Goal: Information Seeking & Learning: Learn about a topic

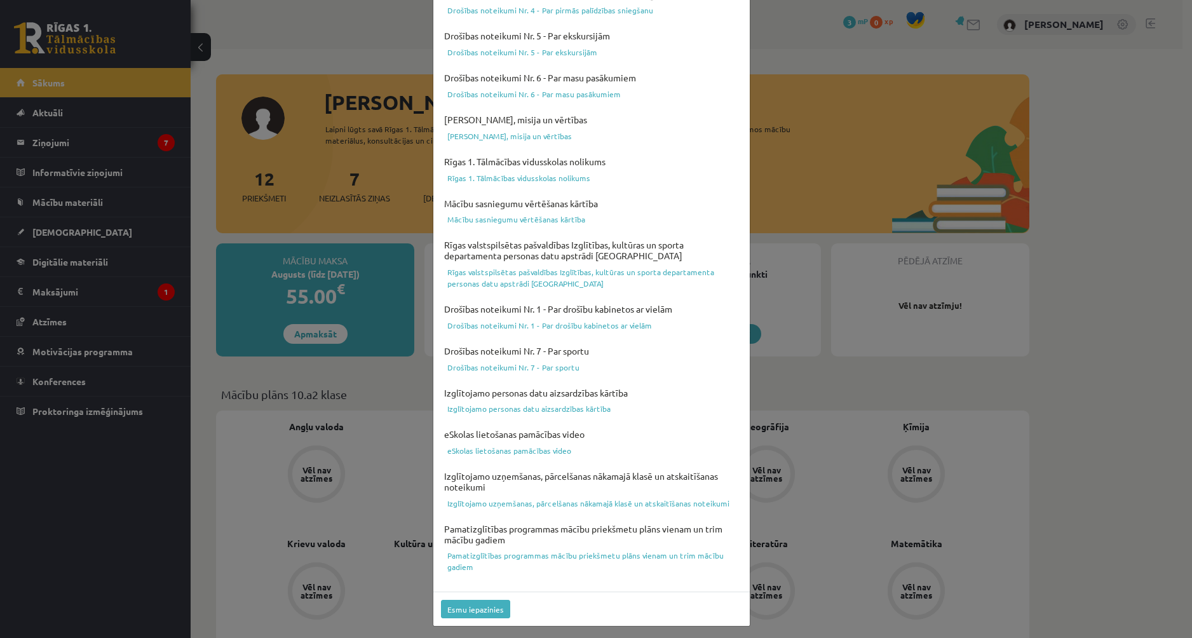
scroll to position [278, 0]
click at [494, 604] on button "Esmu iepazinies" at bounding box center [475, 607] width 69 height 18
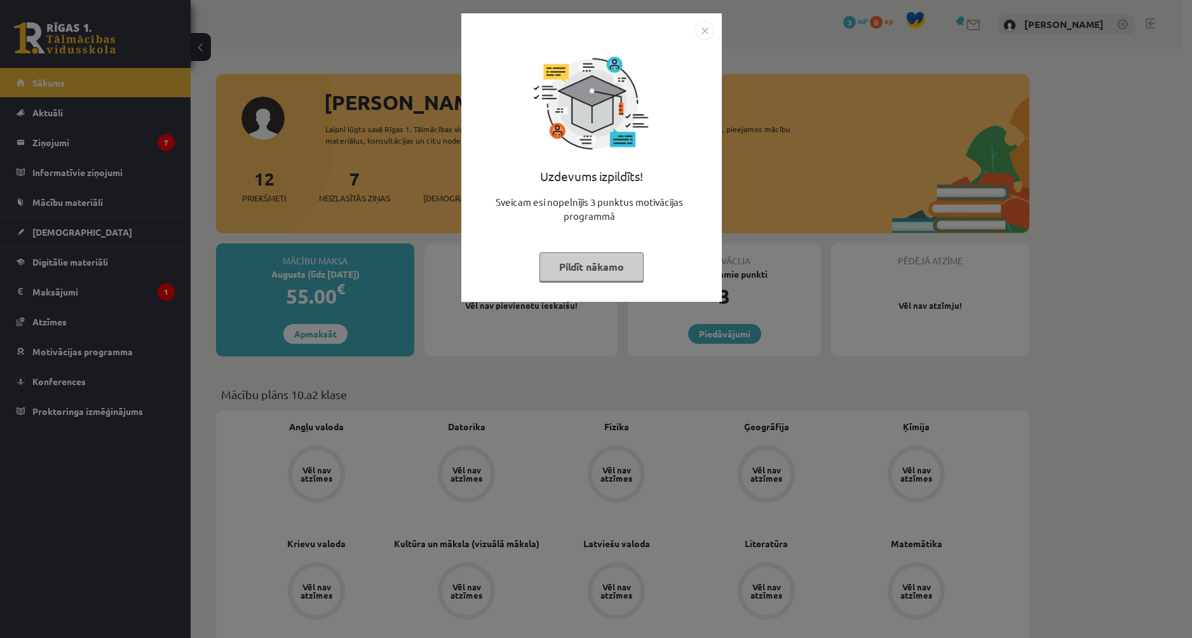
click at [614, 271] on button "Pildīt nākamo" at bounding box center [591, 266] width 104 height 29
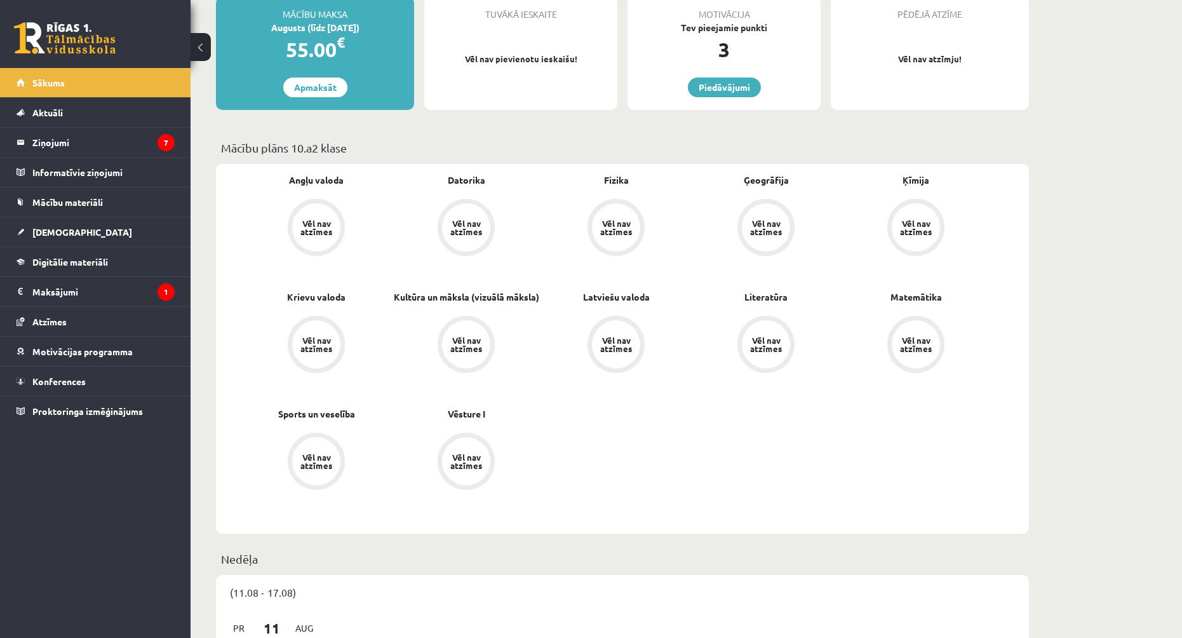
scroll to position [254, 0]
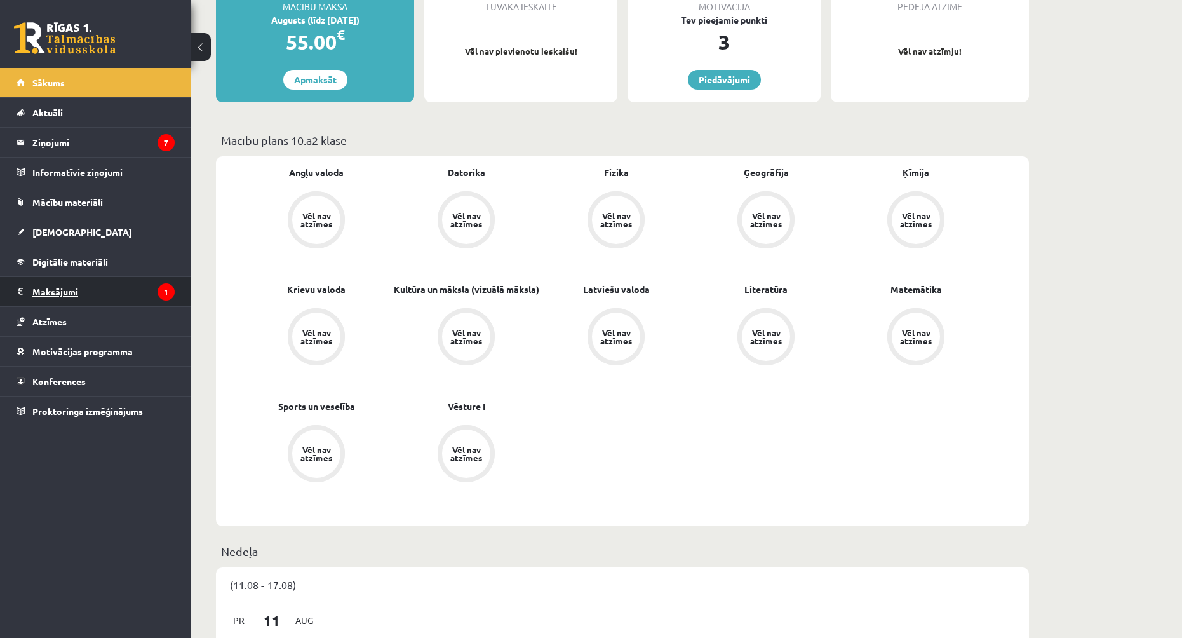
click at [165, 287] on icon "1" at bounding box center [166, 291] width 17 height 17
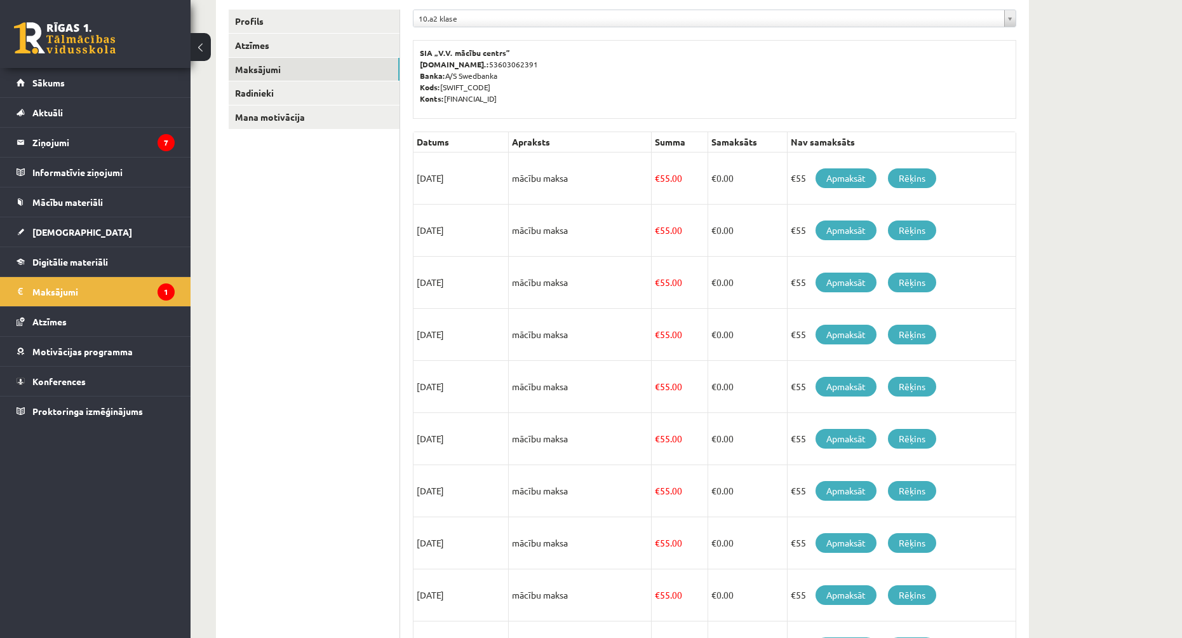
scroll to position [168, 0]
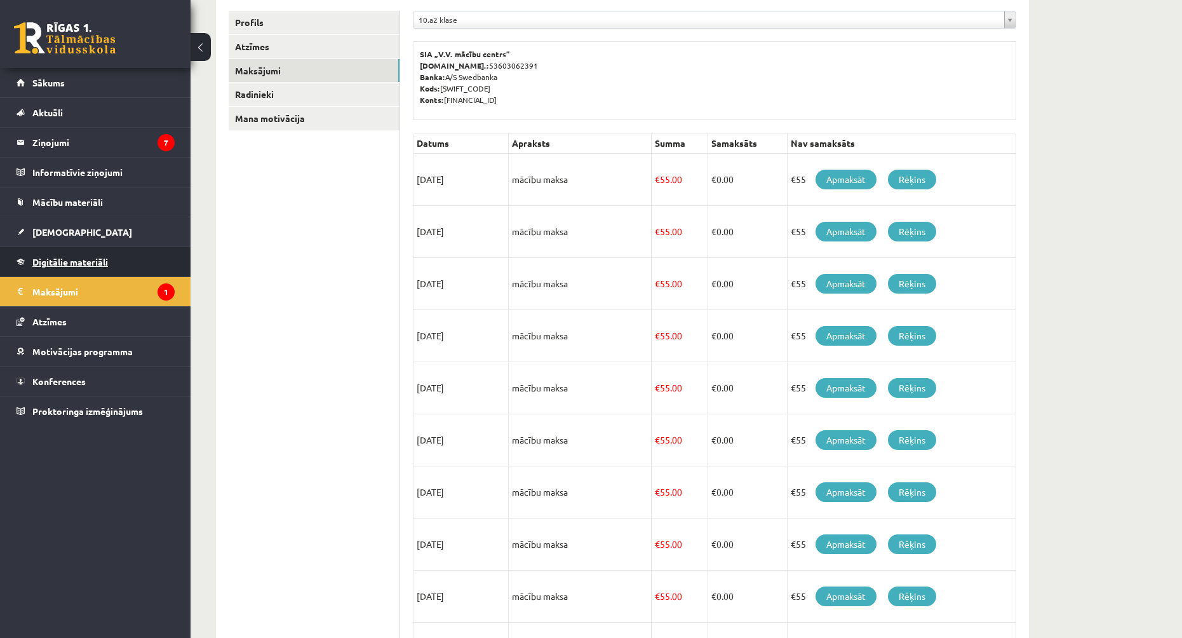
click at [153, 259] on link "Digitālie materiāli" at bounding box center [96, 261] width 158 height 29
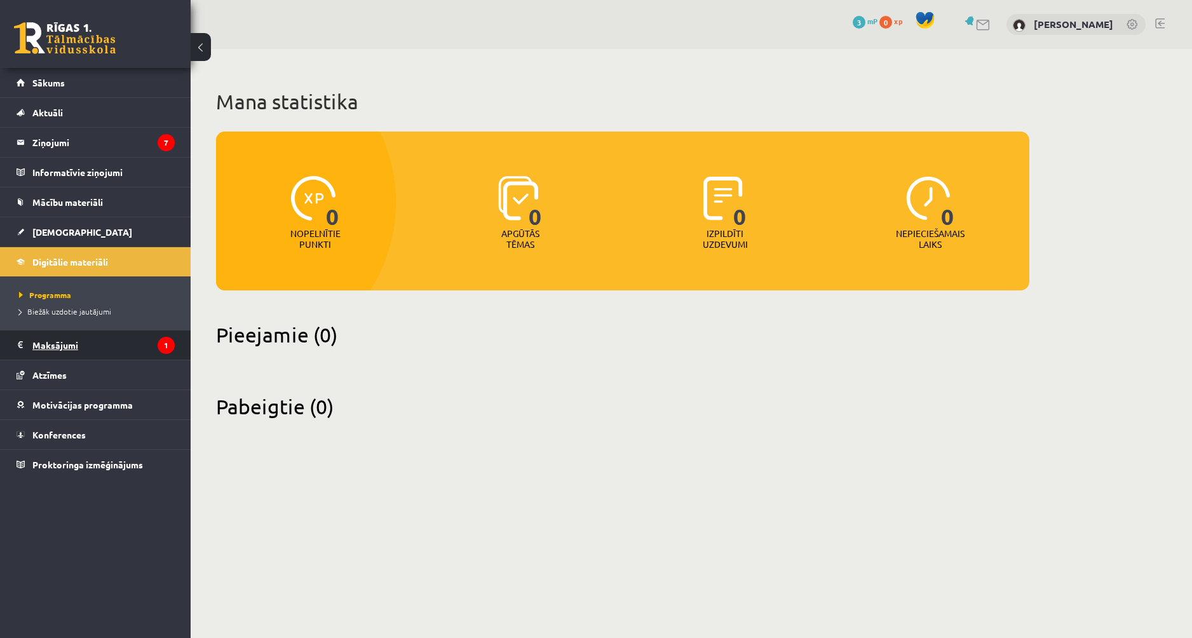
click at [154, 346] on legend "Maksājumi 1" at bounding box center [103, 344] width 142 height 29
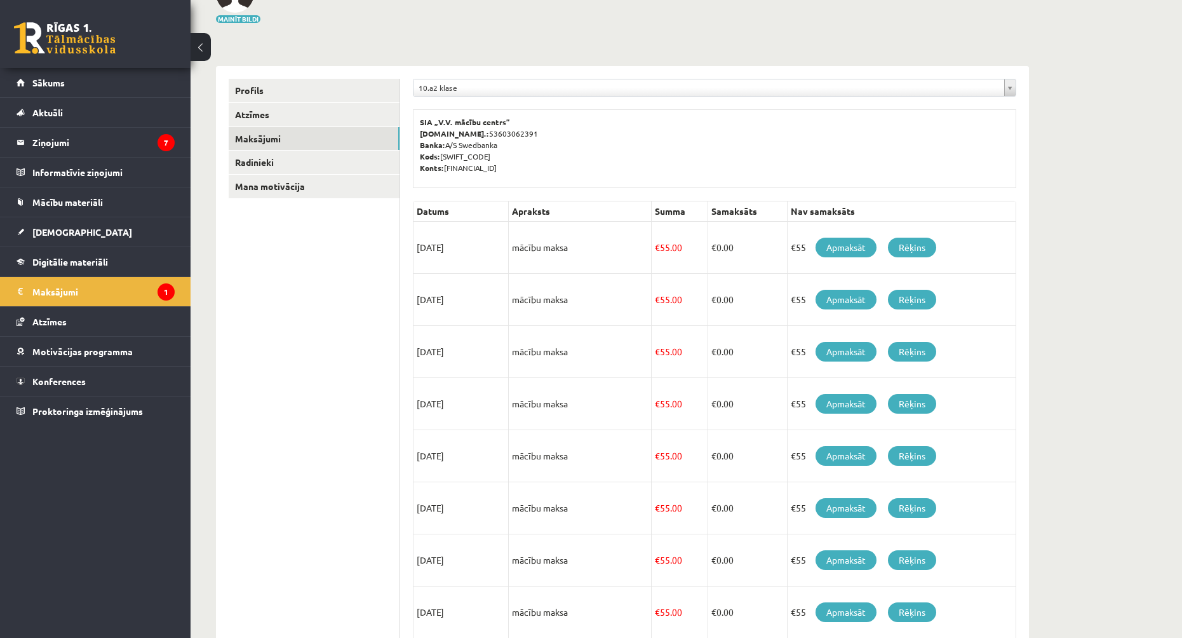
scroll to position [127, 0]
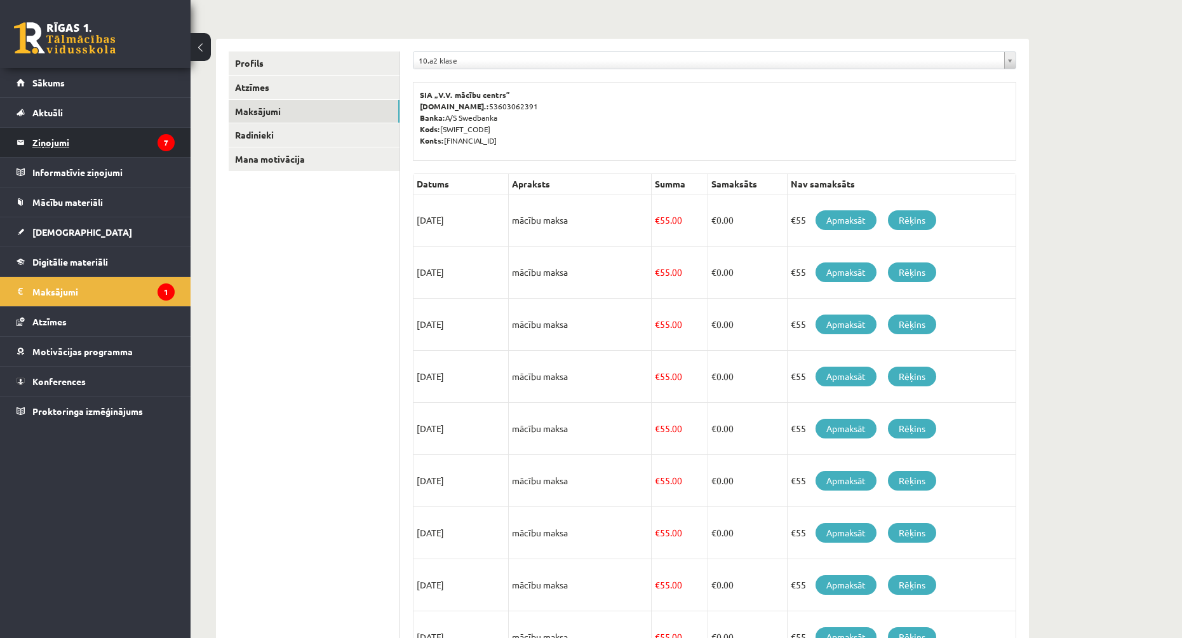
click at [143, 131] on legend "Ziņojumi 7" at bounding box center [103, 142] width 142 height 29
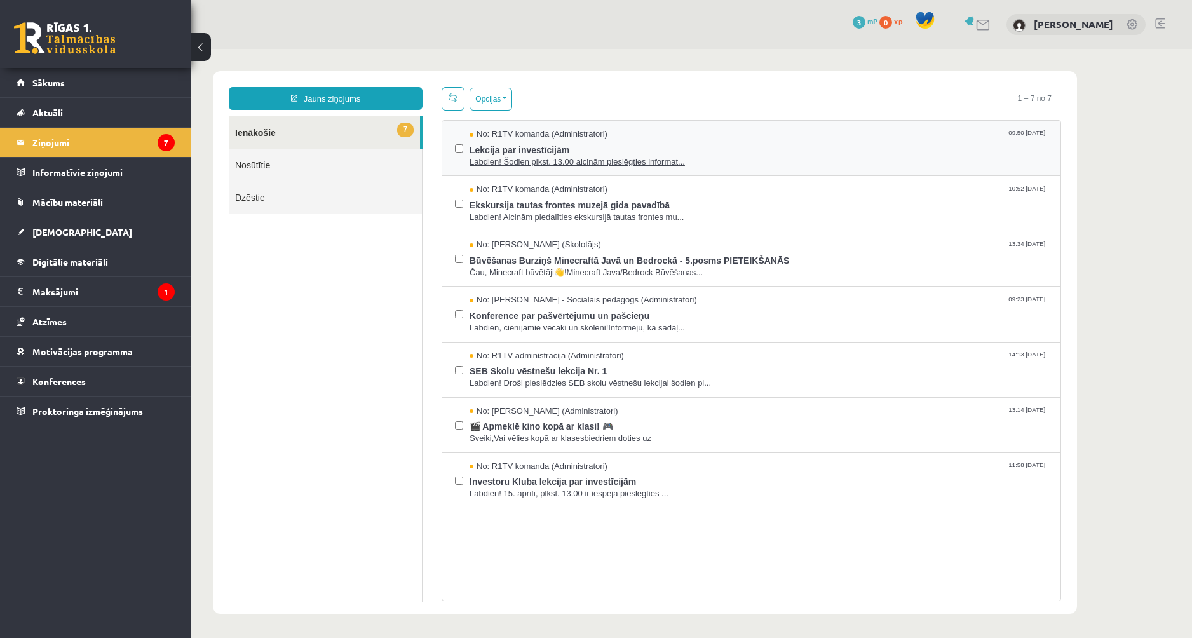
click at [630, 164] on span "Labdien! Šodien plkst. 13.00 aicinām pieslēgties informat..." at bounding box center [758, 162] width 578 height 12
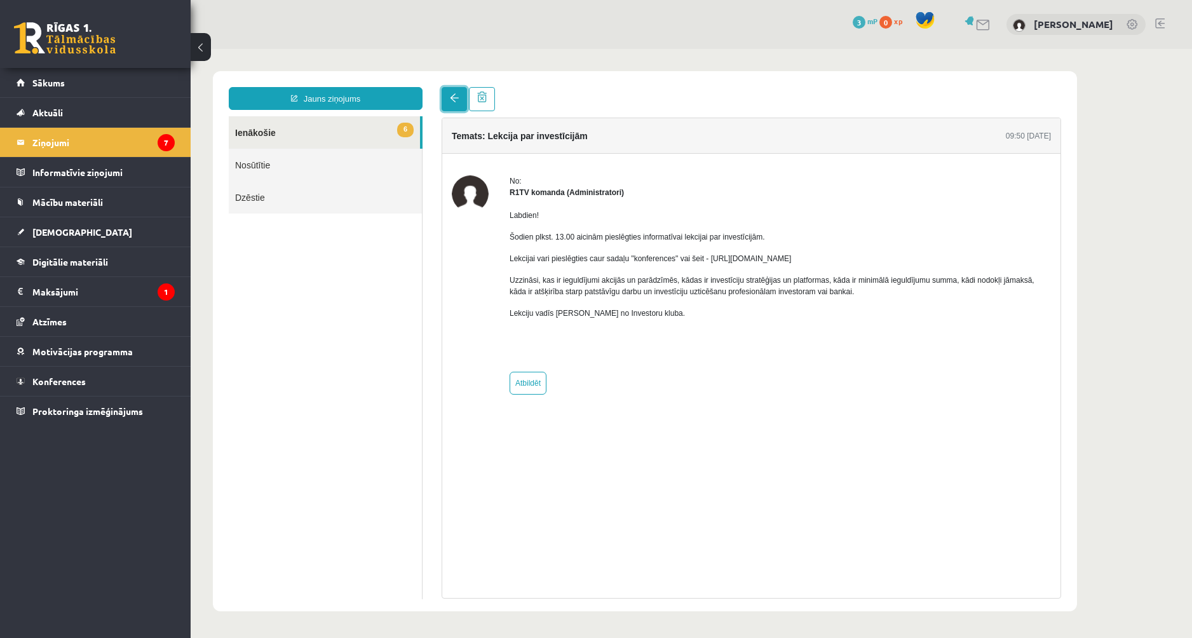
click at [450, 93] on link at bounding box center [454, 99] width 25 height 24
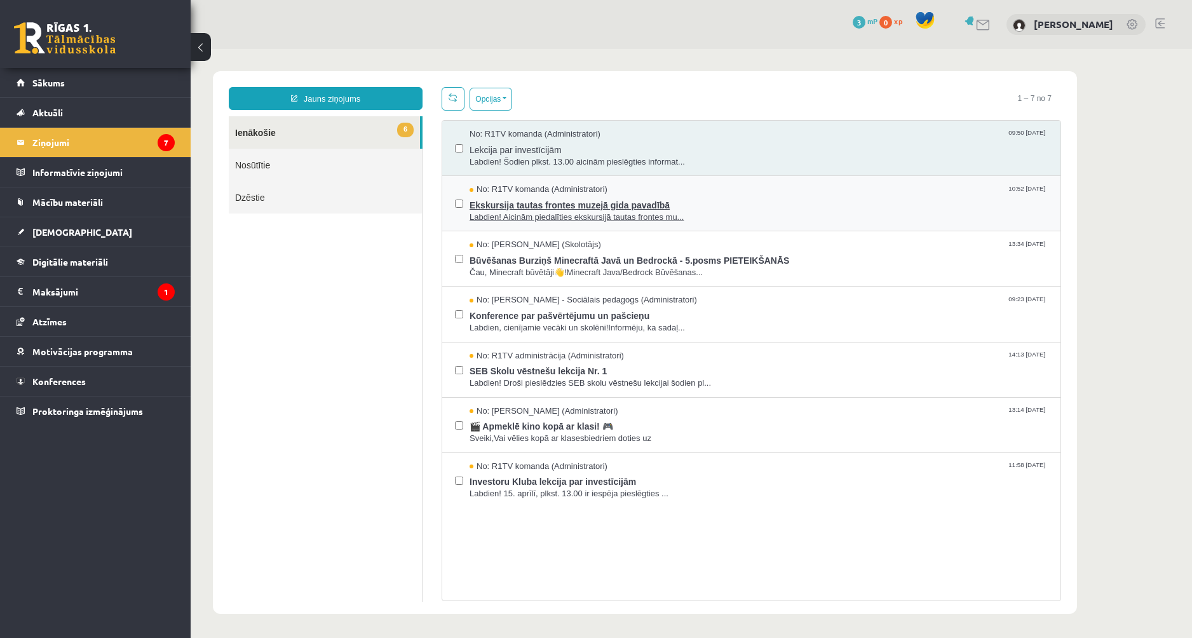
click at [511, 201] on span "Ekskursija tautas frontes muzejā gida pavadībā" at bounding box center [758, 204] width 578 height 16
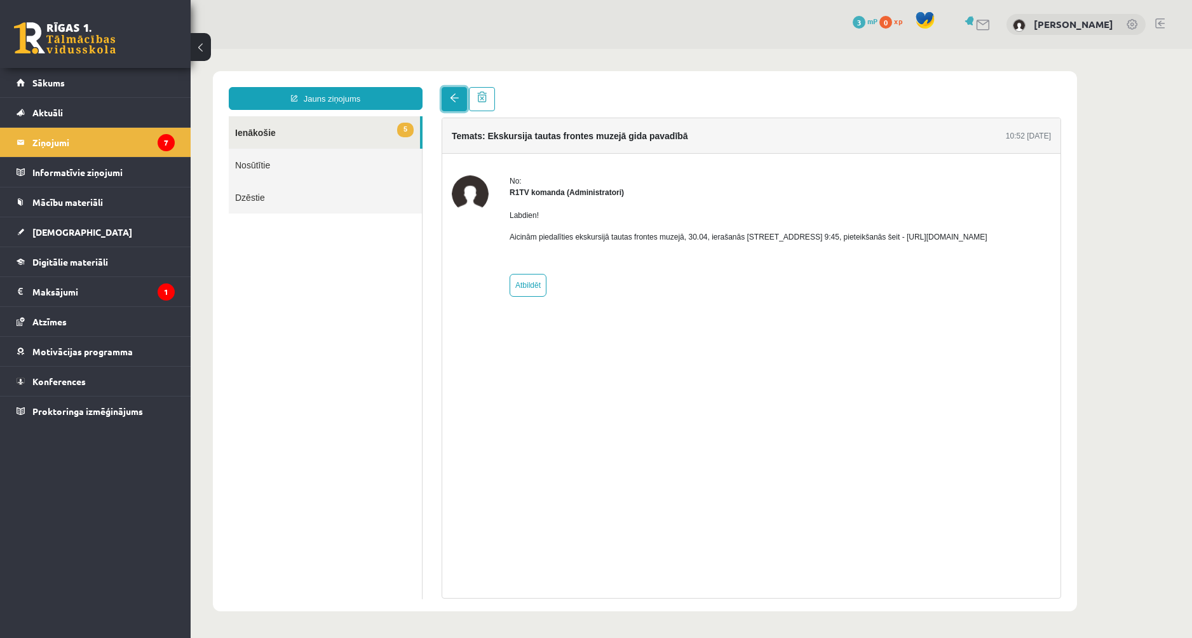
click at [454, 105] on link at bounding box center [454, 99] width 25 height 24
click at [458, 102] on span at bounding box center [454, 97] width 9 height 9
click at [456, 105] on link at bounding box center [454, 99] width 25 height 24
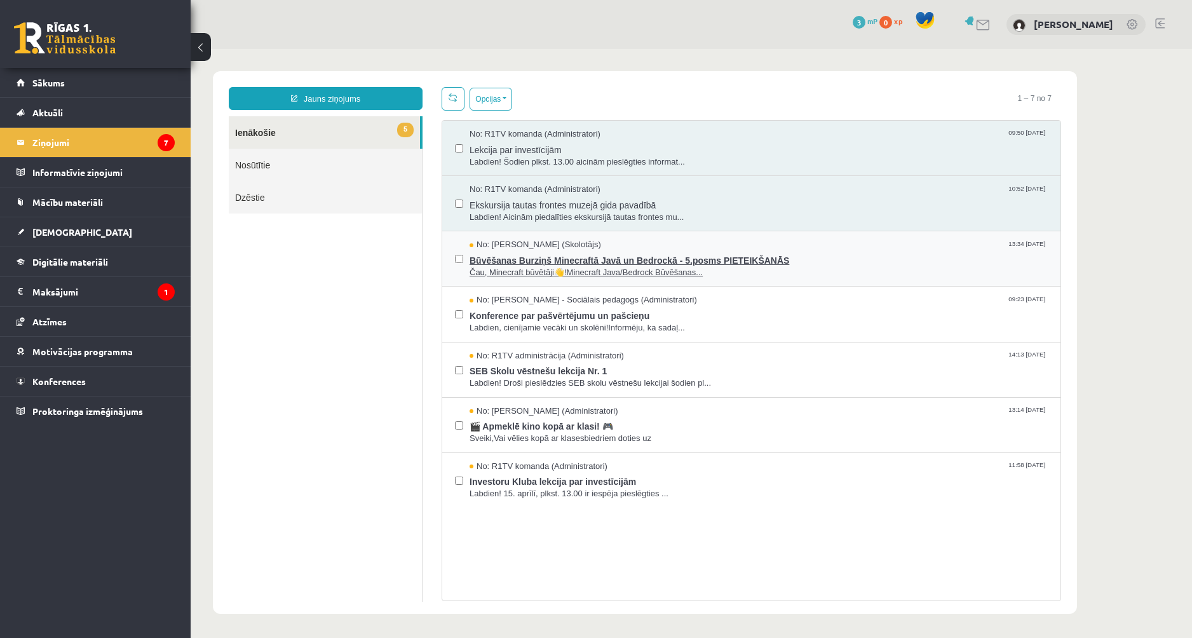
click at [485, 240] on span "No: Uģis Kagainis (Skolotājs)" at bounding box center [535, 245] width 132 height 12
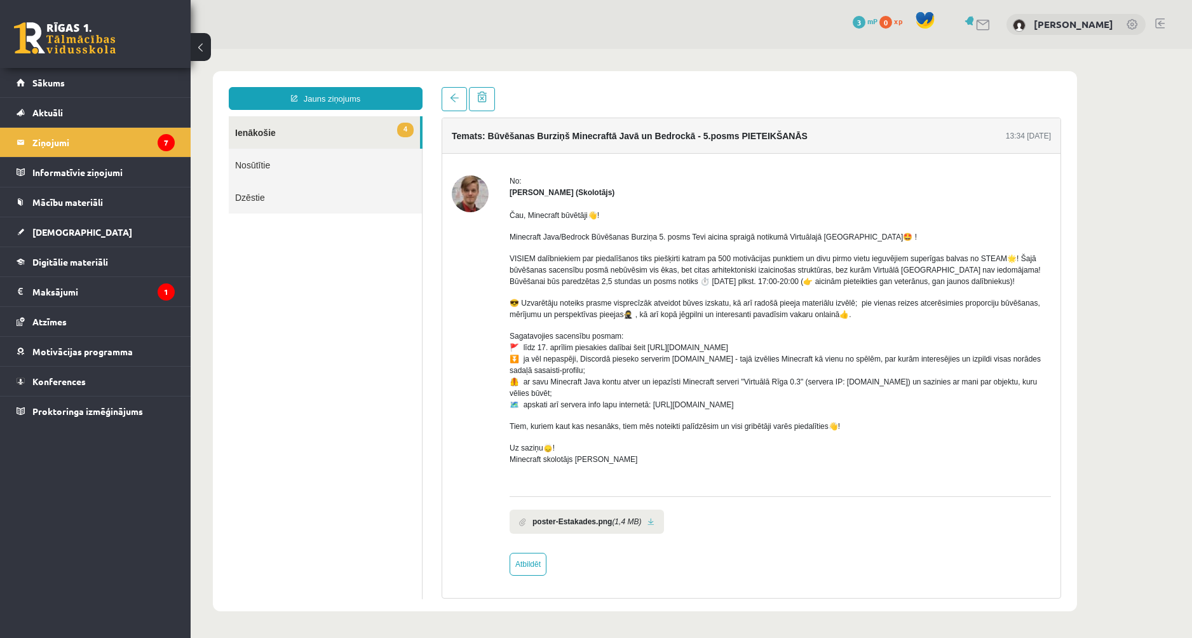
click at [467, 101] on div at bounding box center [468, 99] width 53 height 24
click at [452, 101] on span at bounding box center [454, 97] width 9 height 9
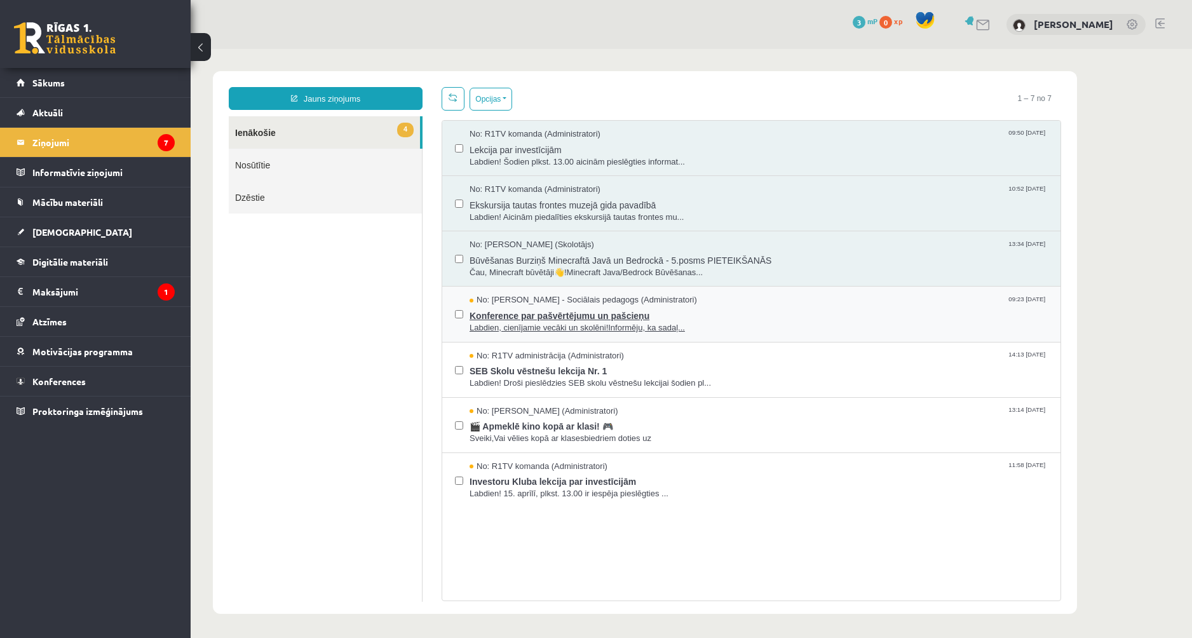
click at [508, 318] on span "Konference par pašvērtējumu un pašcieņu" at bounding box center [758, 314] width 578 height 16
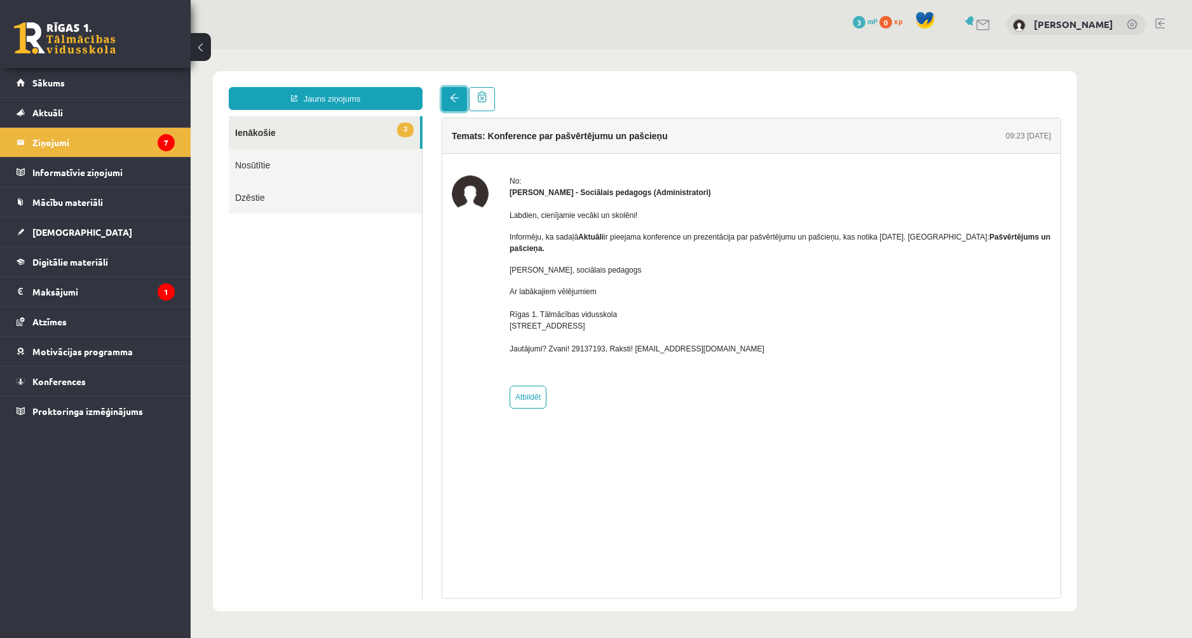
click at [442, 109] on link at bounding box center [454, 99] width 25 height 24
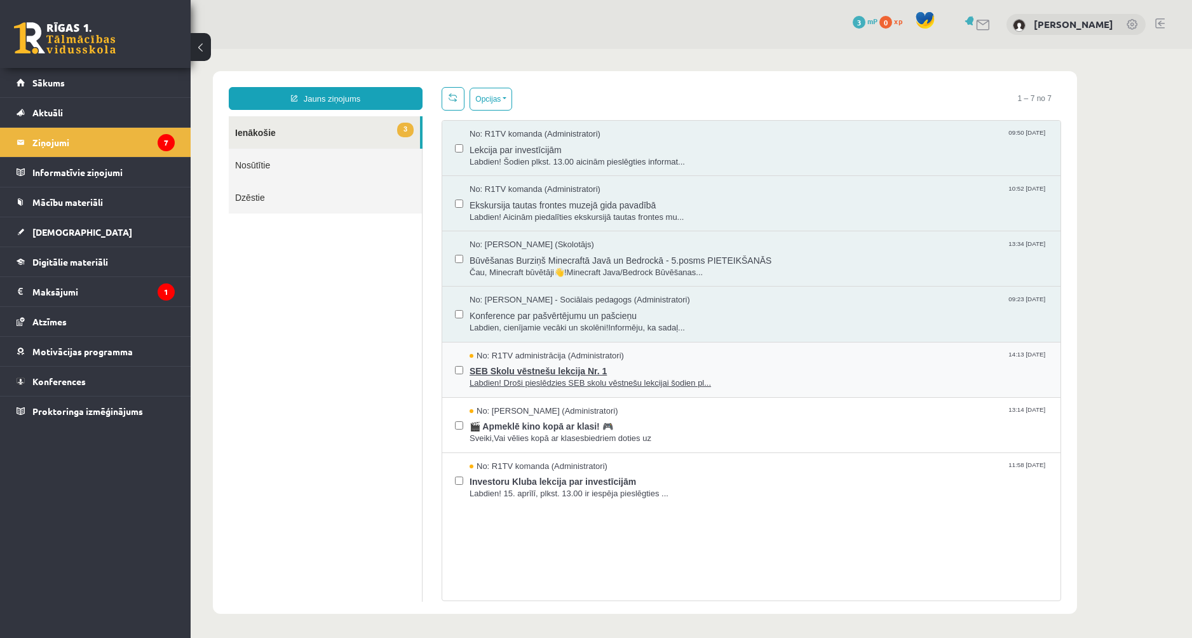
click at [508, 375] on span "SEB Skolu vēstnešu lekcija Nr. 1" at bounding box center [758, 369] width 578 height 16
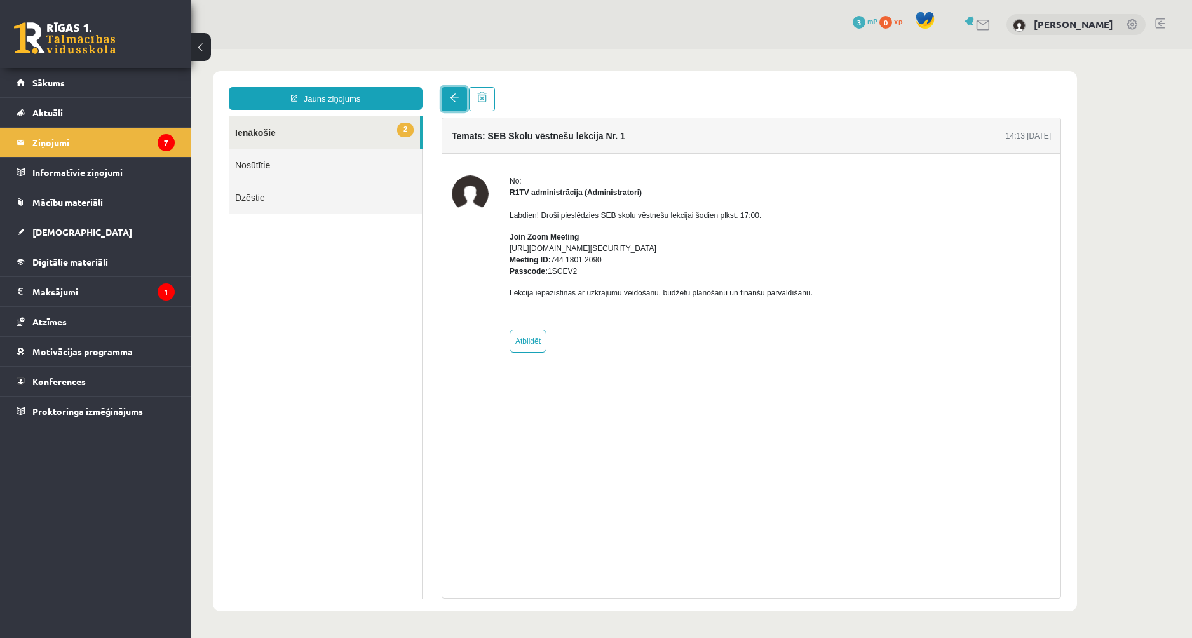
click at [457, 106] on link at bounding box center [454, 99] width 25 height 24
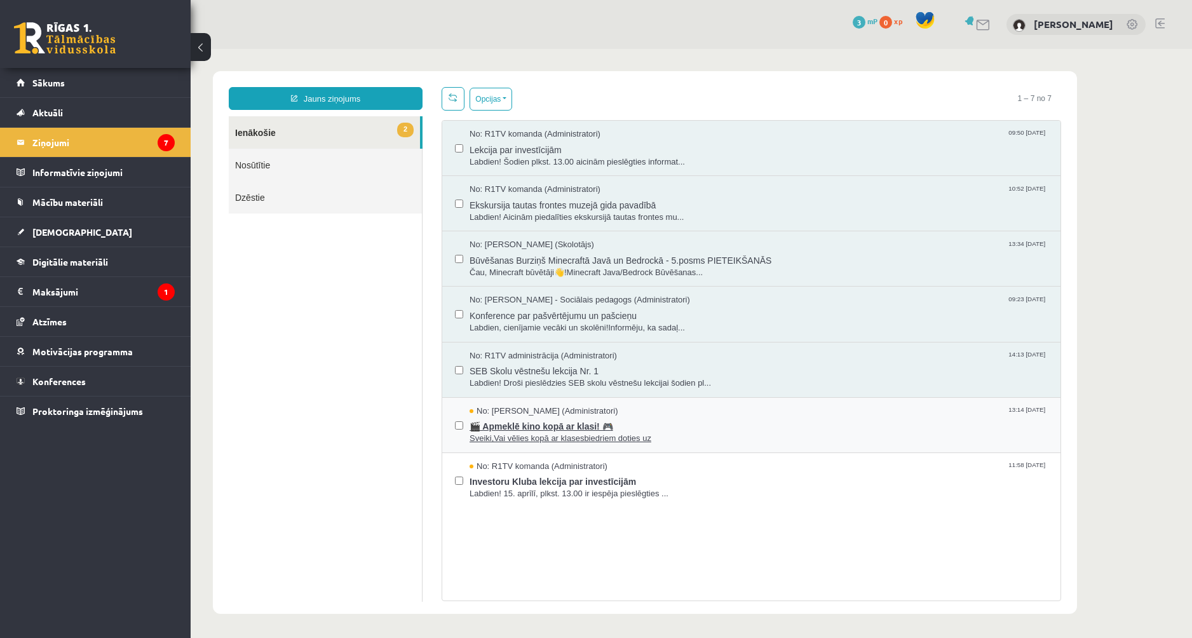
click at [503, 429] on span "🎬 Apmeklē kino kopā ar klasi! 🎮" at bounding box center [758, 425] width 578 height 16
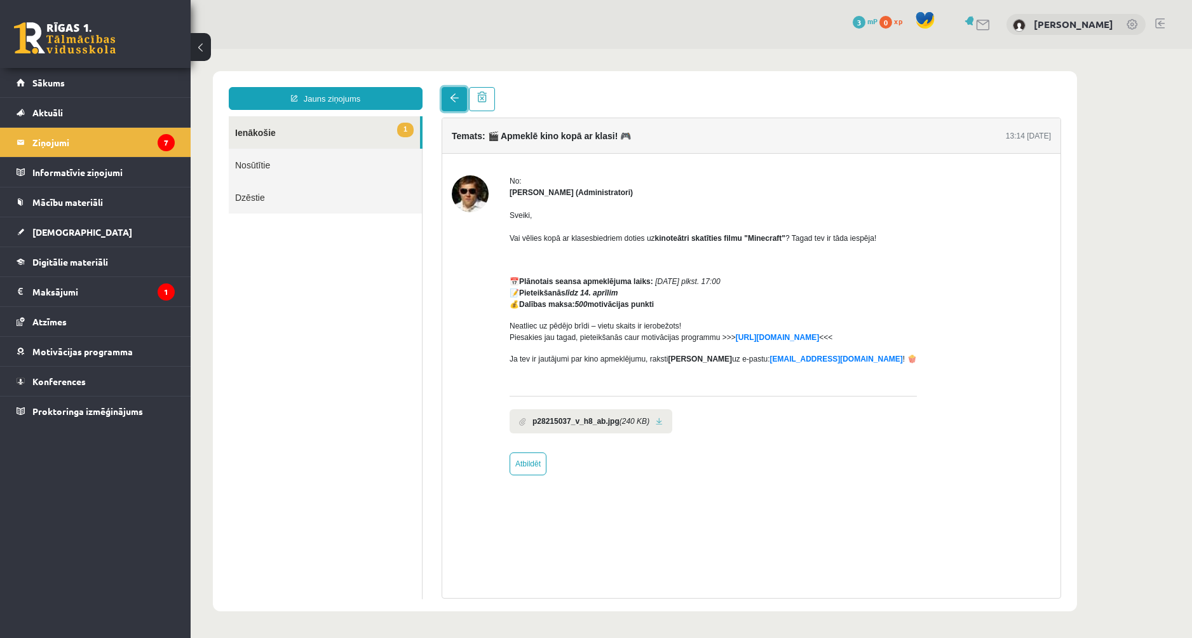
click at [445, 108] on link at bounding box center [454, 99] width 25 height 24
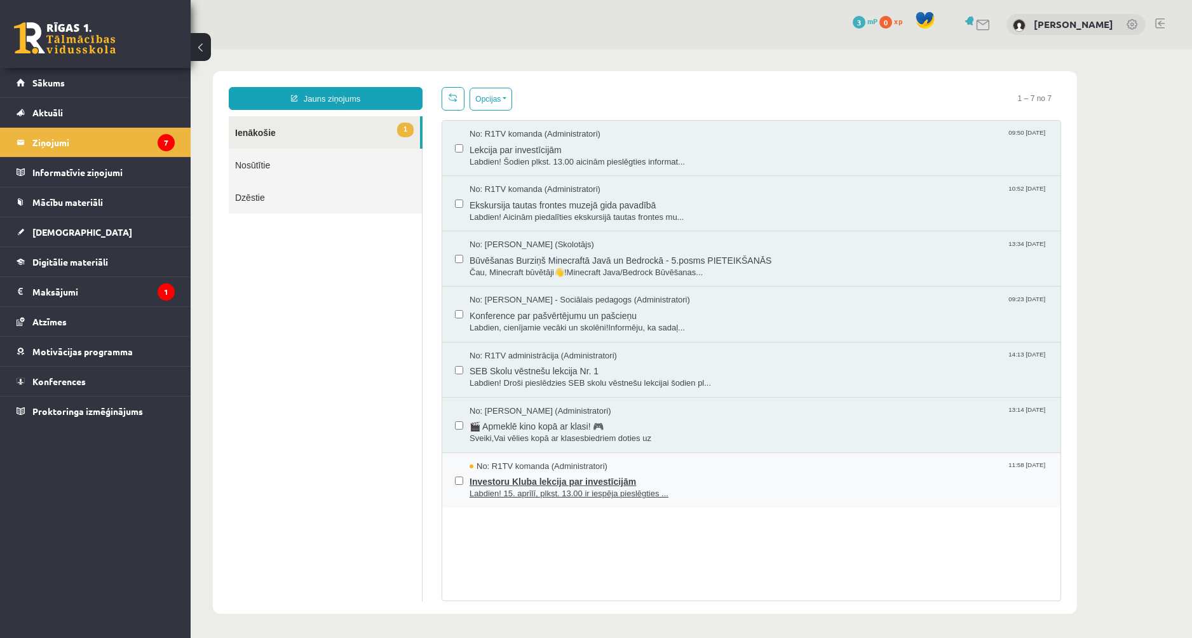
click at [520, 468] on span "No: R1TV komanda (Administratori)" at bounding box center [538, 467] width 138 height 12
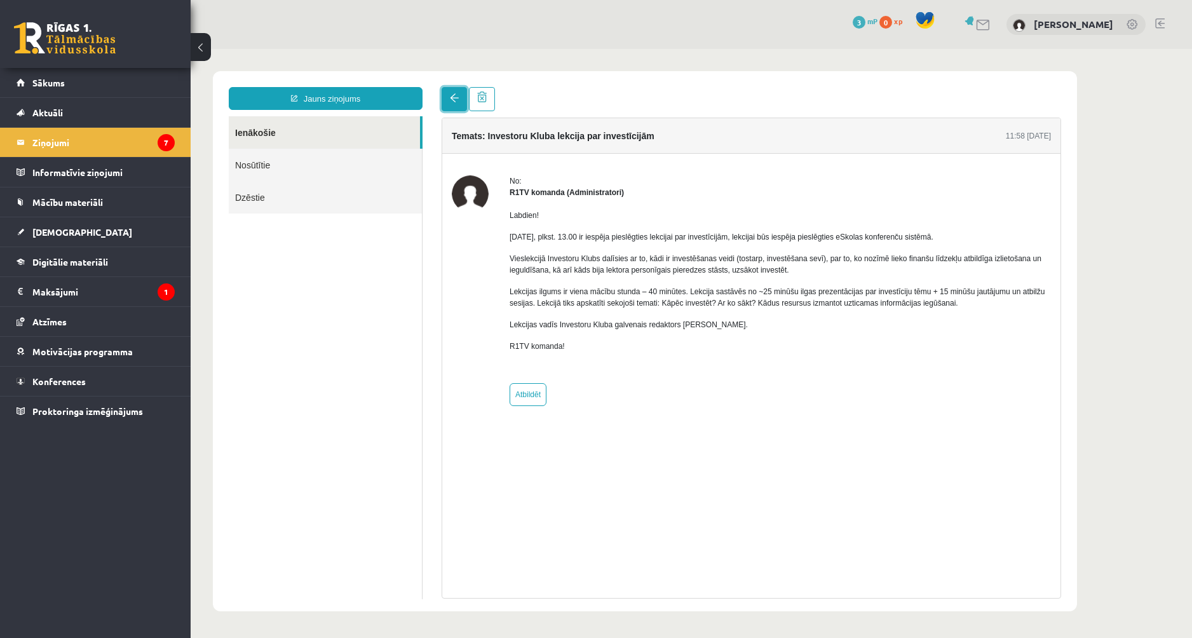
click at [455, 101] on span at bounding box center [454, 97] width 9 height 9
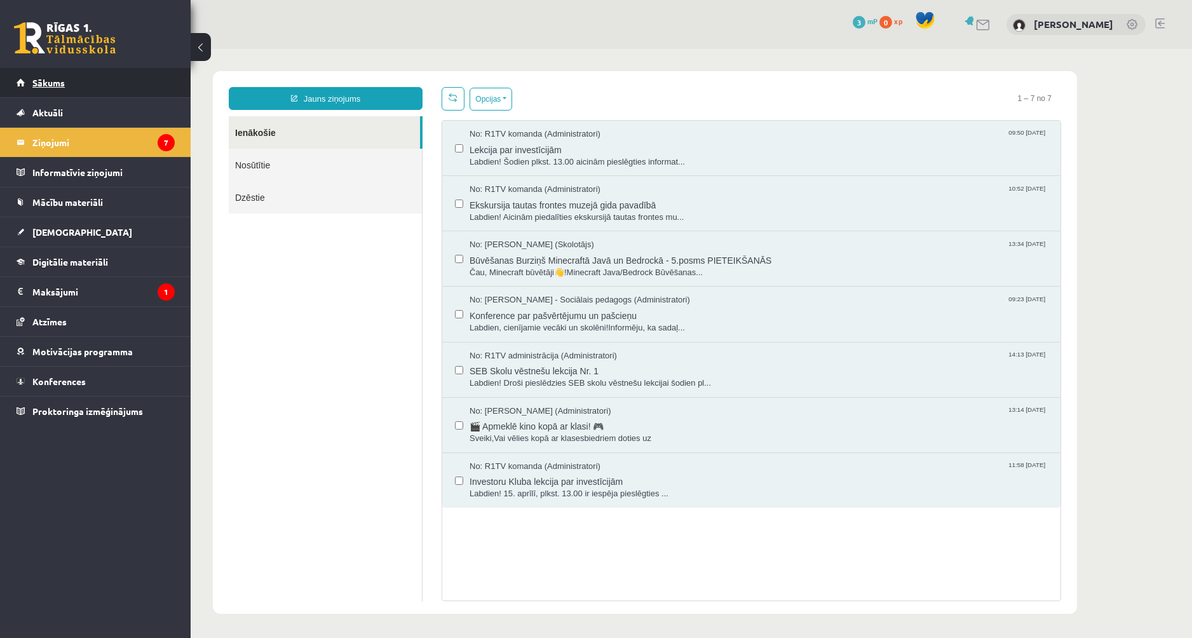
click at [123, 88] on link "Sākums" at bounding box center [96, 82] width 158 height 29
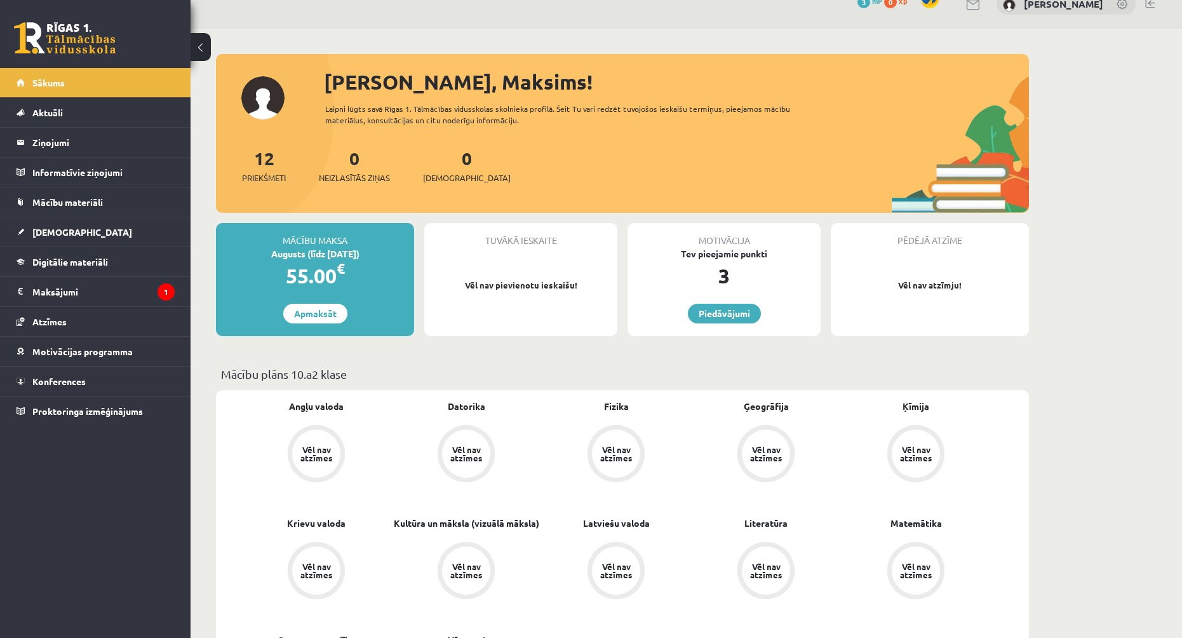
scroll to position [64, 0]
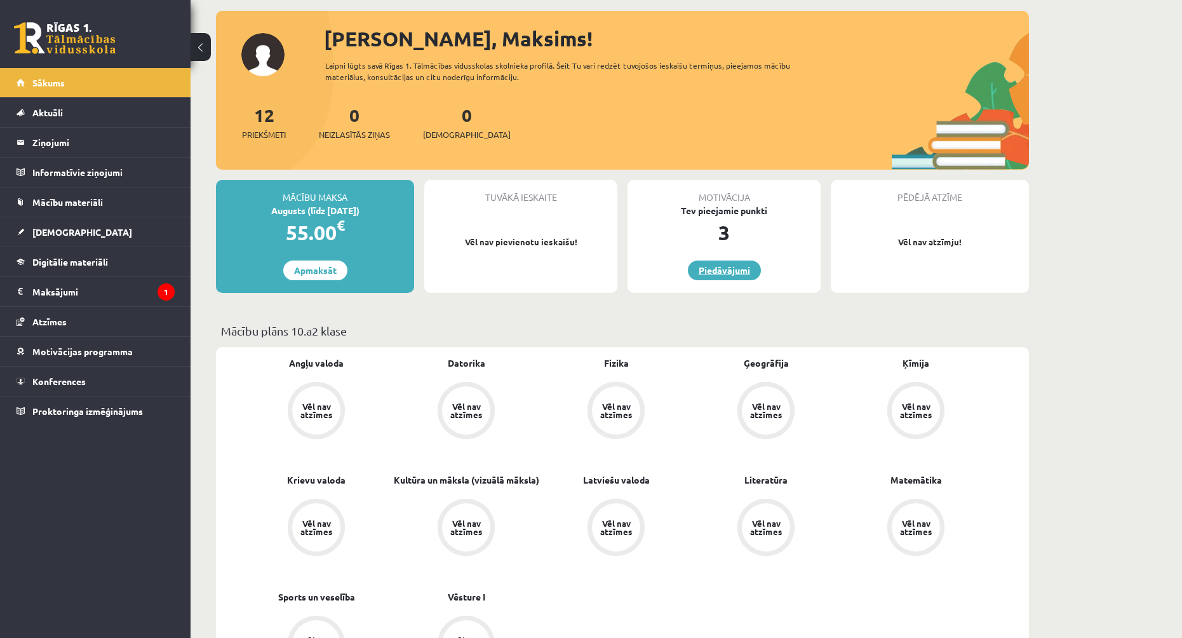
click at [754, 276] on link "Piedāvājumi" at bounding box center [724, 270] width 73 height 20
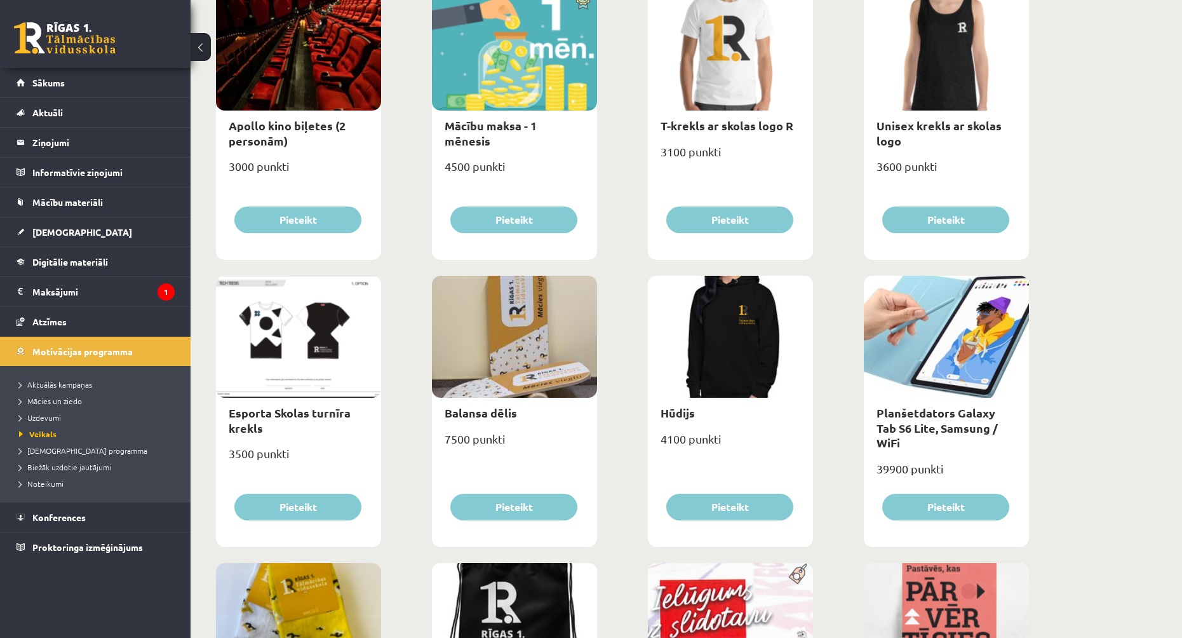
scroll to position [572, 0]
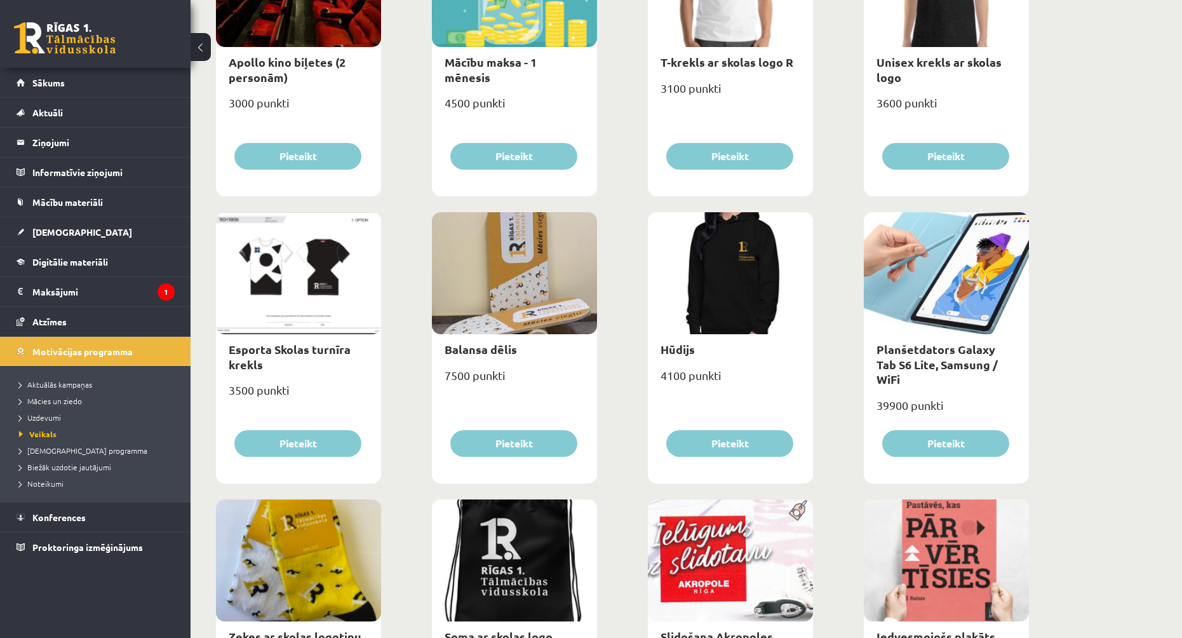
click at [306, 264] on div at bounding box center [298, 273] width 165 height 122
click at [281, 346] on link "Esporta Skolas turnīra krekls" at bounding box center [290, 356] width 122 height 29
type input "*"
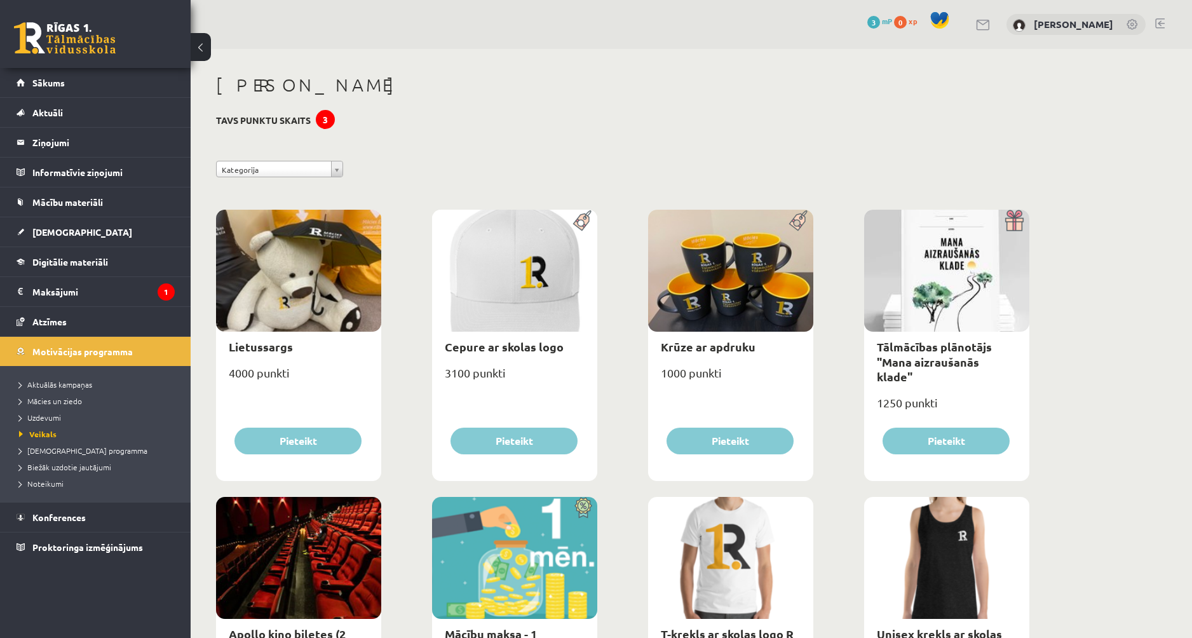
select select "*"
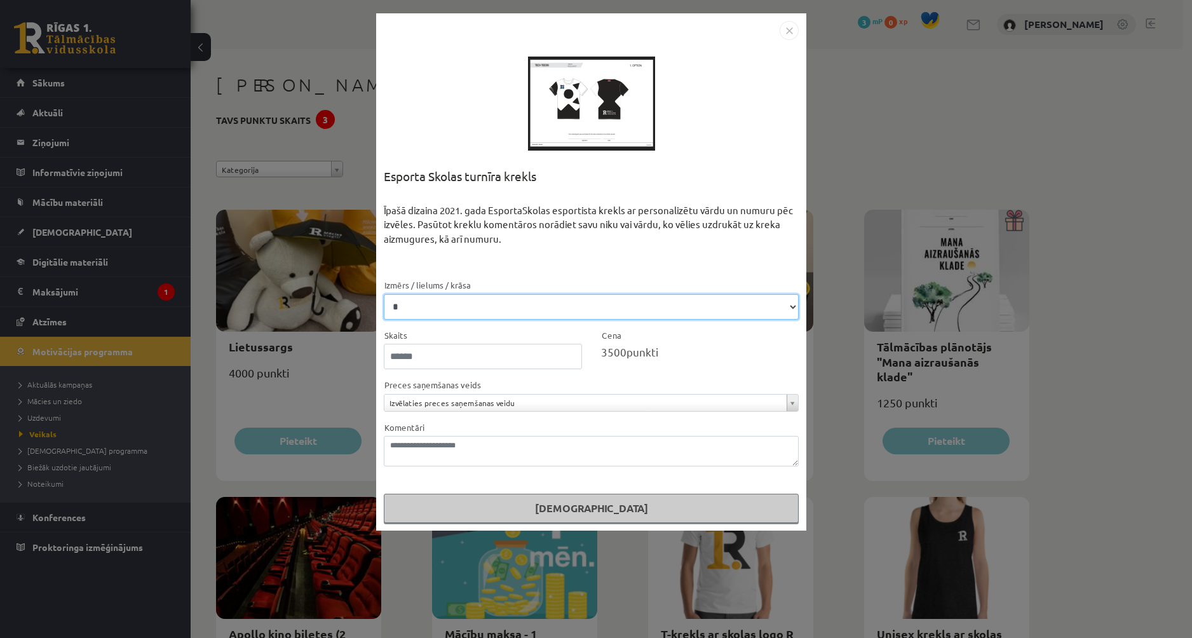
click at [501, 303] on select "* * **" at bounding box center [591, 306] width 415 height 25
click at [637, 208] on div "Īpašā dizaina 2021. gada EsportaSkolas esportista krekls ar personalizētu vārdu…" at bounding box center [591, 240] width 415 height 75
click at [893, 346] on div "**********" at bounding box center [596, 319] width 1192 height 638
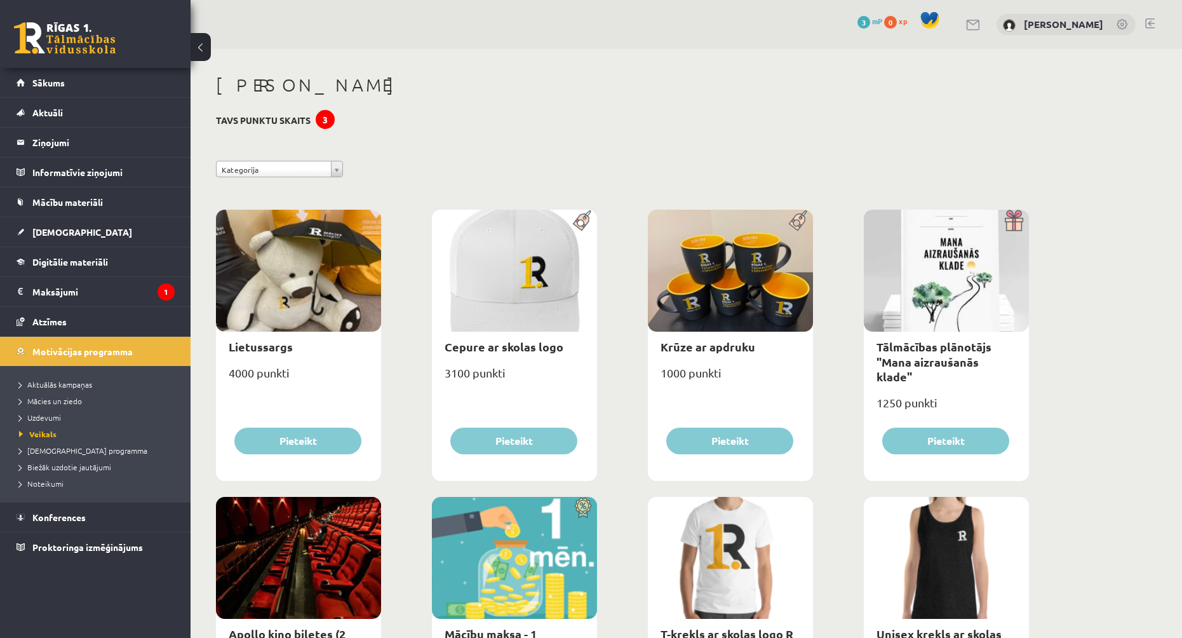
click at [328, 118] on div "3" at bounding box center [325, 119] width 19 height 19
click at [294, 122] on h3 "Tavs punktu skaits 3" at bounding box center [263, 120] width 95 height 11
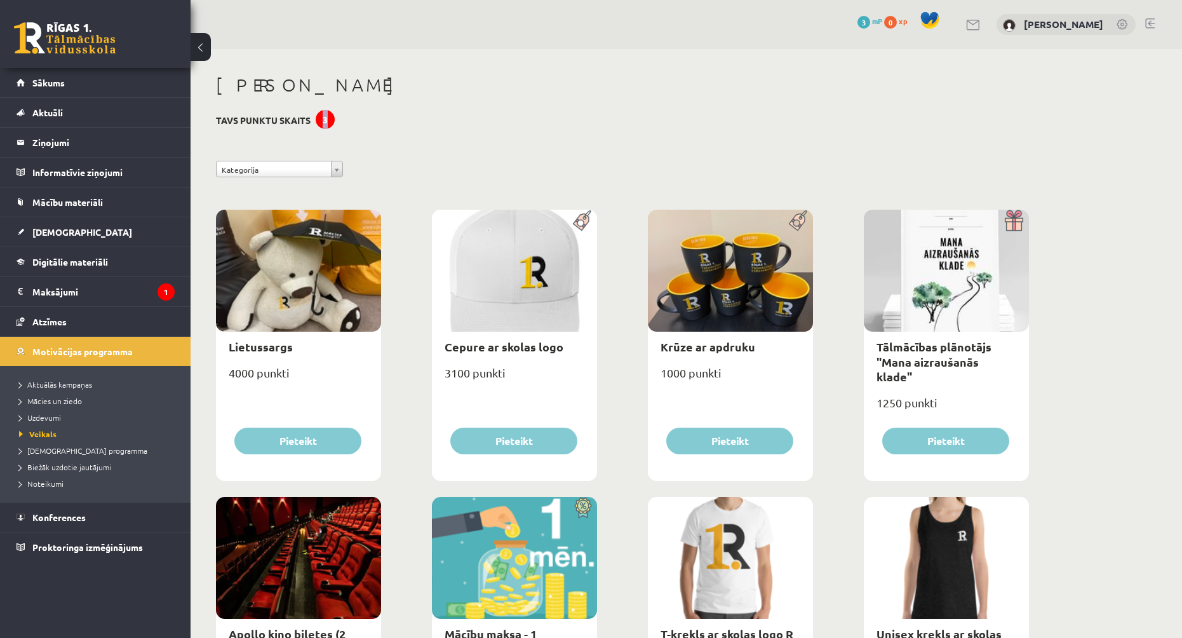
drag, startPoint x: 323, startPoint y: 121, endPoint x: 340, endPoint y: 123, distance: 16.6
click at [72, 379] on link "Aktuālās kampaņas" at bounding box center [98, 384] width 159 height 11
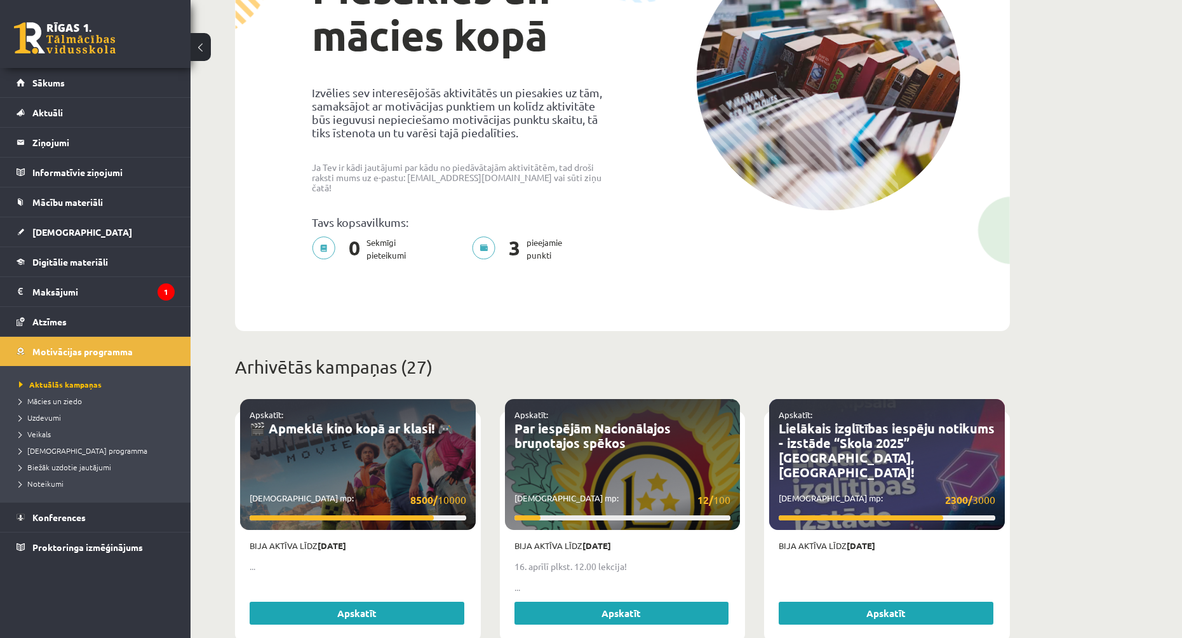
scroll to position [254, 0]
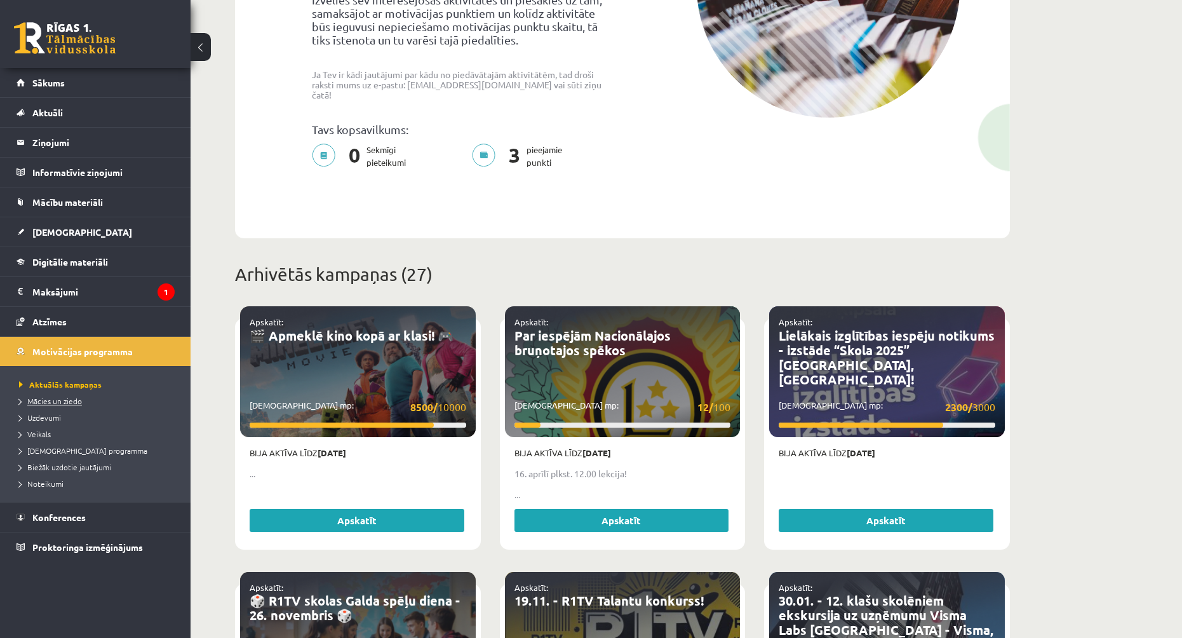
click at [95, 391] on li "Aktuālās kampaņas" at bounding box center [98, 384] width 159 height 17
click at [83, 403] on link "Mācies un ziedo" at bounding box center [98, 400] width 159 height 11
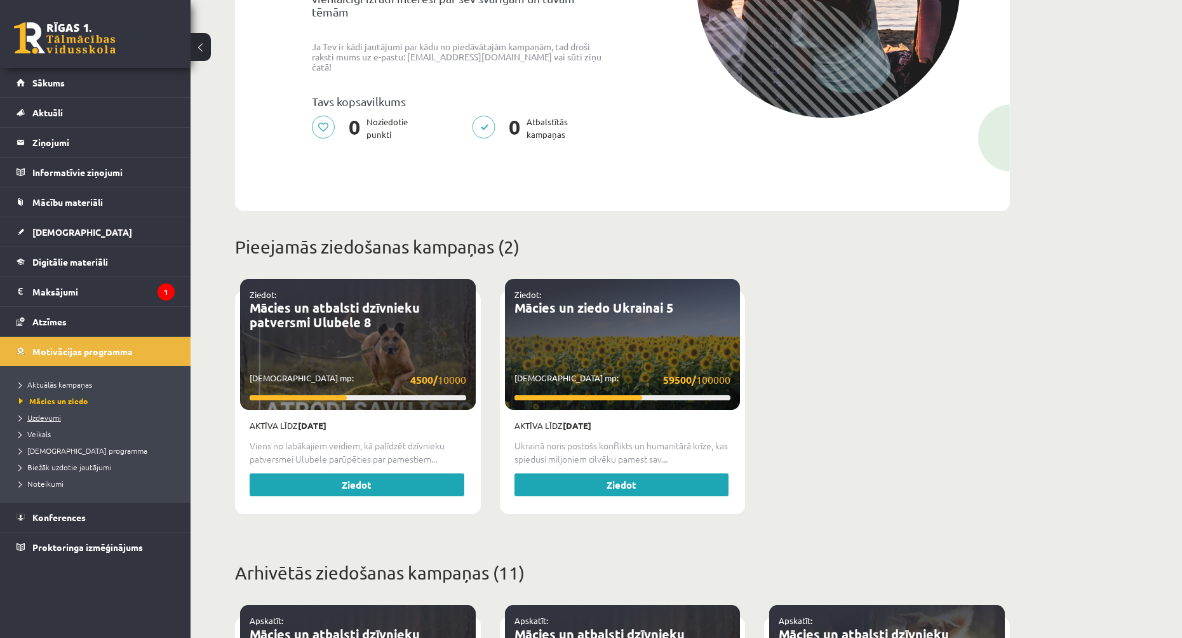
click at [58, 415] on span "Uzdevumi" at bounding box center [40, 417] width 42 height 10
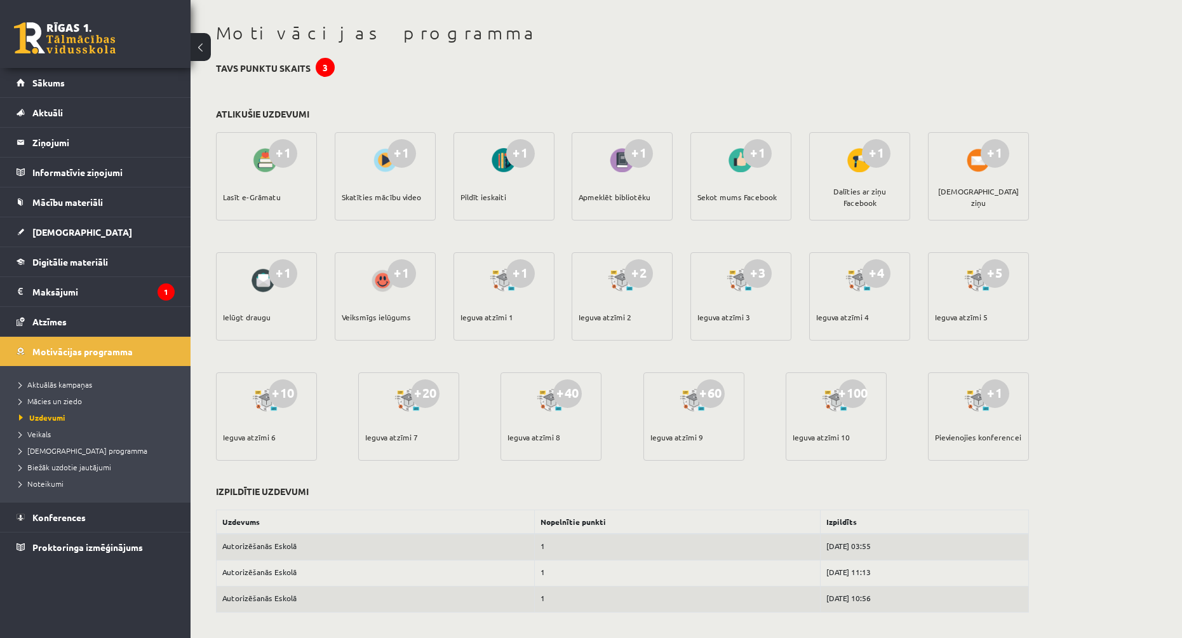
scroll to position [52, 0]
click at [90, 447] on span "[DEMOGRAPHIC_DATA] programma" at bounding box center [83, 450] width 128 height 10
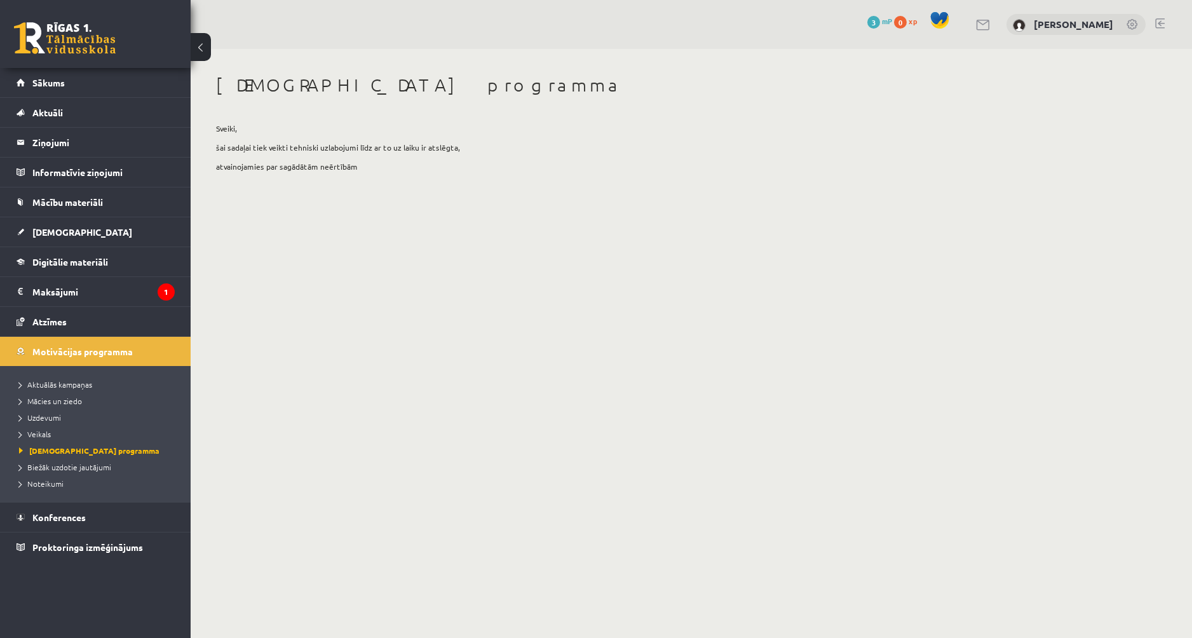
click at [56, 440] on li "Veikals" at bounding box center [98, 434] width 159 height 17
click at [46, 438] on link "Veikals" at bounding box center [98, 433] width 159 height 11
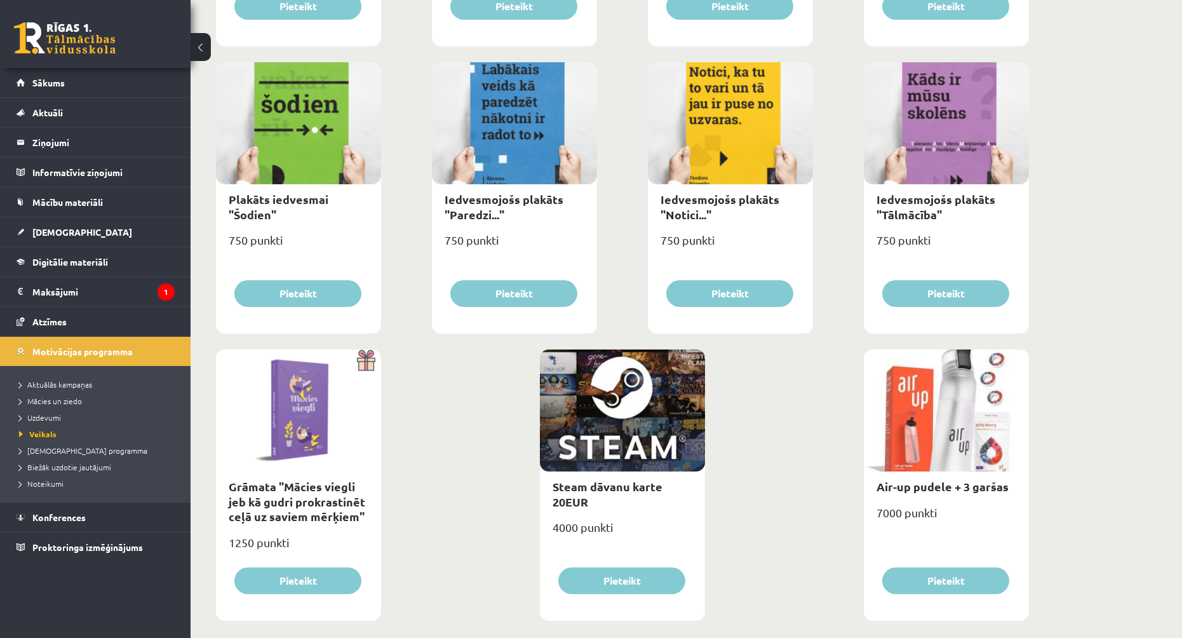
scroll to position [1314, 0]
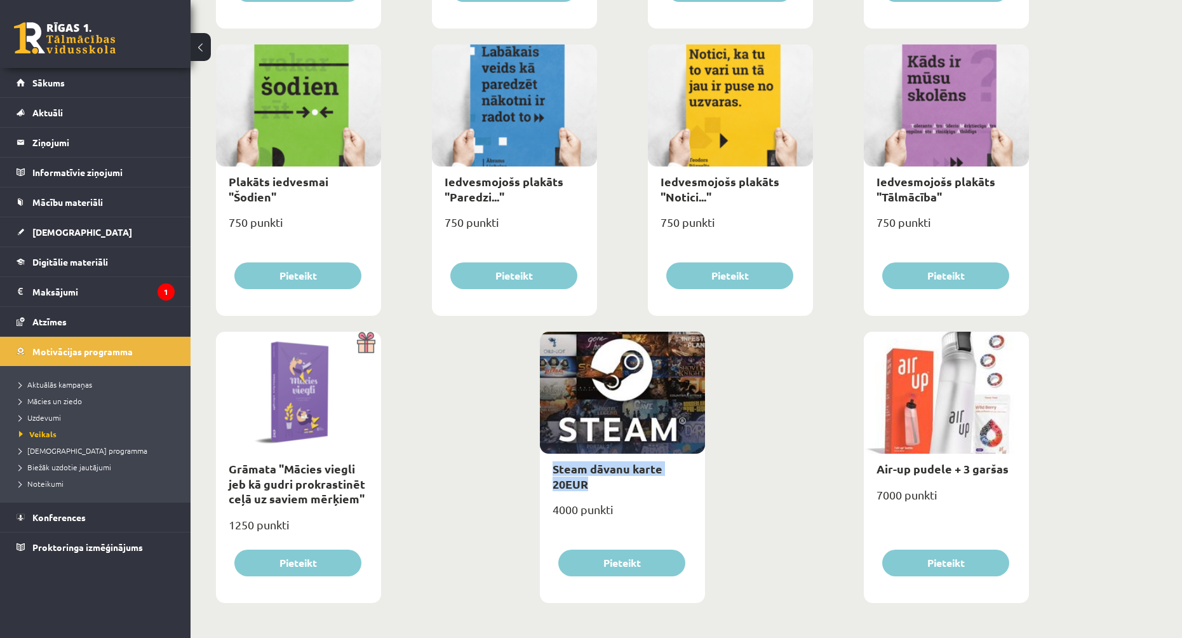
drag, startPoint x: 543, startPoint y: 470, endPoint x: 616, endPoint y: 489, distance: 75.5
click at [616, 489] on div "Steam dāvanu karte 20EUR" at bounding box center [622, 476] width 165 height 45
click at [617, 489] on div "Steam dāvanu karte 20EUR" at bounding box center [622, 476] width 165 height 45
click at [580, 482] on link "Steam dāvanu karte 20EUR" at bounding box center [608, 475] width 110 height 29
type input "*"
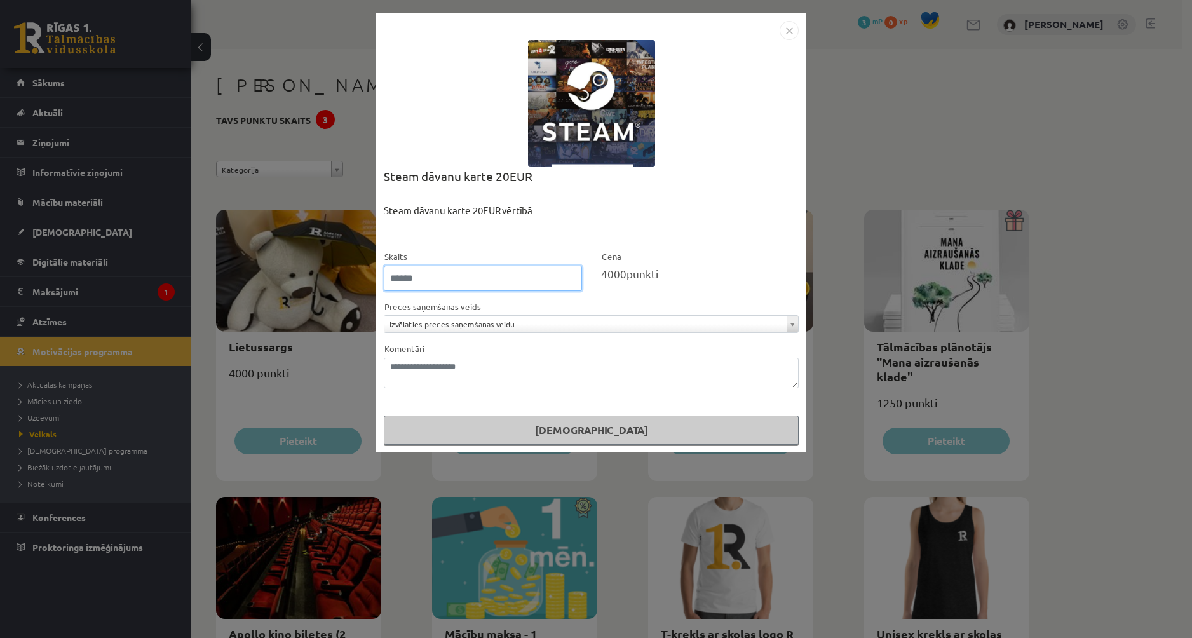
click at [451, 289] on input "*" at bounding box center [483, 278] width 198 height 25
click at [532, 334] on form "**********" at bounding box center [591, 347] width 415 height 196
click at [497, 363] on textarea "Komentāri" at bounding box center [591, 373] width 415 height 30
click at [346, 363] on div "**********" at bounding box center [596, 319] width 1192 height 638
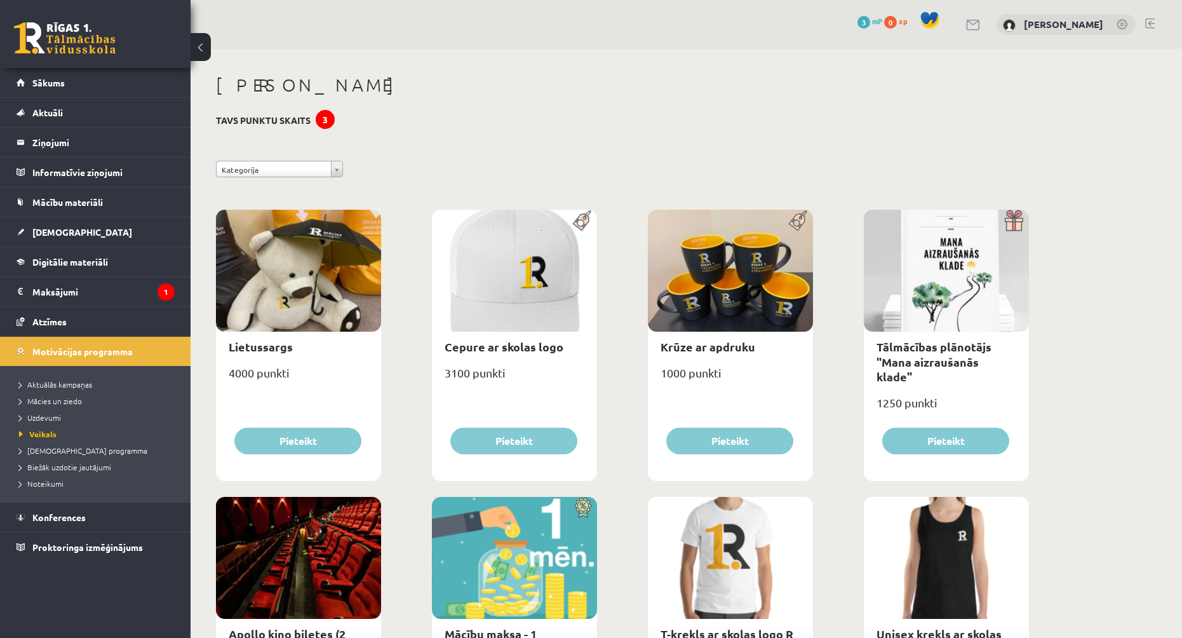
click at [564, 516] on div at bounding box center [514, 558] width 165 height 122
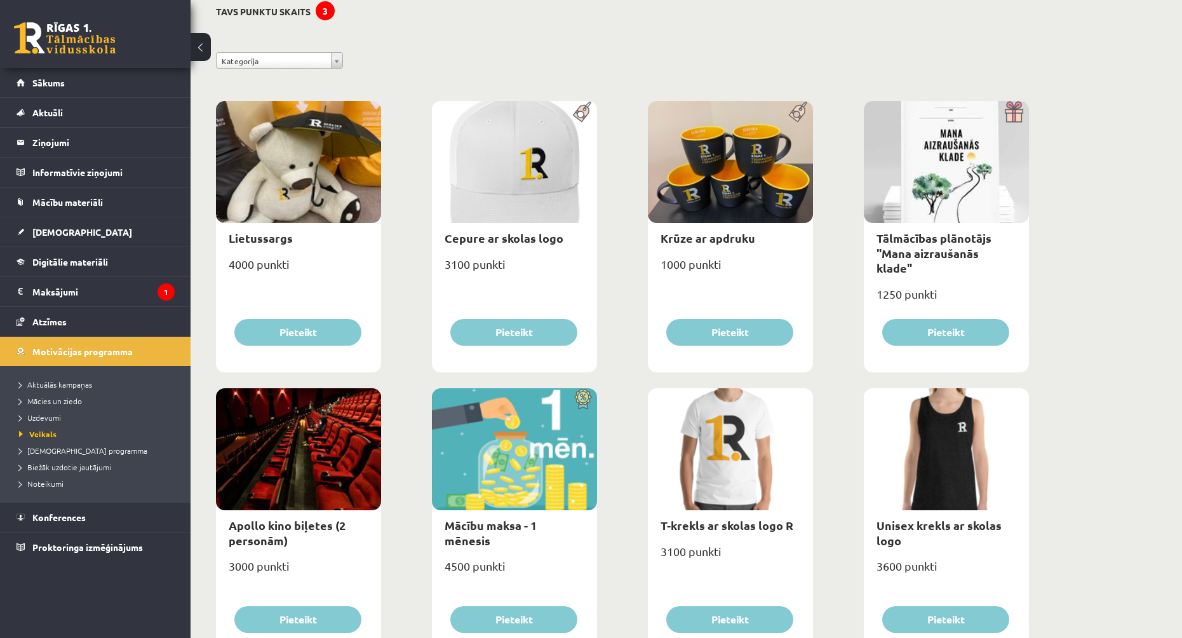
scroll to position [127, 0]
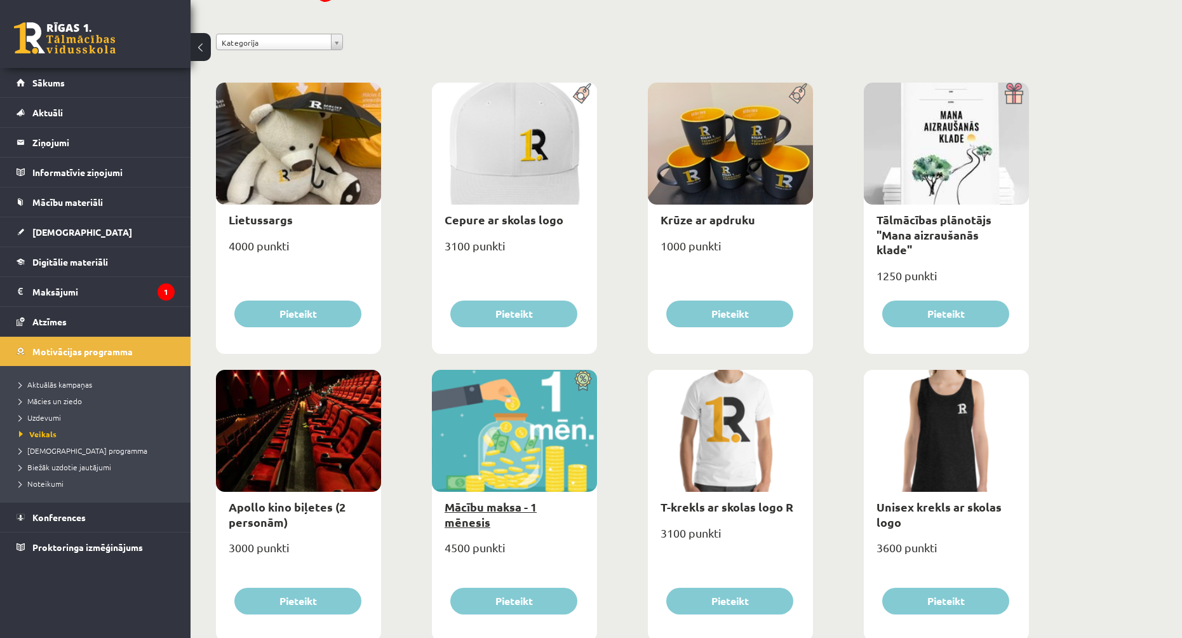
click at [516, 504] on link "Mācību maksa - 1 mēnesis" at bounding box center [491, 513] width 92 height 29
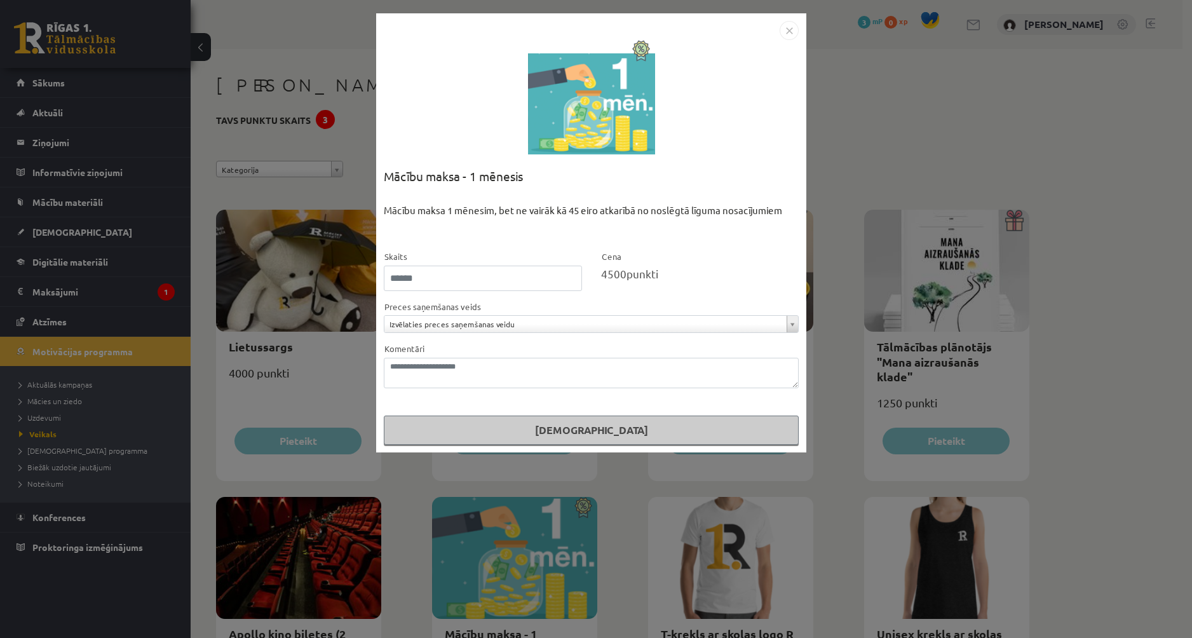
click at [494, 339] on form "**********" at bounding box center [591, 347] width 415 height 196
click at [493, 368] on textarea "Komentāri" at bounding box center [591, 373] width 415 height 30
click at [317, 378] on div "**********" at bounding box center [596, 319] width 1192 height 638
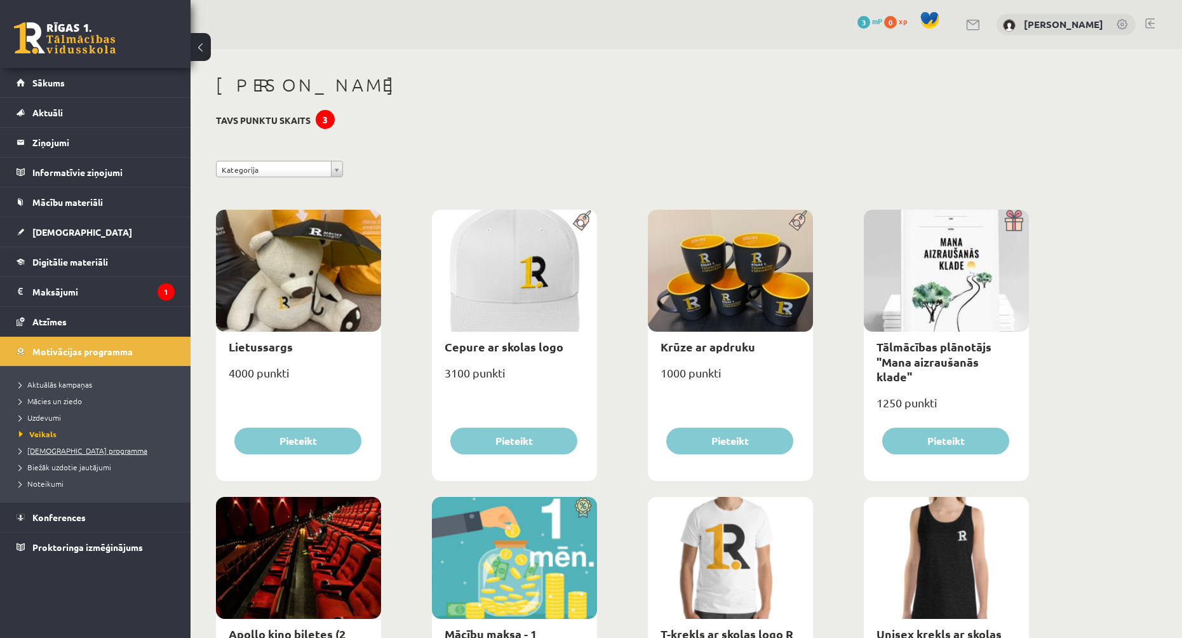
click at [100, 453] on span "[DEMOGRAPHIC_DATA] programma" at bounding box center [83, 450] width 128 height 10
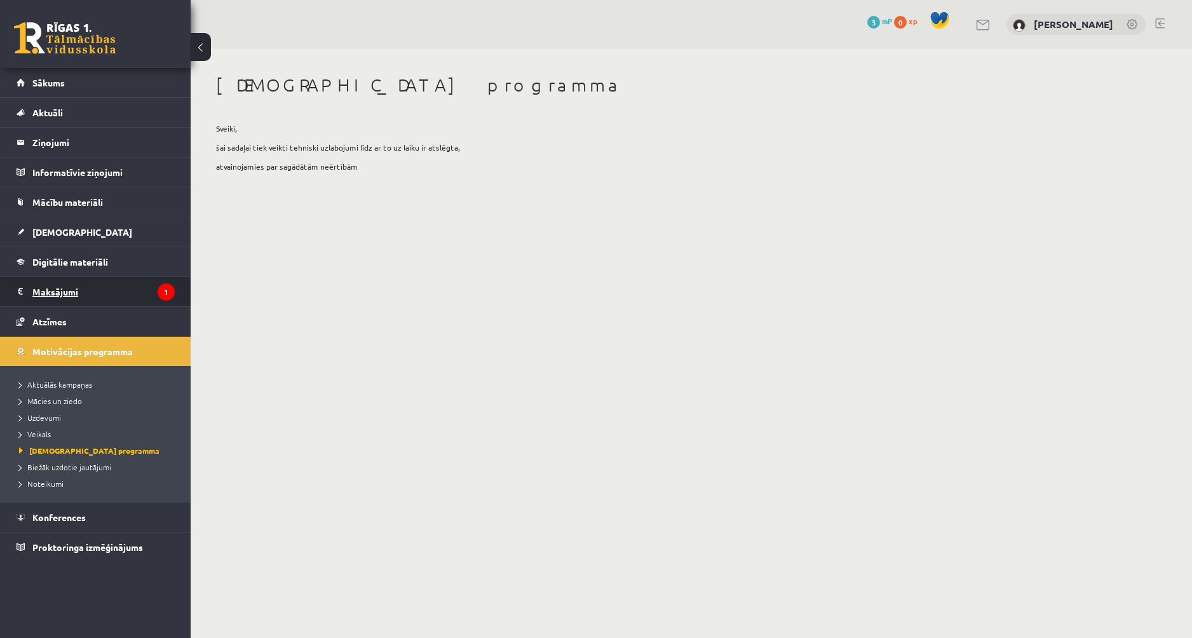
click at [130, 285] on legend "Maksājumi 1" at bounding box center [103, 291] width 142 height 29
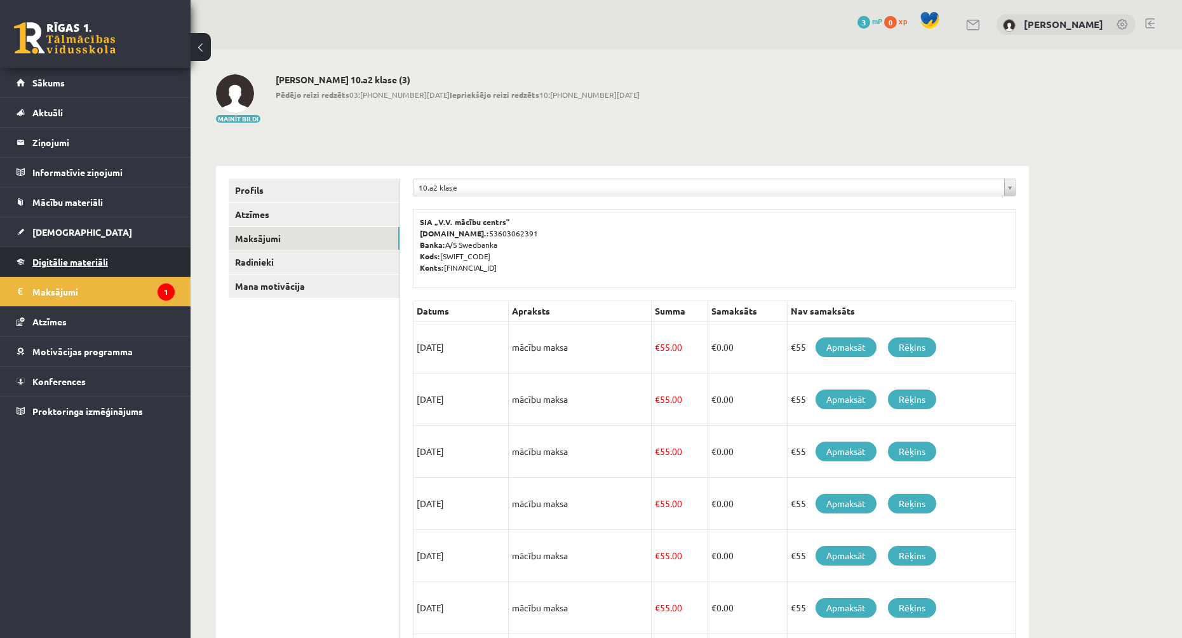
click at [128, 255] on link "Digitālie materiāli" at bounding box center [96, 261] width 158 height 29
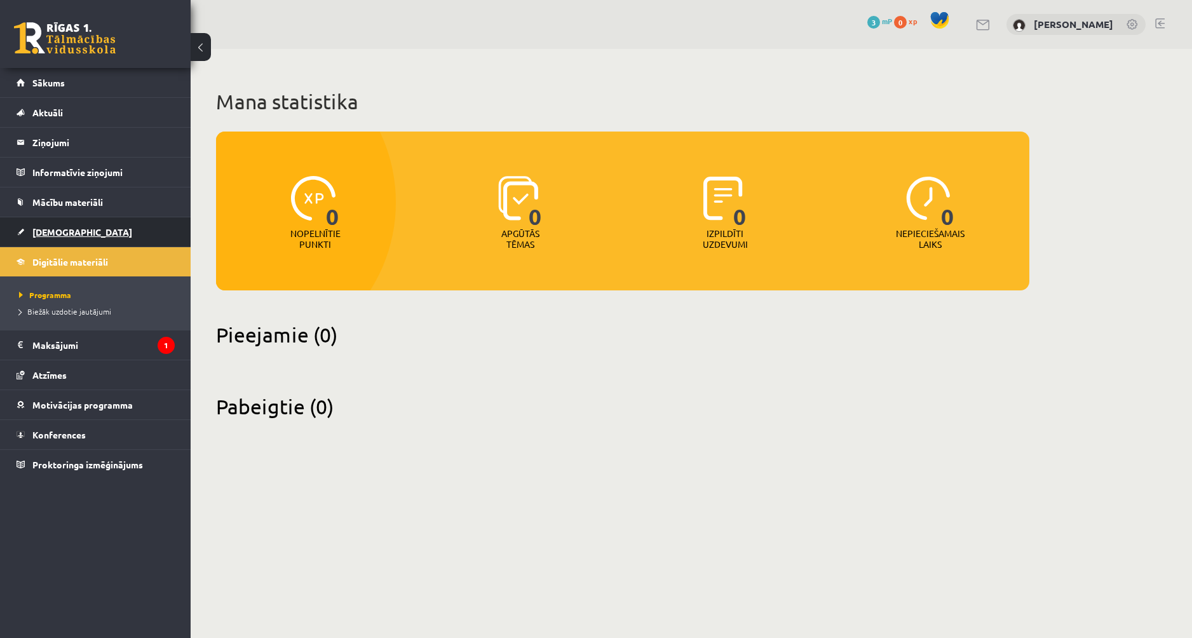
click at [86, 227] on link "[DEMOGRAPHIC_DATA]" at bounding box center [96, 231] width 158 height 29
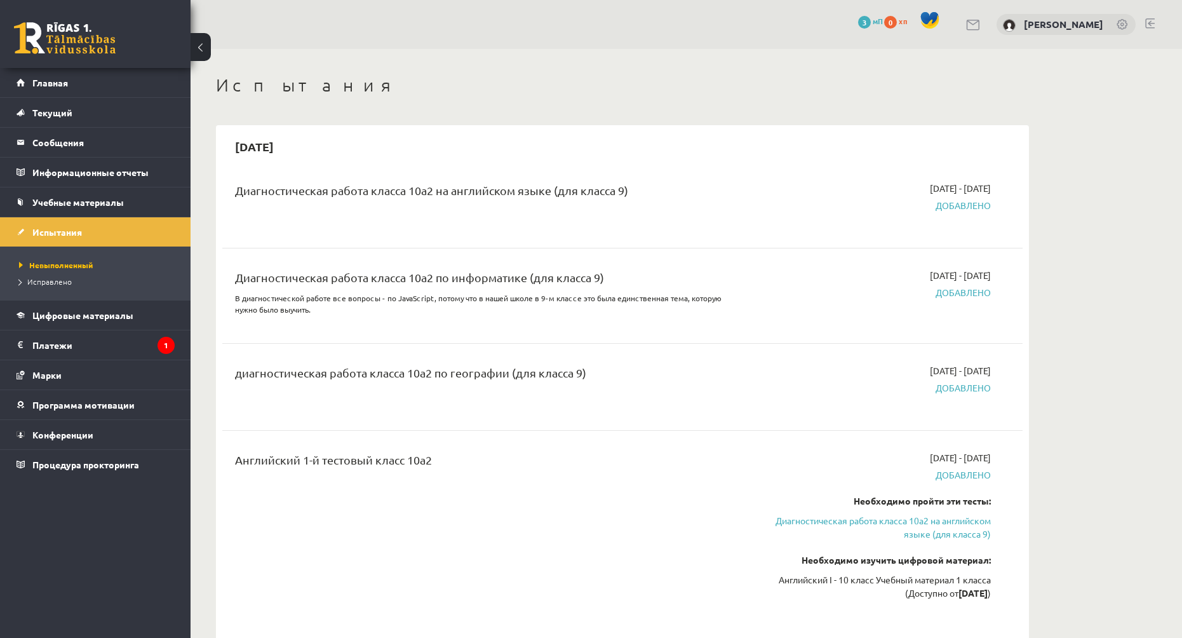
click at [720, 203] on div "Диагностическая работа класса 10а2 на английском языке (для класса 9)" at bounding box center [483, 194] width 497 height 24
click at [85, 267] on span "Невыполненный" at bounding box center [56, 265] width 74 height 10
click at [144, 196] on link "Учебные материалы" at bounding box center [96, 201] width 158 height 29
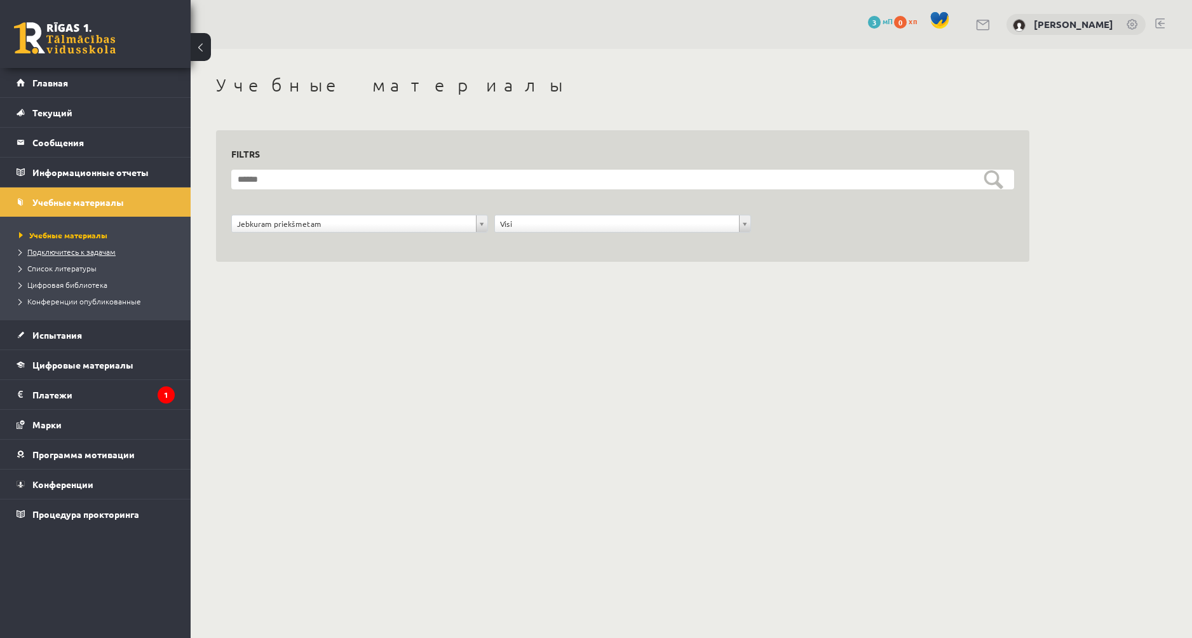
click at [106, 252] on span "Подключитесь к задачам" at bounding box center [67, 251] width 97 height 10
click at [99, 248] on span "Подключитесь к задачам" at bounding box center [73, 251] width 108 height 10
click at [135, 401] on legend "Платежи 1" at bounding box center [103, 394] width 142 height 29
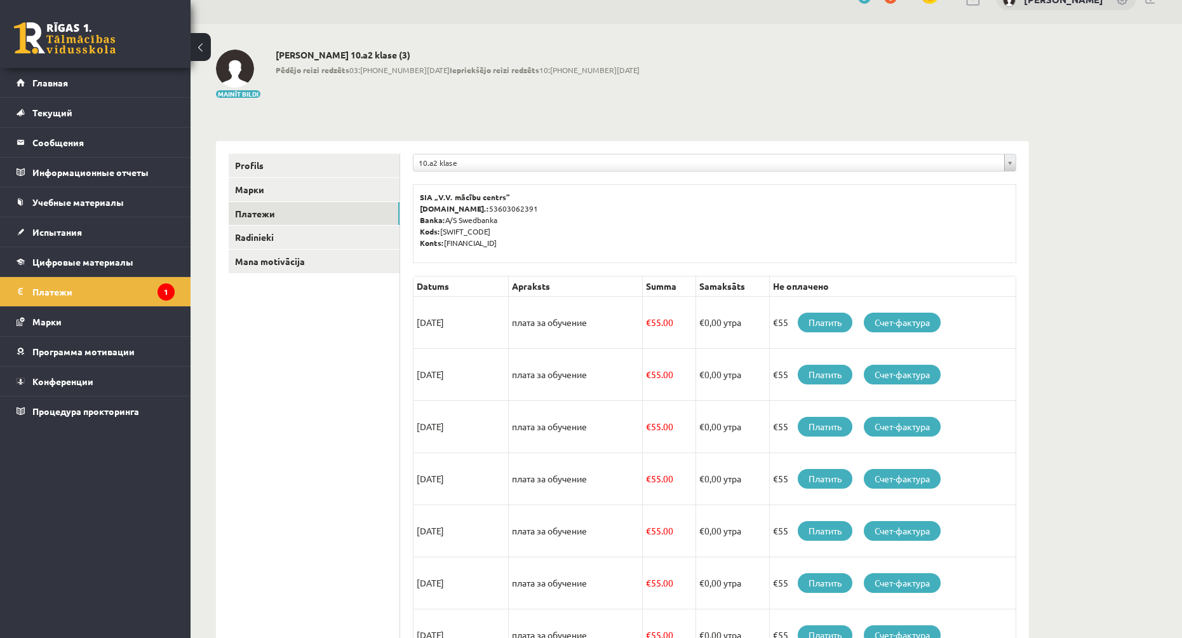
scroll to position [127, 0]
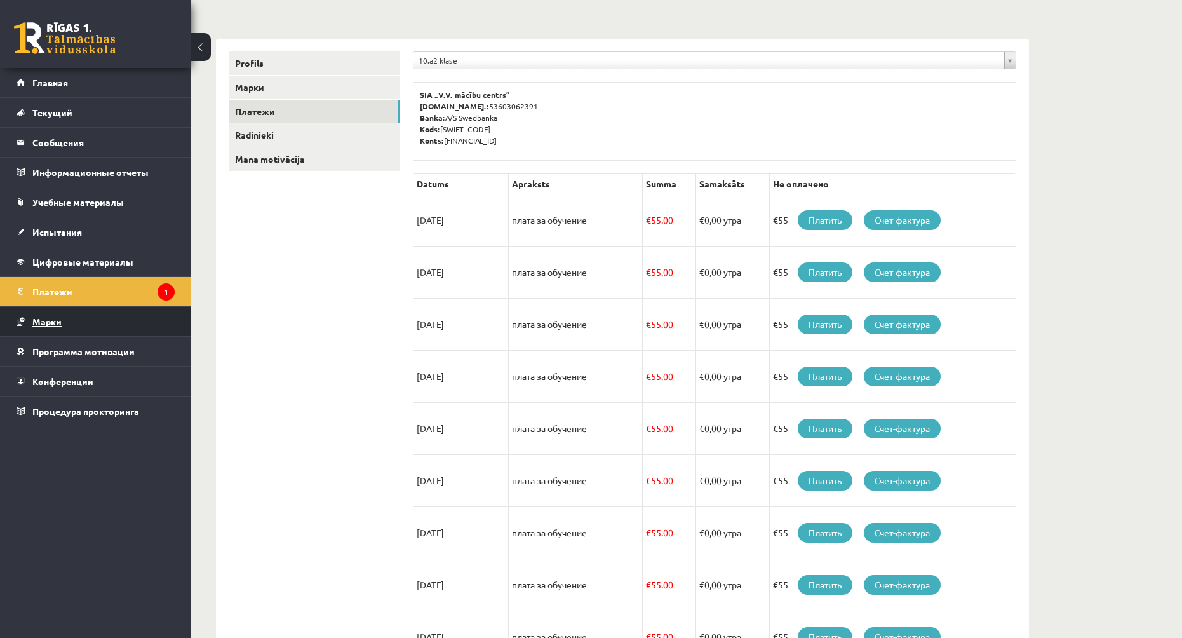
click at [107, 325] on link "Марки" at bounding box center [96, 321] width 158 height 29
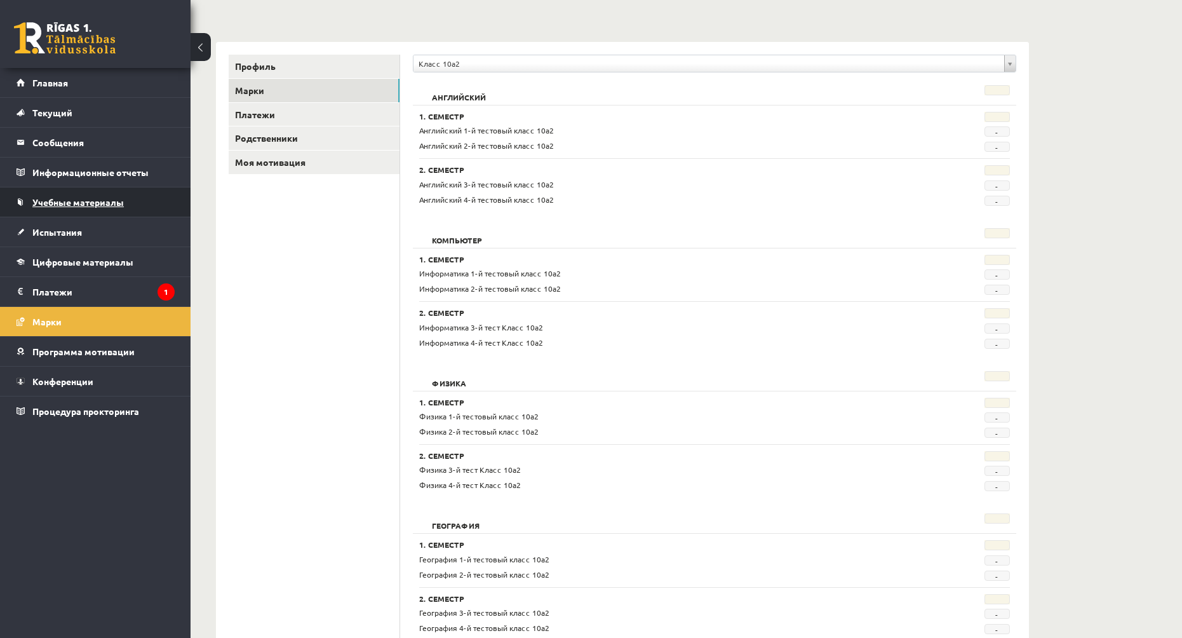
click at [102, 207] on link "Учебные материалы" at bounding box center [96, 201] width 158 height 29
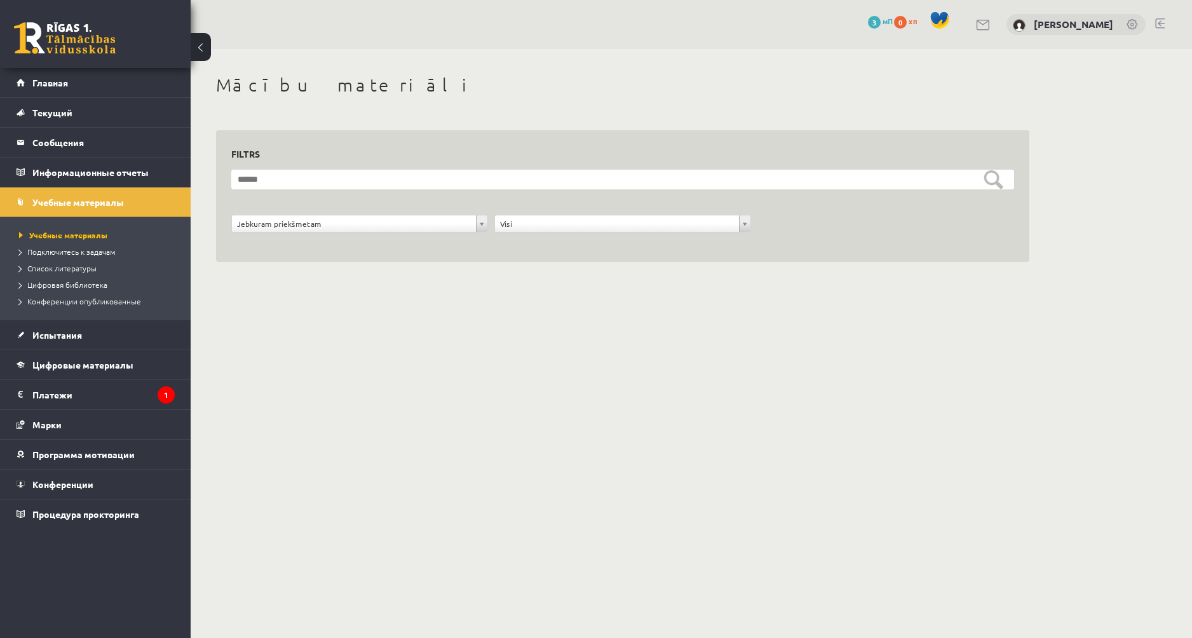
click at [89, 274] on li "Список литературы" at bounding box center [98, 268] width 159 height 17
click at [88, 271] on span "Список литературы" at bounding box center [61, 268] width 84 height 10
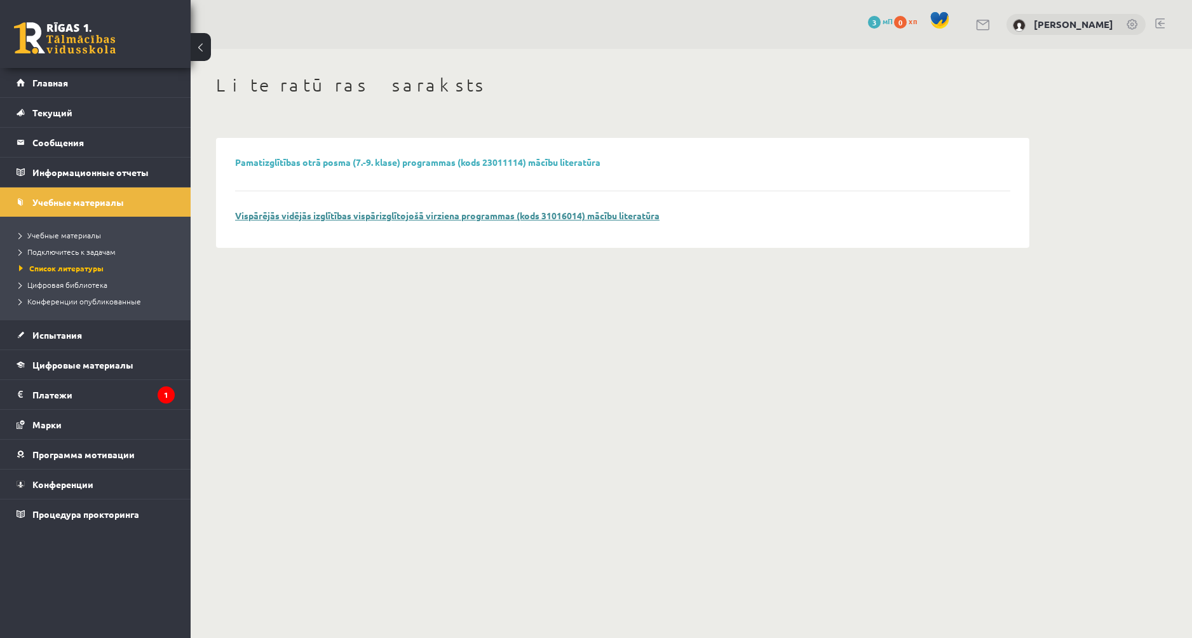
click at [396, 213] on link "Vispārējās vidējās izglītības vispārizglītojošā virziena programmas (kods 31016…" at bounding box center [447, 215] width 424 height 11
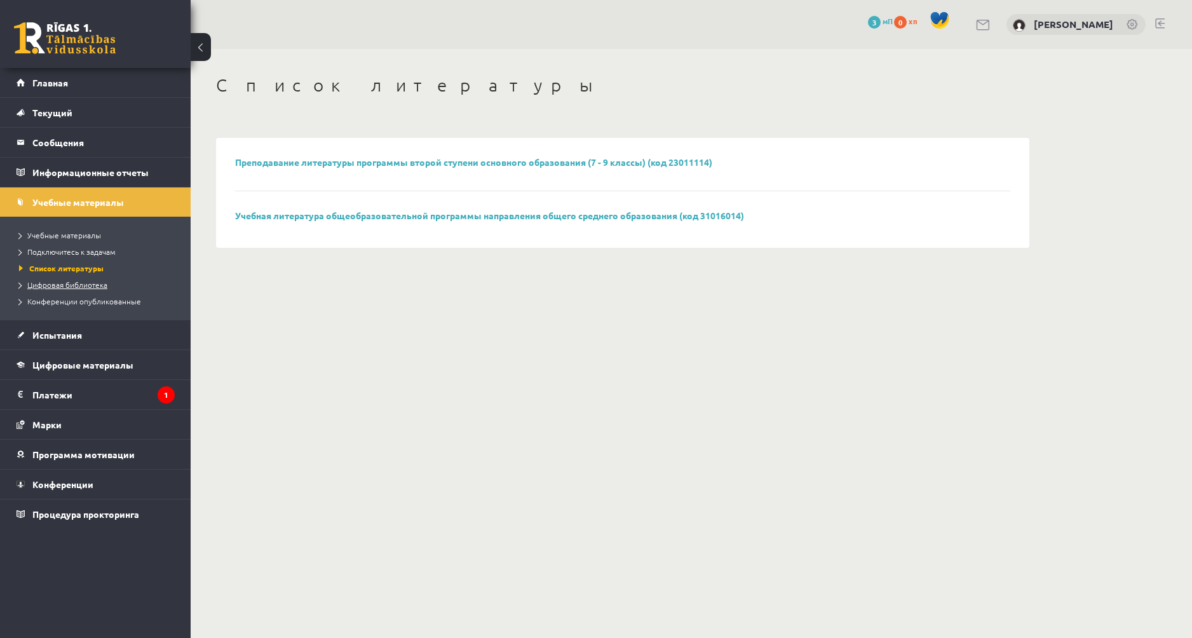
click at [90, 285] on span "Цифровая библиотека" at bounding box center [63, 285] width 88 height 10
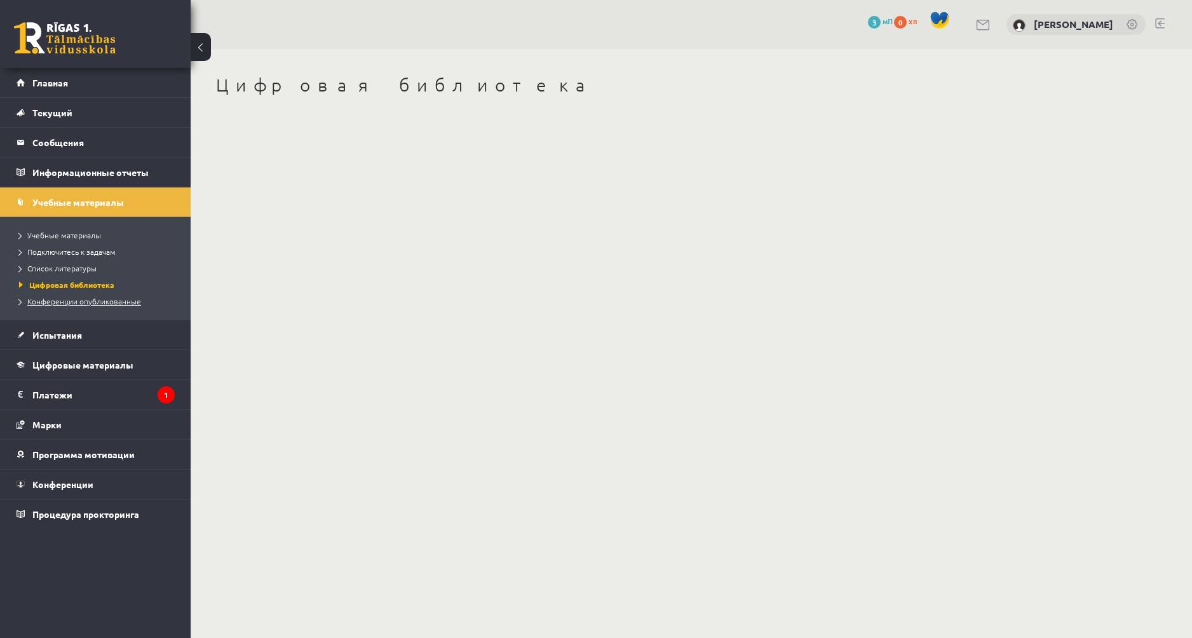
click at [104, 300] on span "Конференции опубликованные" at bounding box center [80, 301] width 122 height 10
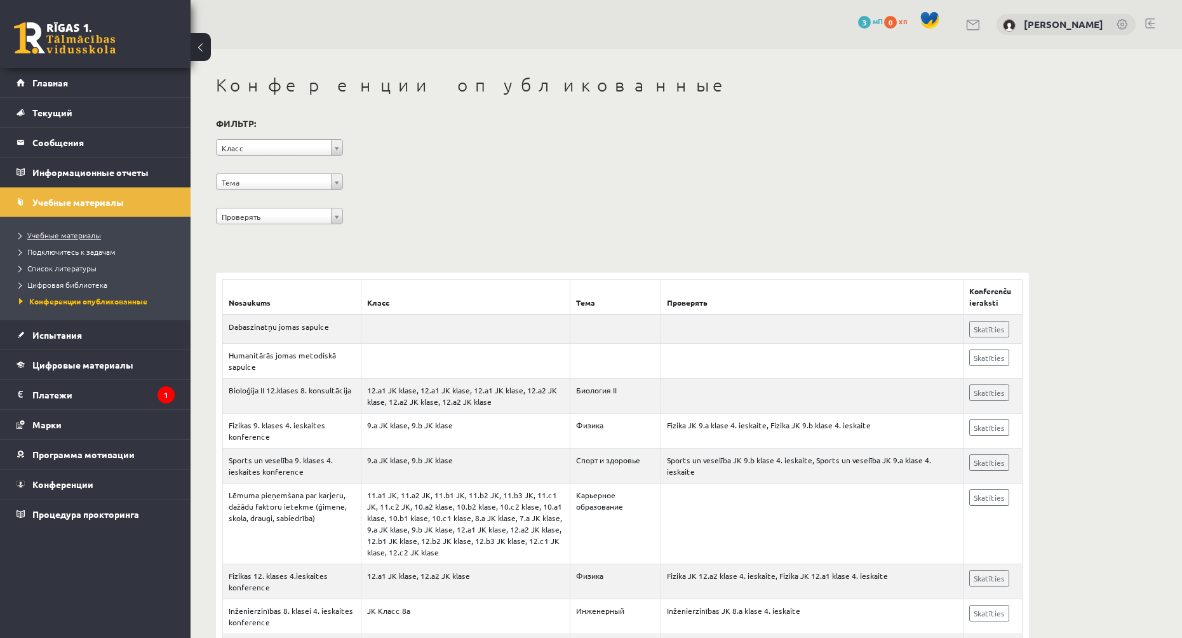
click at [88, 238] on span "Учебные материалы" at bounding box center [60, 235] width 82 height 10
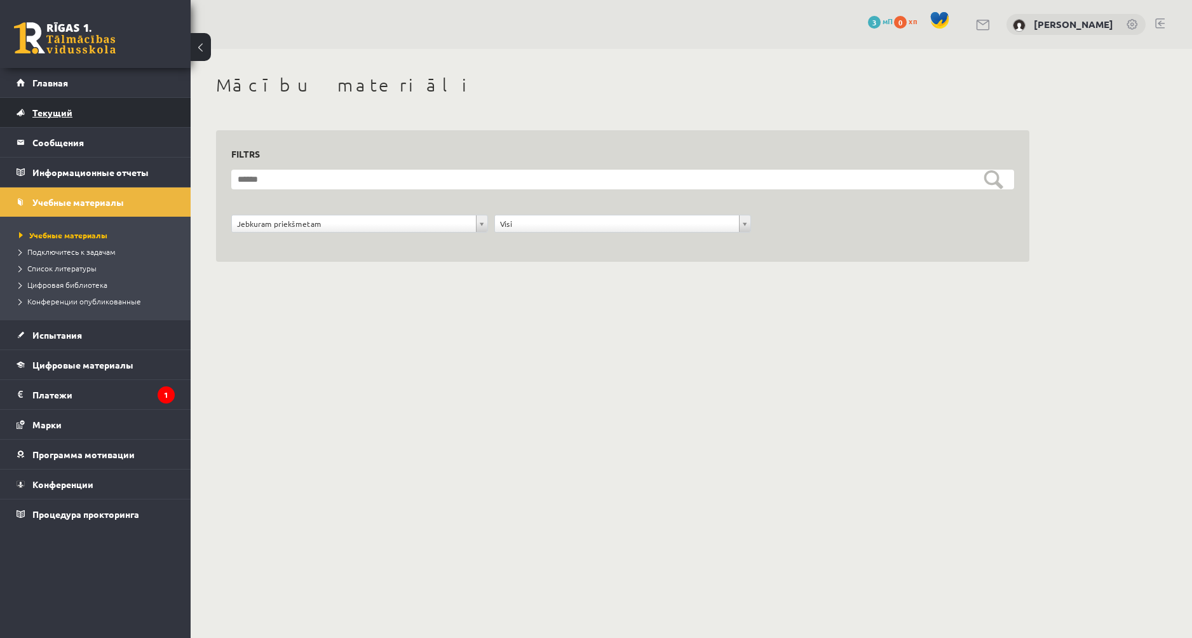
click at [89, 112] on link "Текущий" at bounding box center [96, 112] width 158 height 29
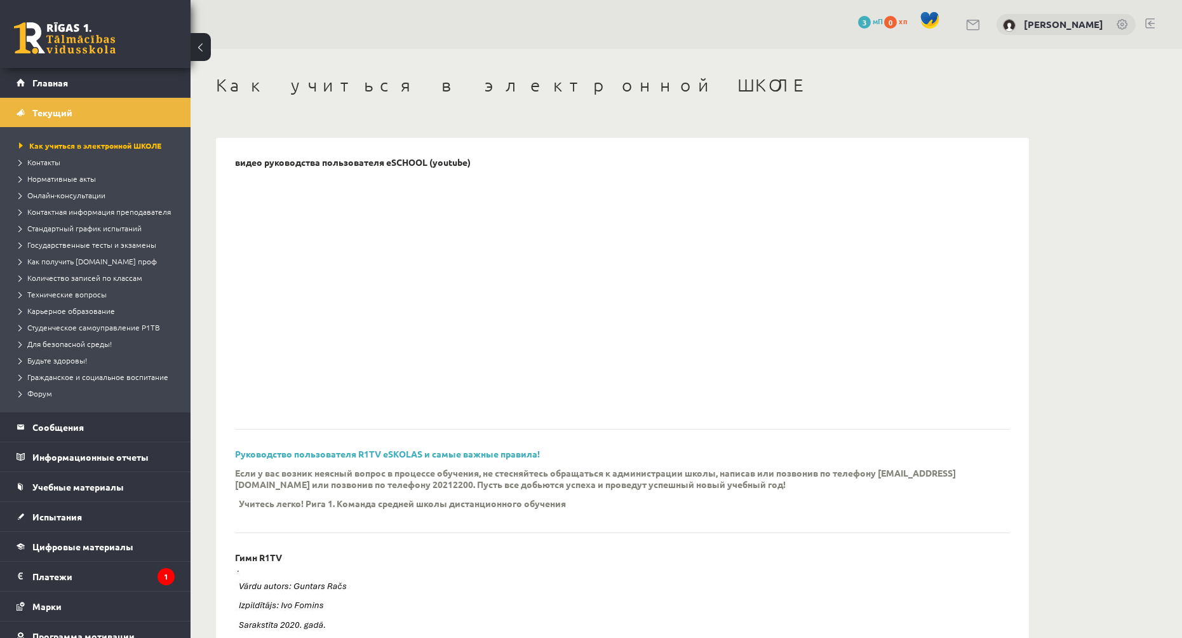
click at [727, 341] on div at bounding box center [613, 294] width 756 height 238
click at [929, 25] on span at bounding box center [930, 20] width 19 height 19
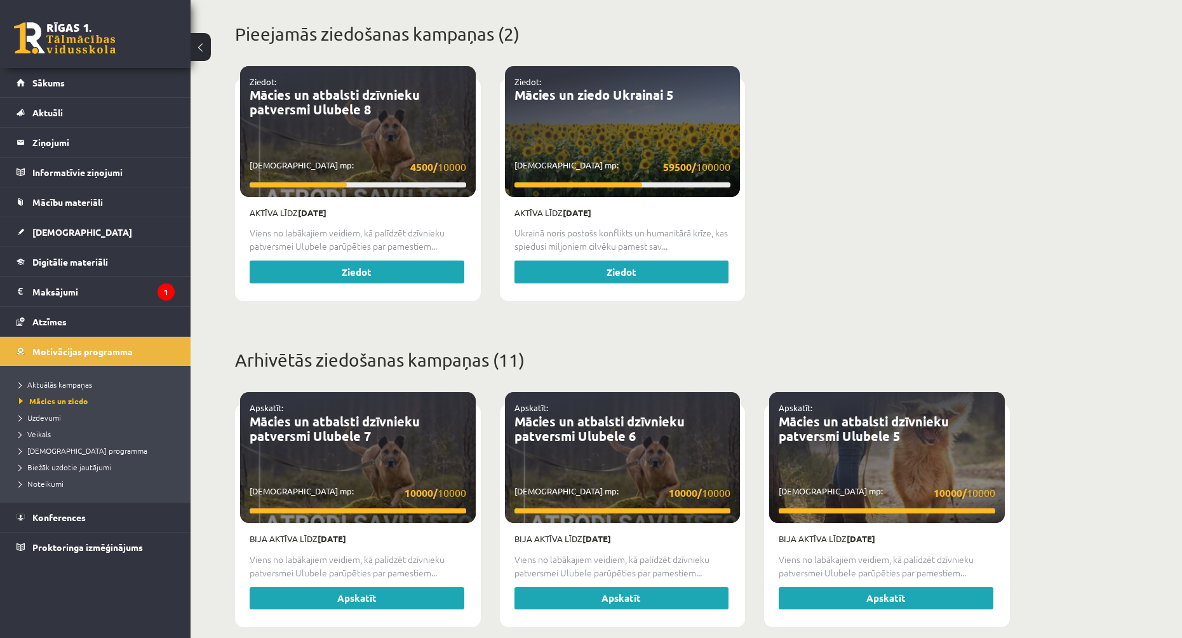
scroll to position [445, 0]
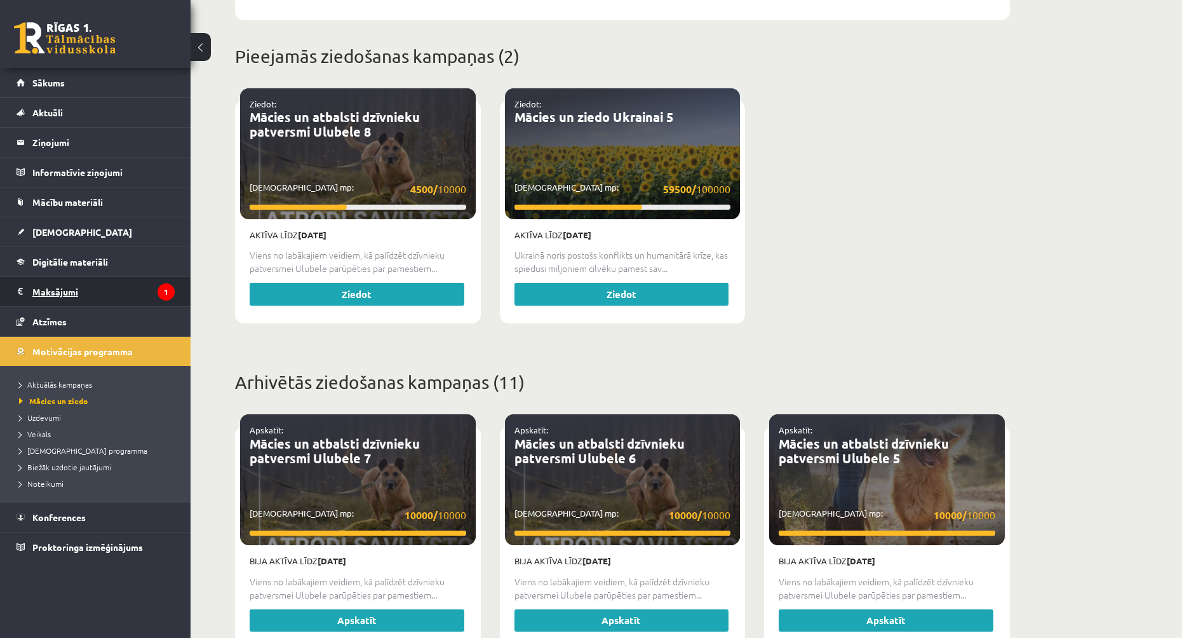
click at [133, 292] on legend "Maksājumi 1" at bounding box center [103, 291] width 142 height 29
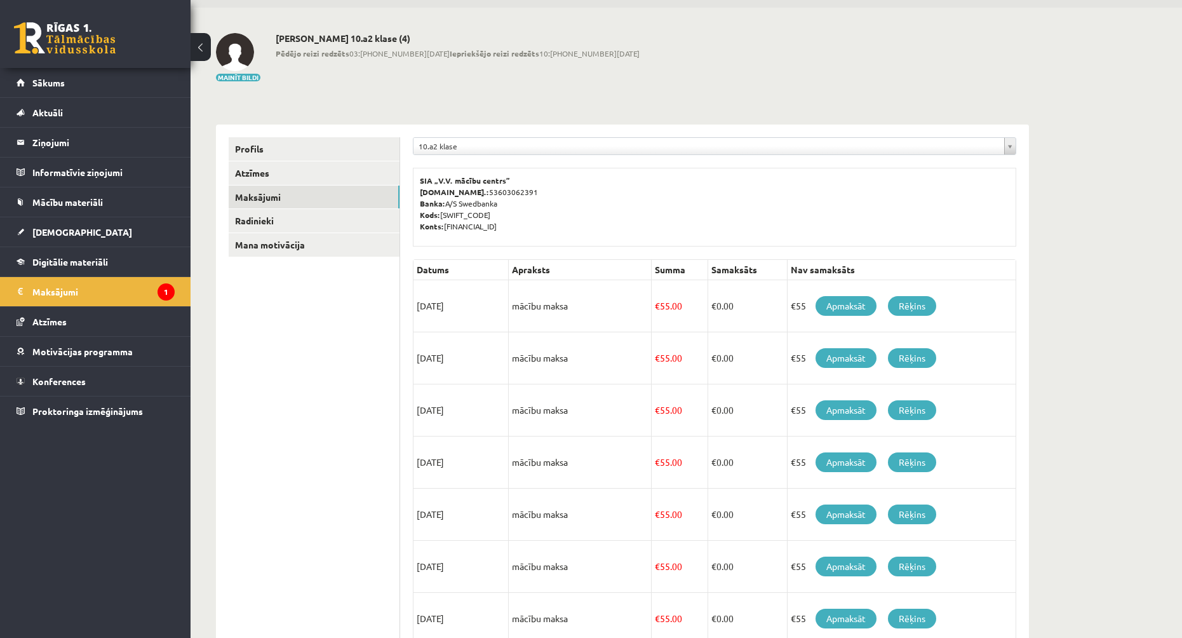
scroll to position [41, 0]
click at [276, 229] on link "Radinieki" at bounding box center [314, 222] width 171 height 24
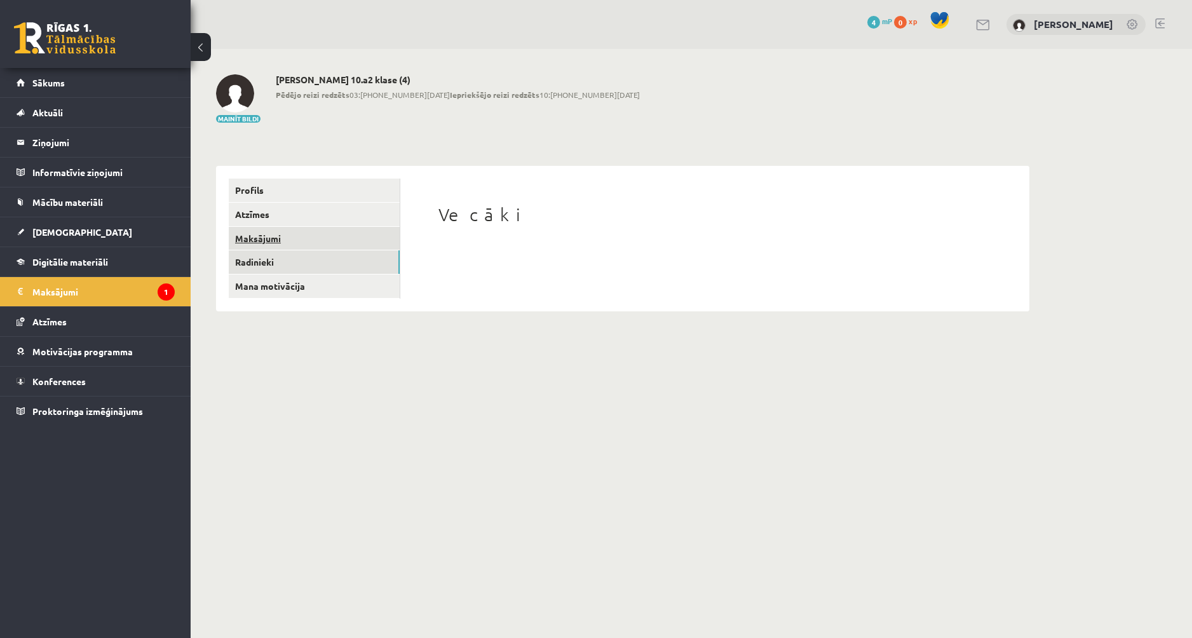
click at [293, 240] on link "Maksājumi" at bounding box center [314, 239] width 171 height 24
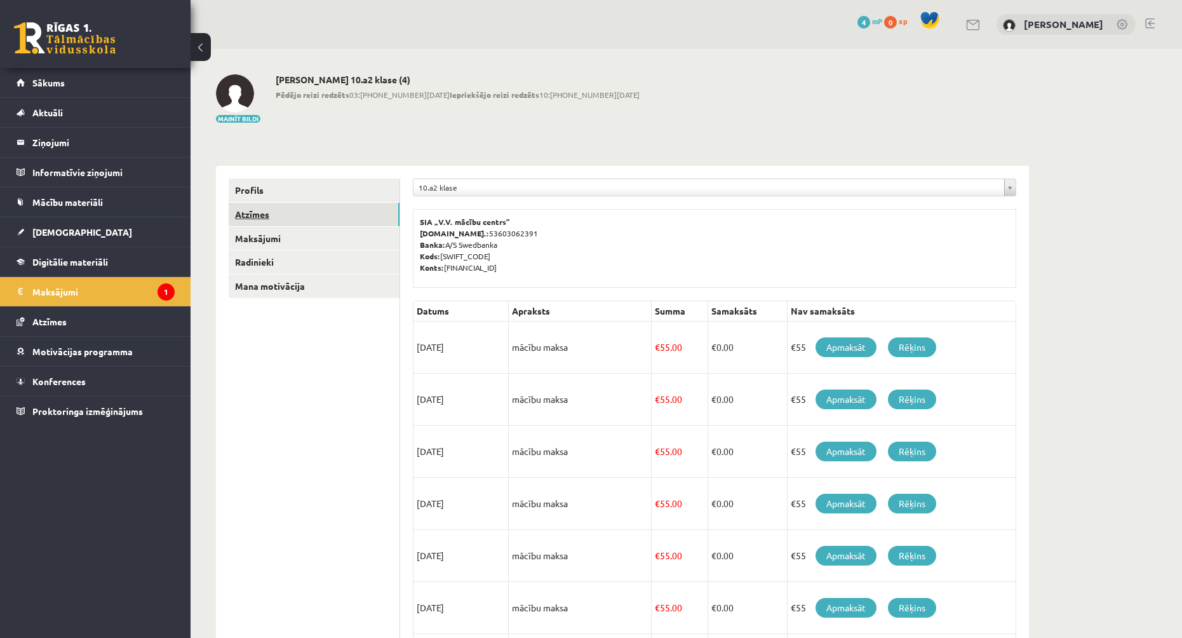
click at [280, 221] on link "Atzīmes" at bounding box center [314, 215] width 171 height 24
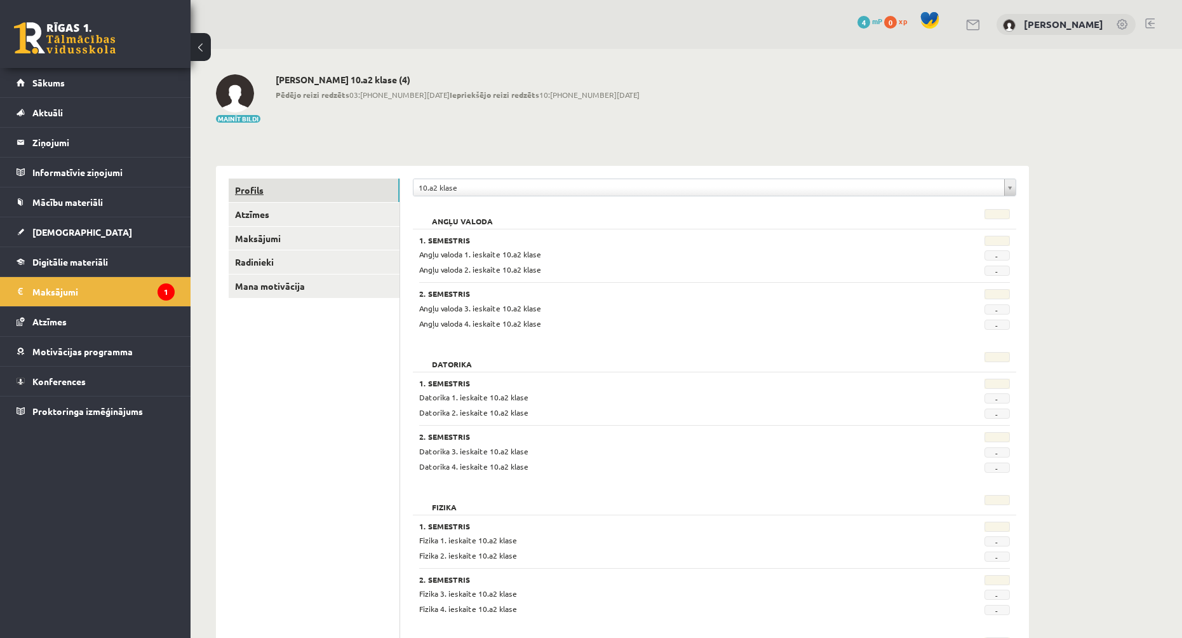
click at [269, 185] on link "Profils" at bounding box center [314, 191] width 171 height 24
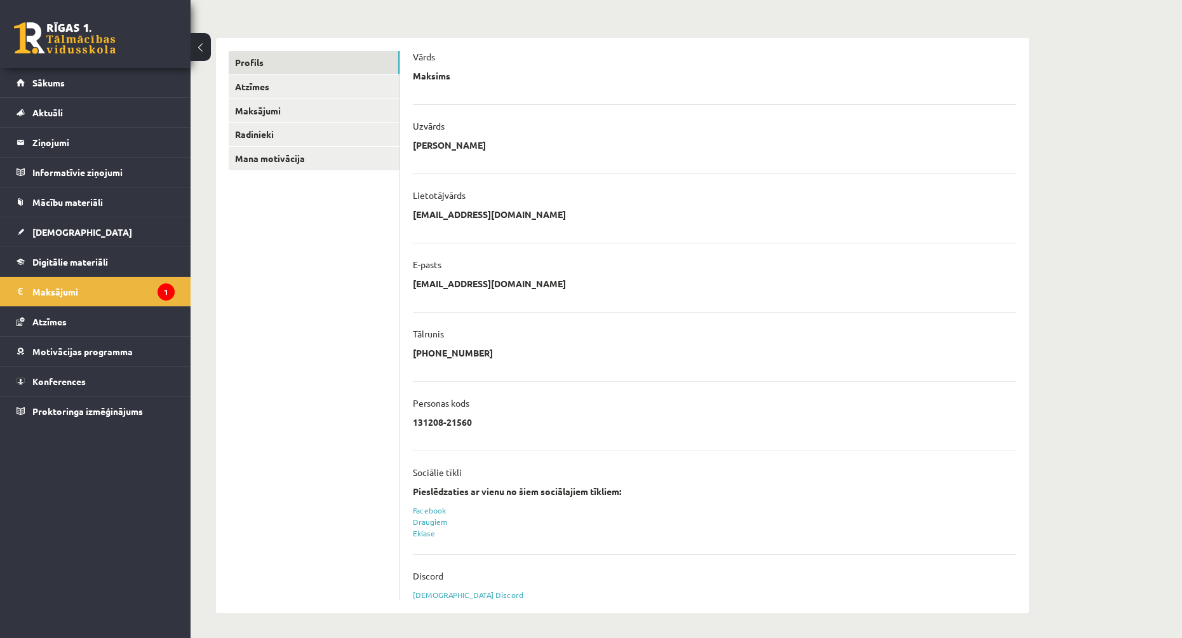
scroll to position [128, 0]
drag, startPoint x: 500, startPoint y: 217, endPoint x: 786, endPoint y: 217, distance: 286.5
click at [786, 217] on div "**********" at bounding box center [715, 217] width 604 height 19
click at [462, 593] on link "[DEMOGRAPHIC_DATA] Discord" at bounding box center [468, 594] width 111 height 10
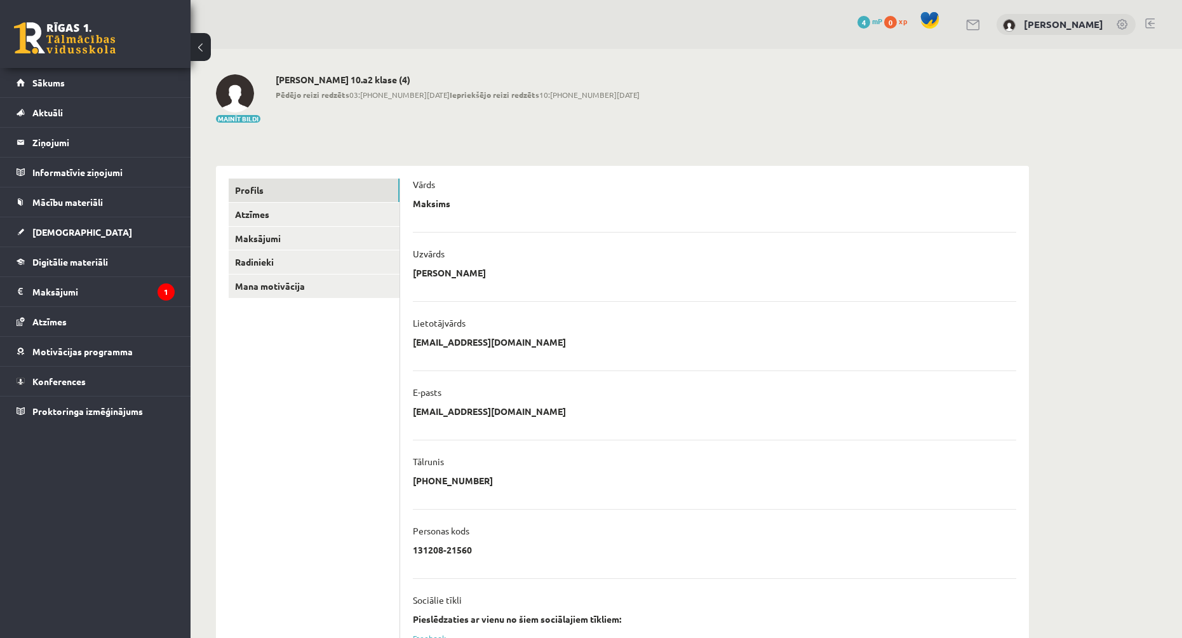
scroll to position [128, 0]
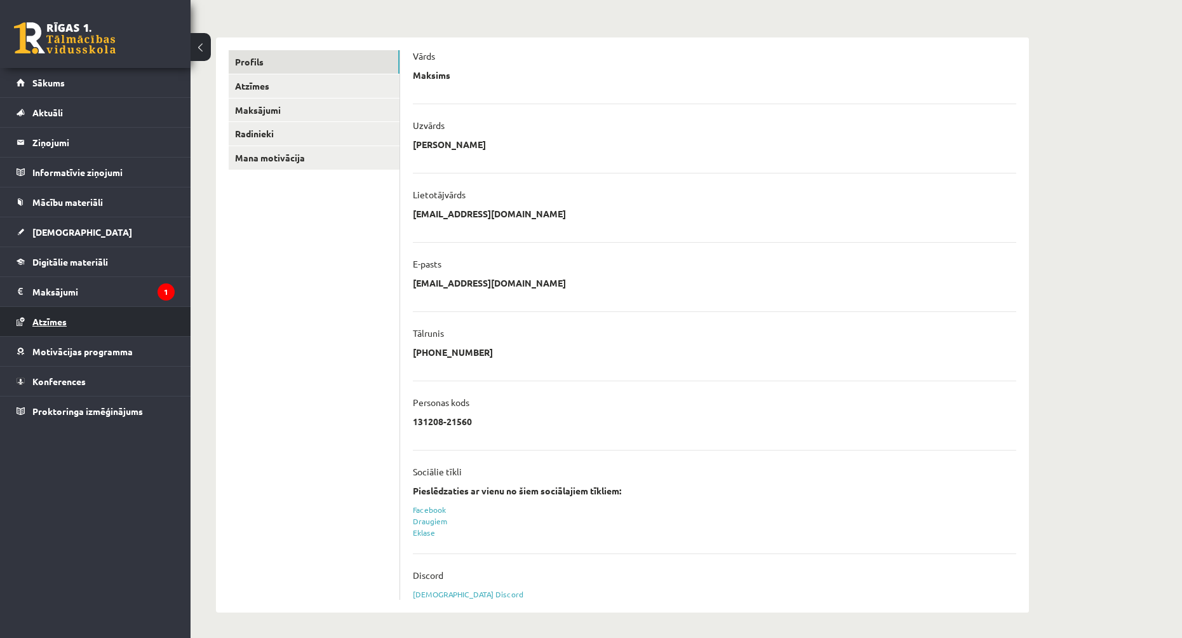
click at [104, 323] on link "Atzīmes" at bounding box center [96, 321] width 158 height 29
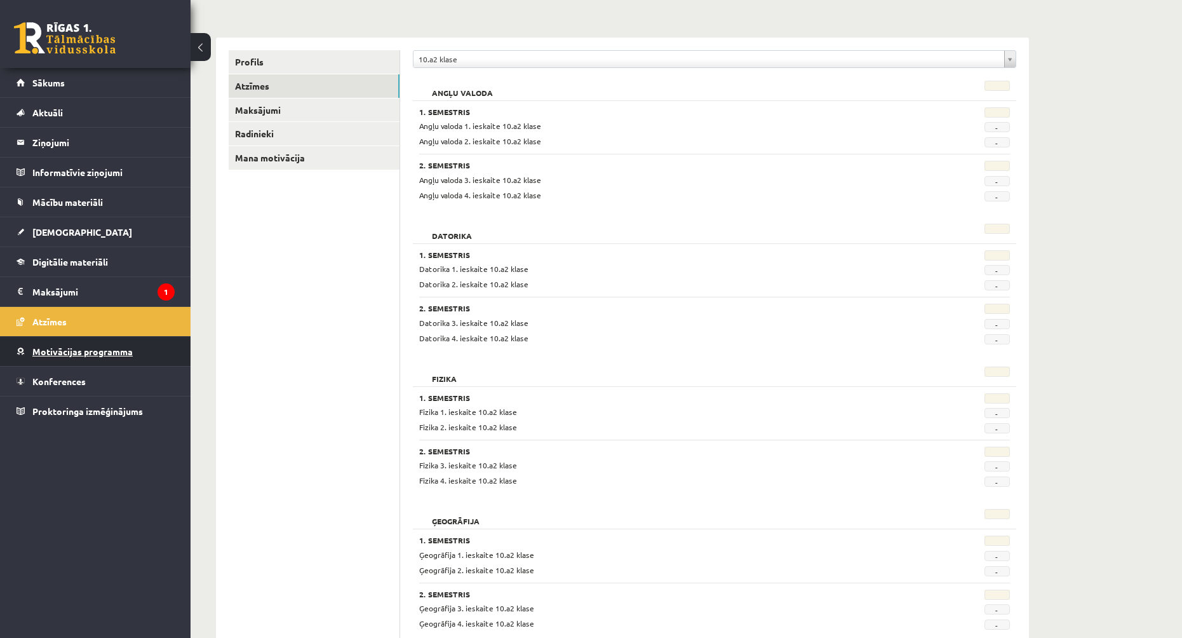
click at [120, 357] on link "Motivācijas programma" at bounding box center [96, 351] width 158 height 29
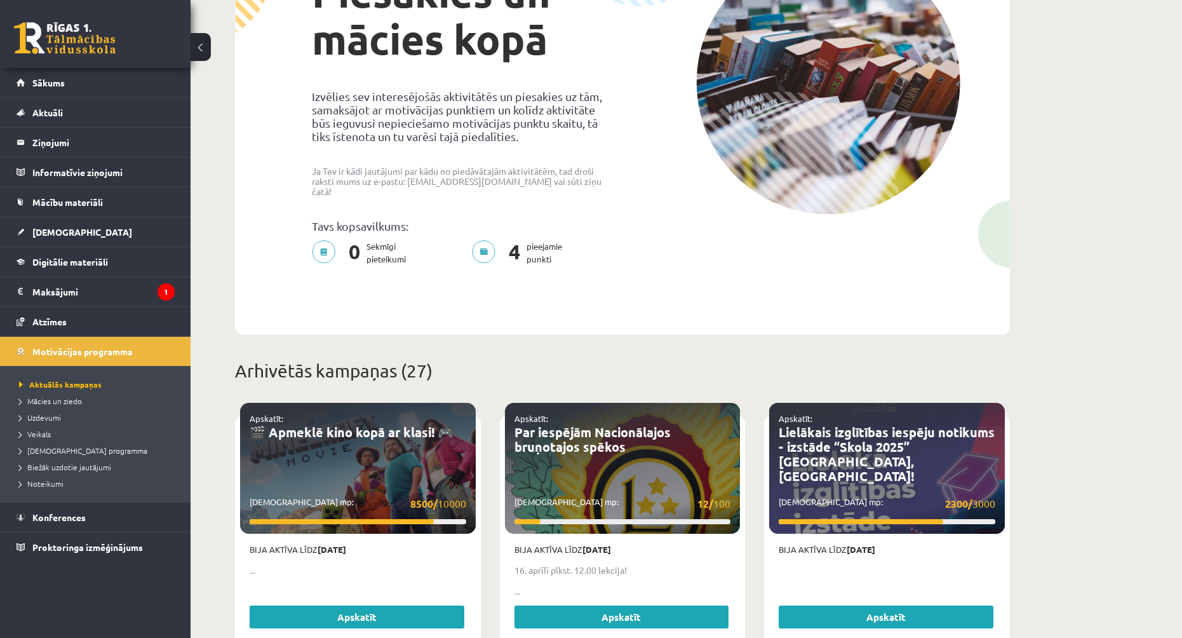
scroll to position [255, 0]
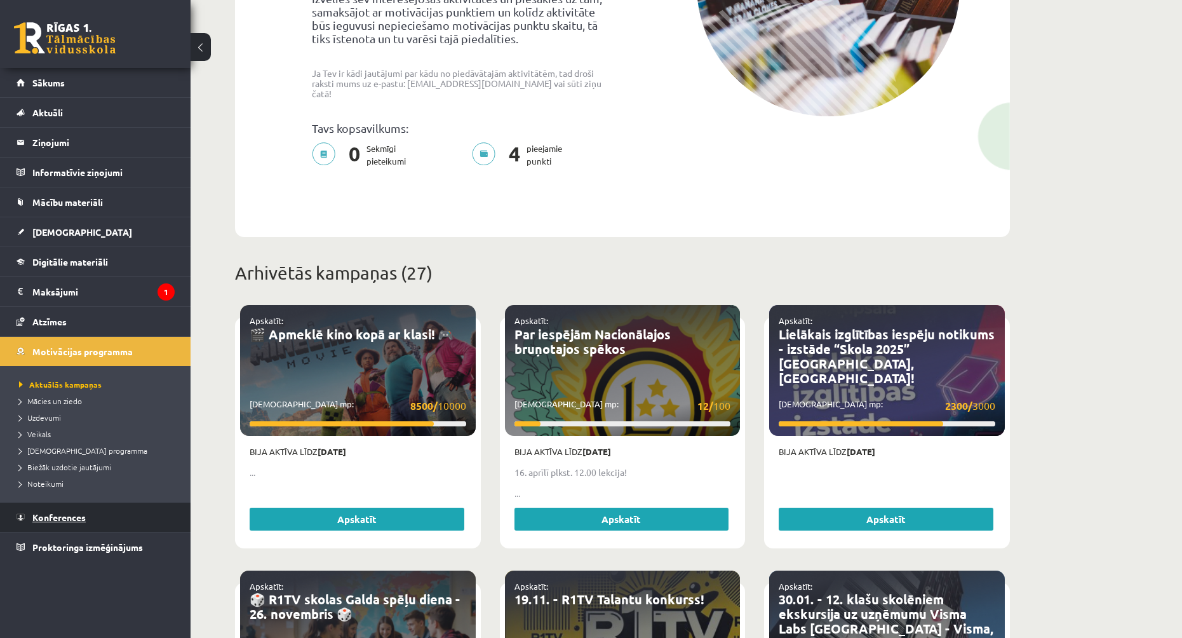
click at [82, 512] on span "Konferences" at bounding box center [58, 516] width 53 height 11
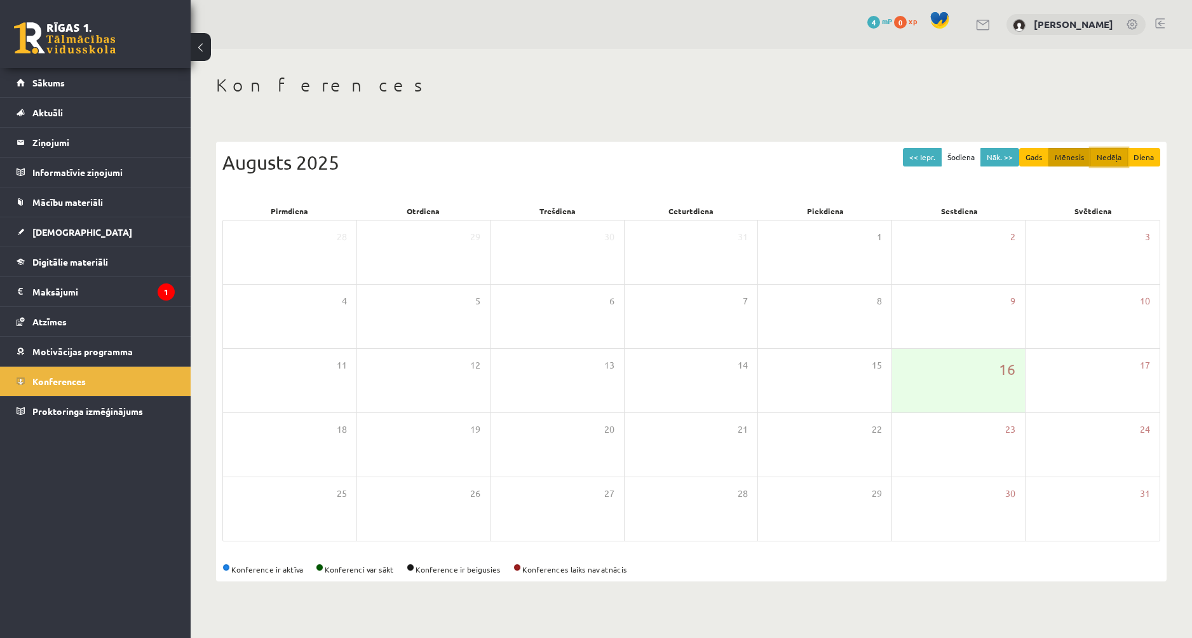
click at [1103, 161] on button "Nedēļa" at bounding box center [1108, 157] width 37 height 18
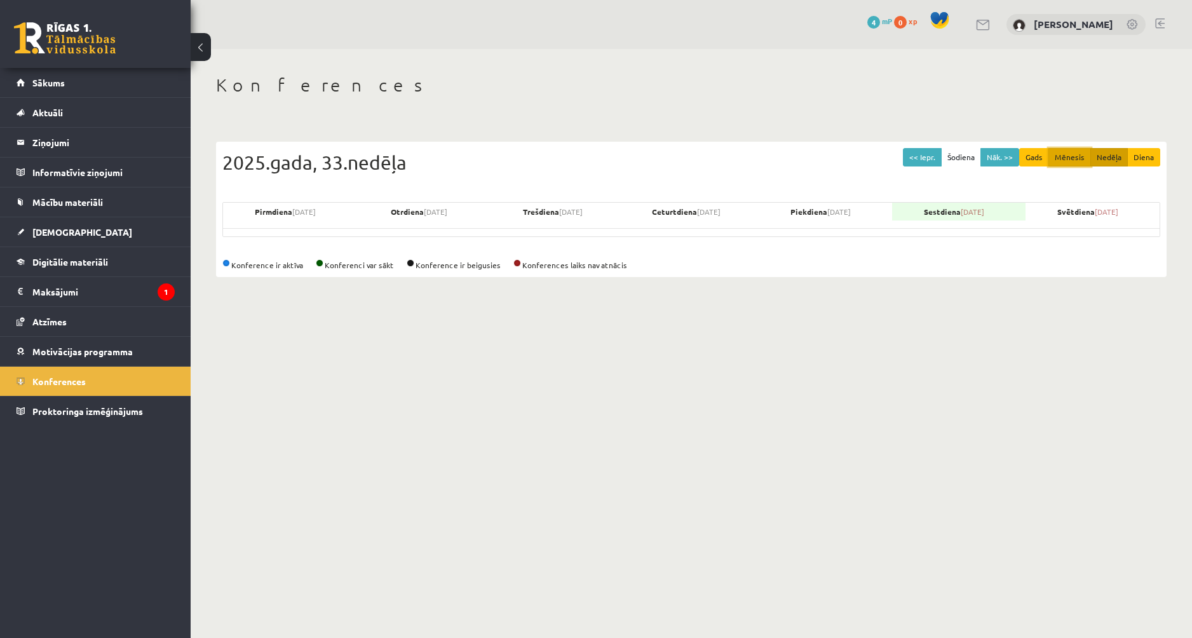
click at [1061, 162] on button "Mēnesis" at bounding box center [1069, 157] width 43 height 18
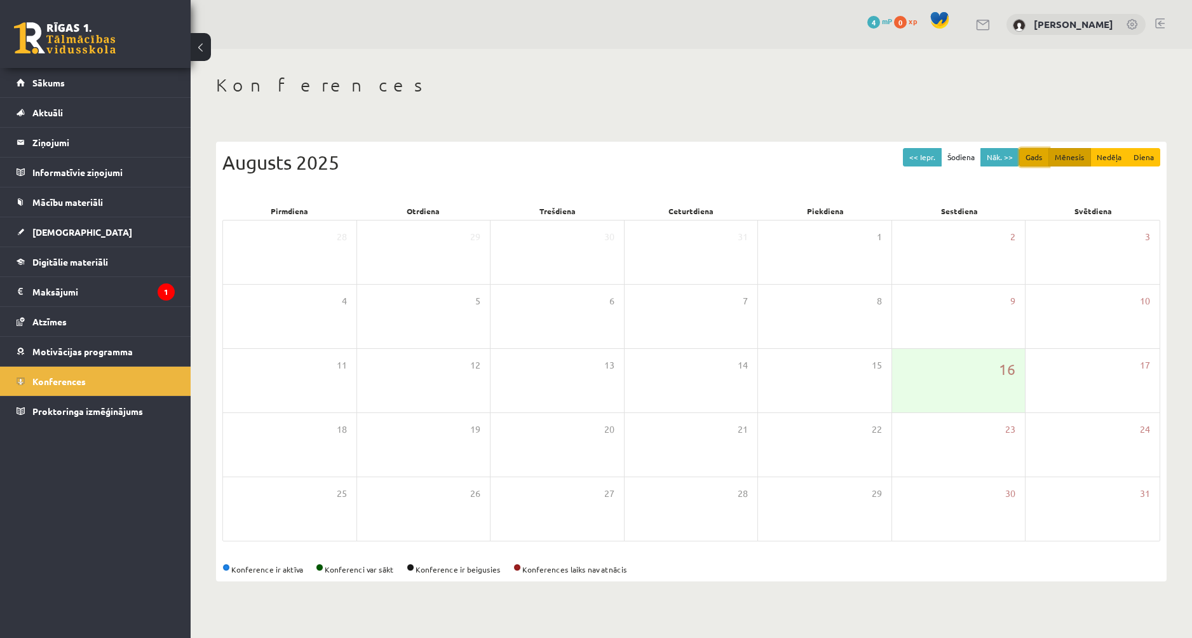
click at [1043, 162] on button "Gads" at bounding box center [1034, 157] width 30 height 18
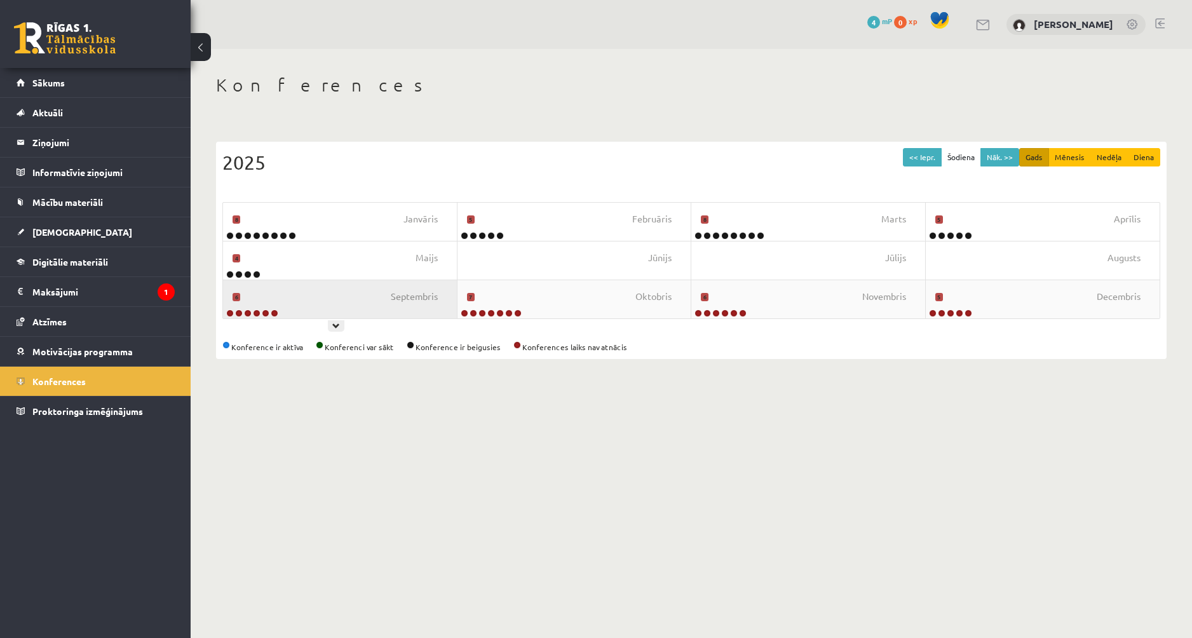
click at [374, 286] on div "Septembris 6" at bounding box center [340, 299] width 234 height 38
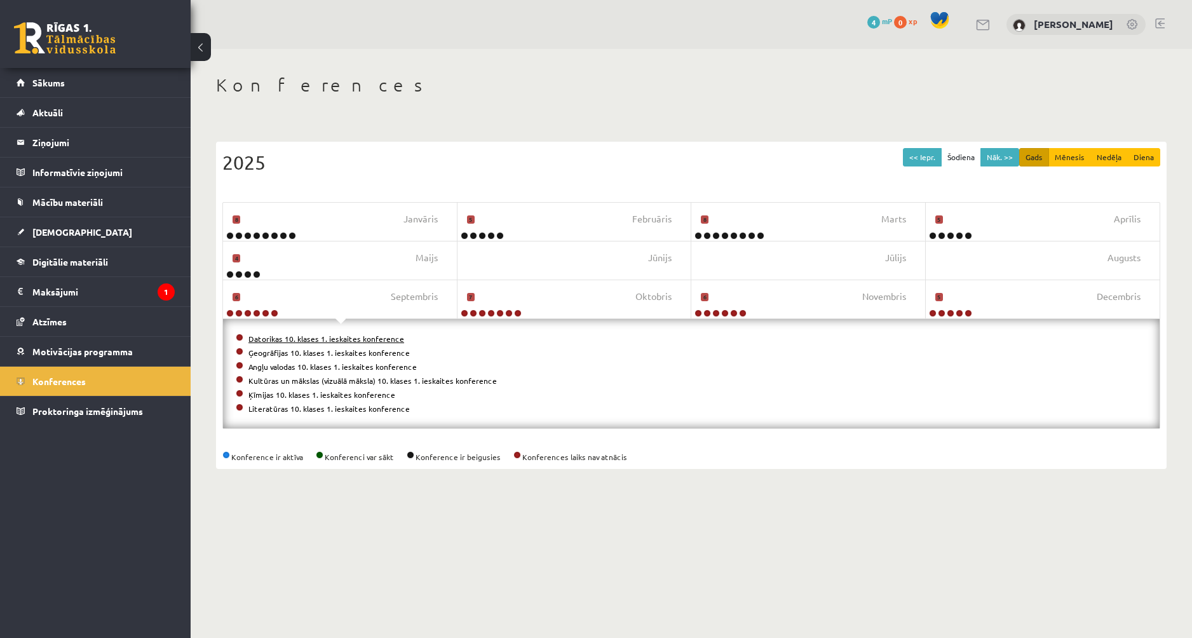
click at [343, 340] on link "Datorikas 10. klases 1. ieskaites konference" at bounding box center [326, 339] width 156 height 10
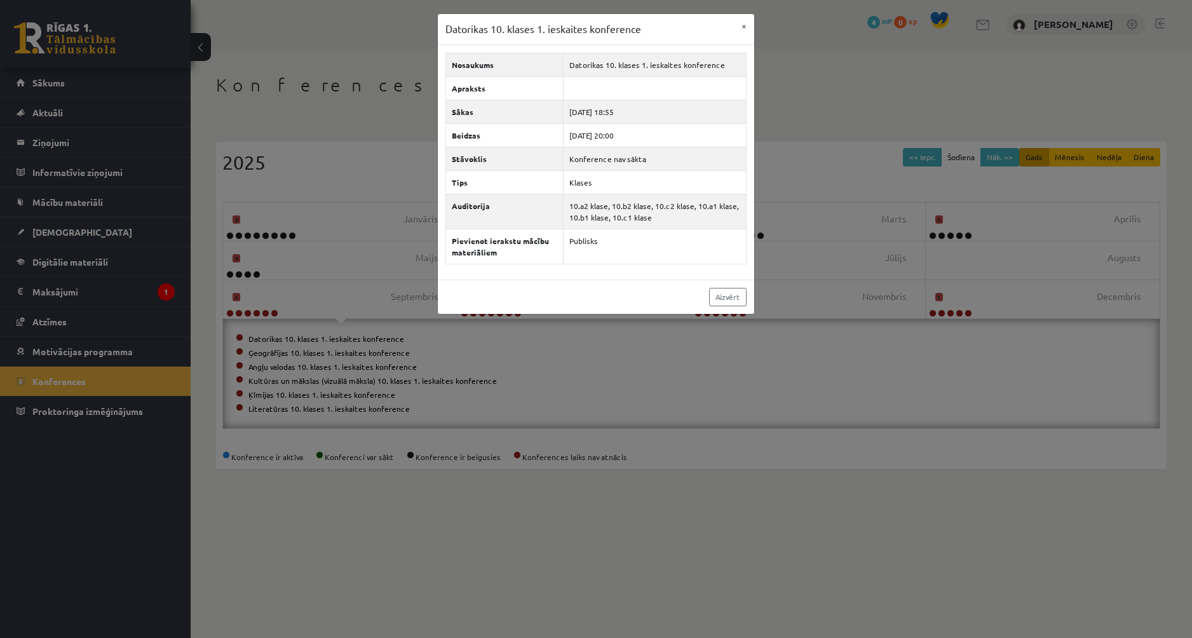
click at [915, 80] on div "Datorikas 10. klases 1. ieskaites konference × Nosaukums Datorikas 10. klases 1…" at bounding box center [596, 319] width 1192 height 638
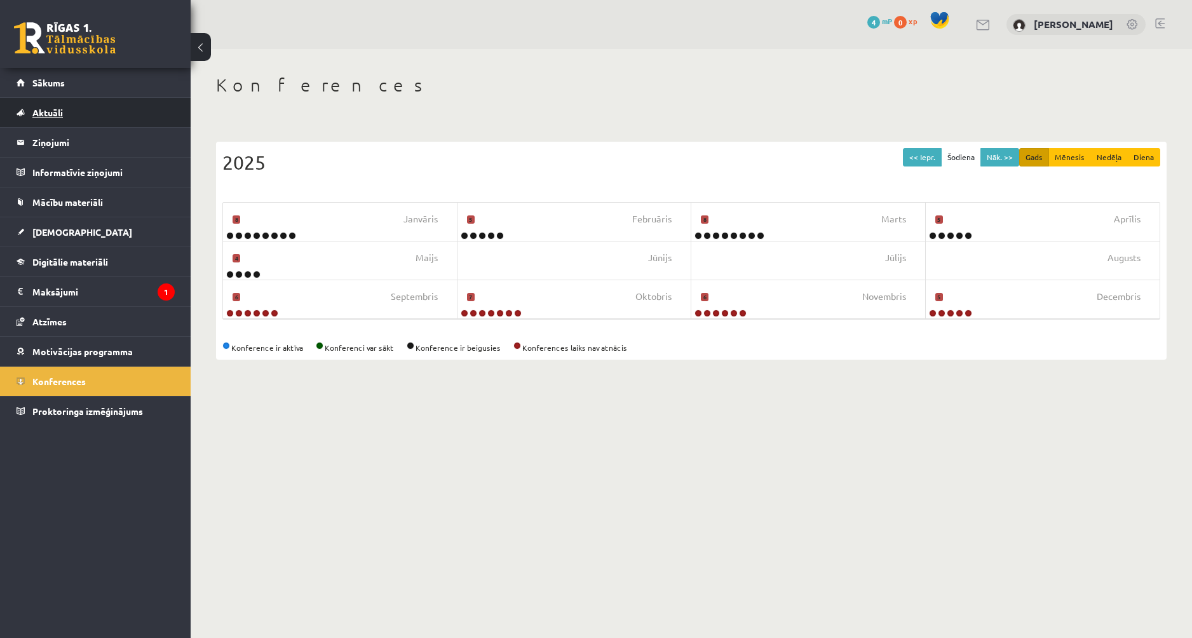
click at [74, 104] on link "Aktuāli" at bounding box center [96, 112] width 158 height 29
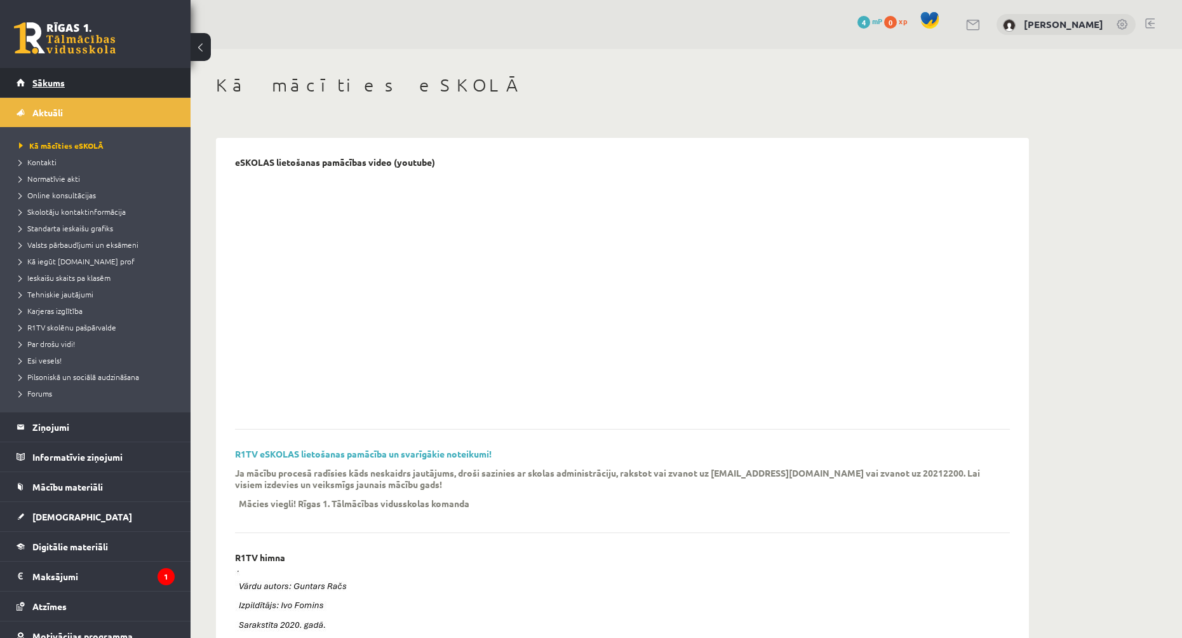
click at [78, 76] on link "Sākums" at bounding box center [96, 82] width 158 height 29
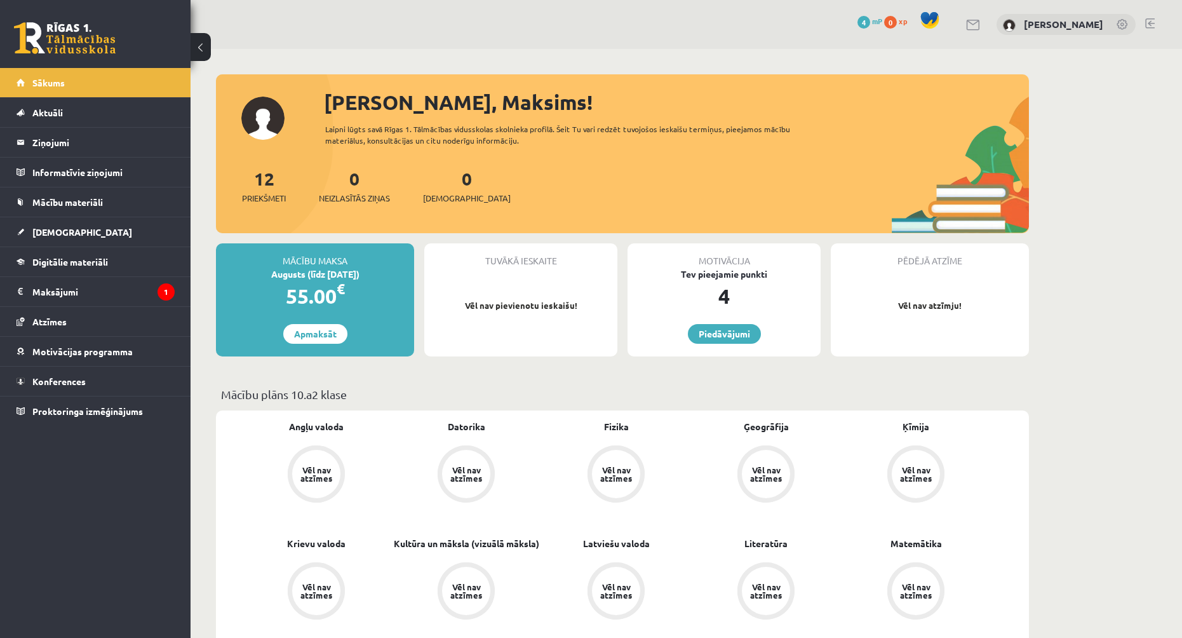
click at [261, 188] on div "12 Priekšmeti" at bounding box center [264, 184] width 44 height 39
click at [271, 183] on link "12 Priekšmeti" at bounding box center [264, 185] width 44 height 37
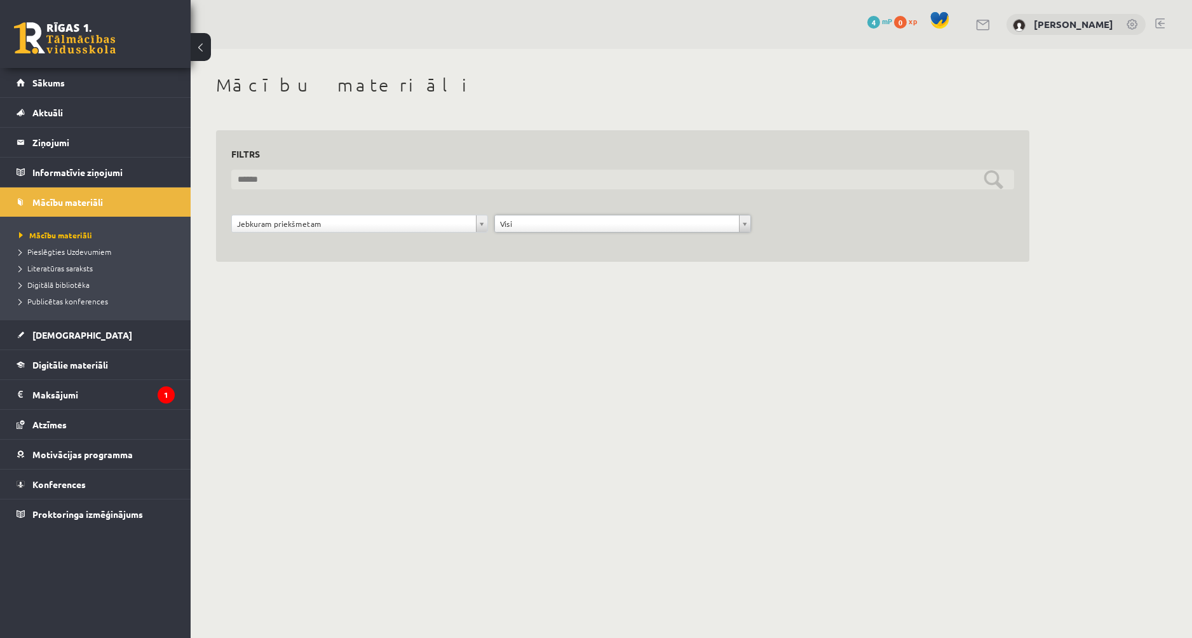
click at [473, 187] on input "text" at bounding box center [622, 180] width 783 height 20
click at [473, 186] on input "text" at bounding box center [622, 180] width 783 height 20
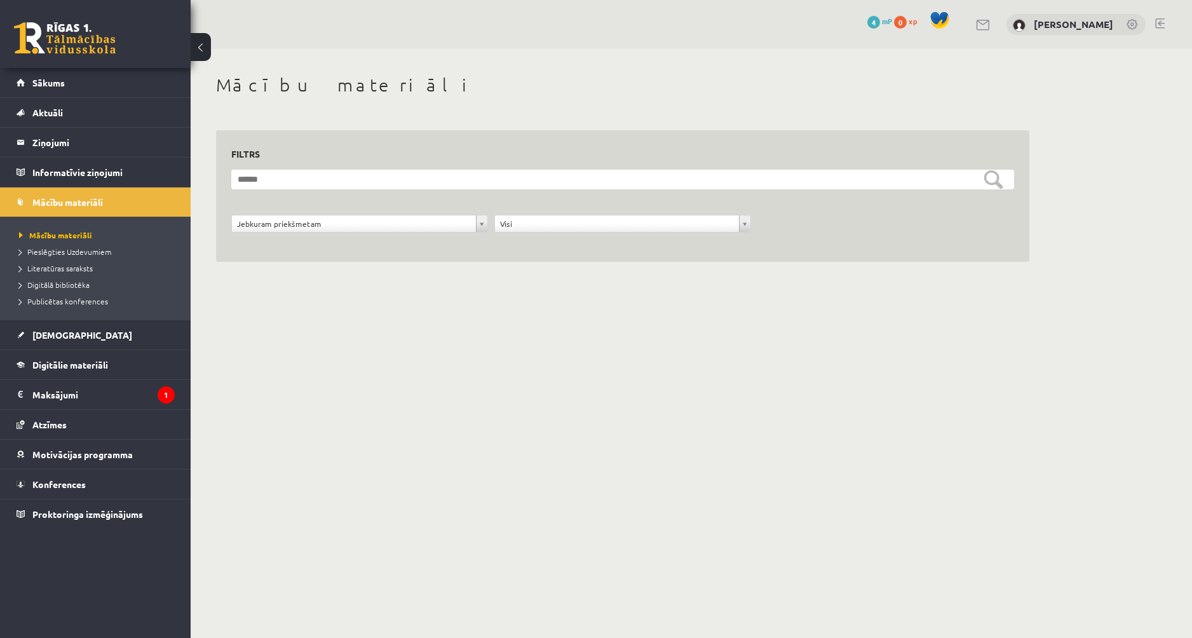
click at [434, 233] on div "Jebkuram priekšmetam" at bounding box center [359, 224] width 257 height 18
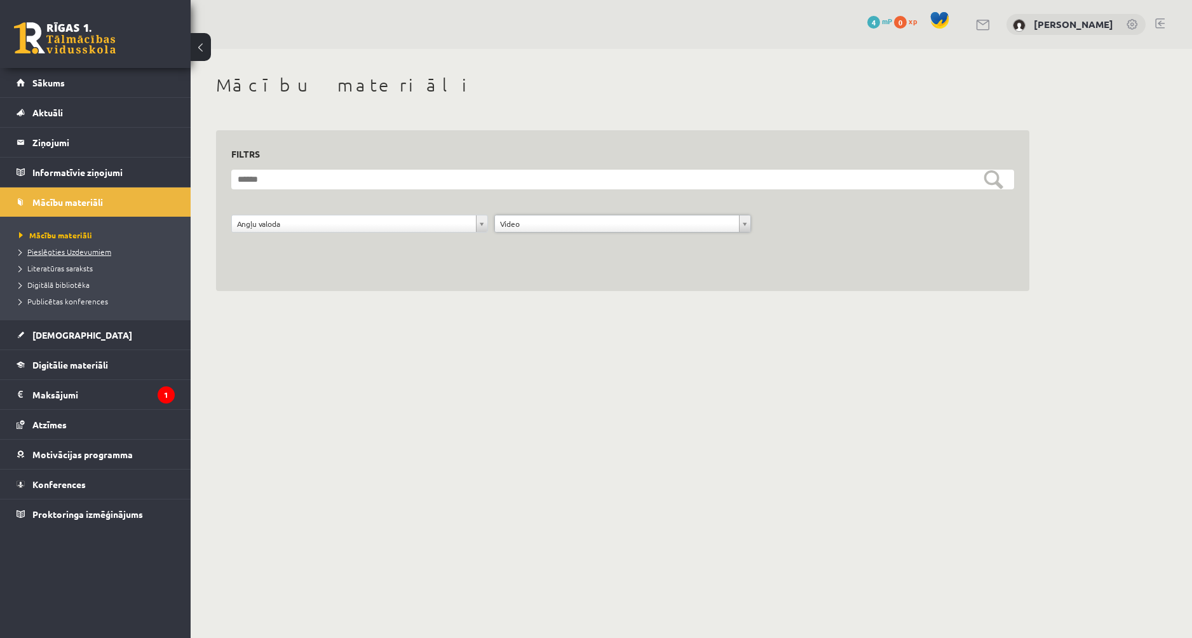
click at [78, 258] on li "Pieslēgties Uzdevumiem" at bounding box center [98, 251] width 159 height 17
click at [80, 252] on span "Pieslēgties Uzdevumiem" at bounding box center [69, 251] width 101 height 10
click at [87, 124] on link "Aktuāli" at bounding box center [96, 112] width 158 height 29
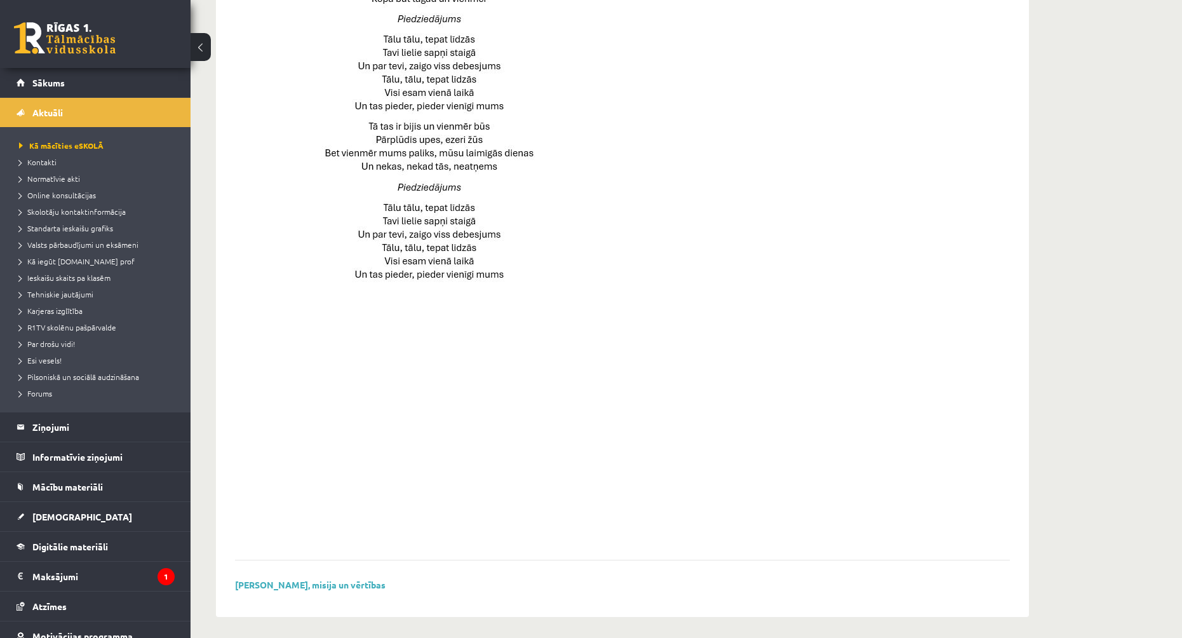
scroll to position [746, 0]
click at [47, 161] on span "Kontakti" at bounding box center [37, 162] width 37 height 10
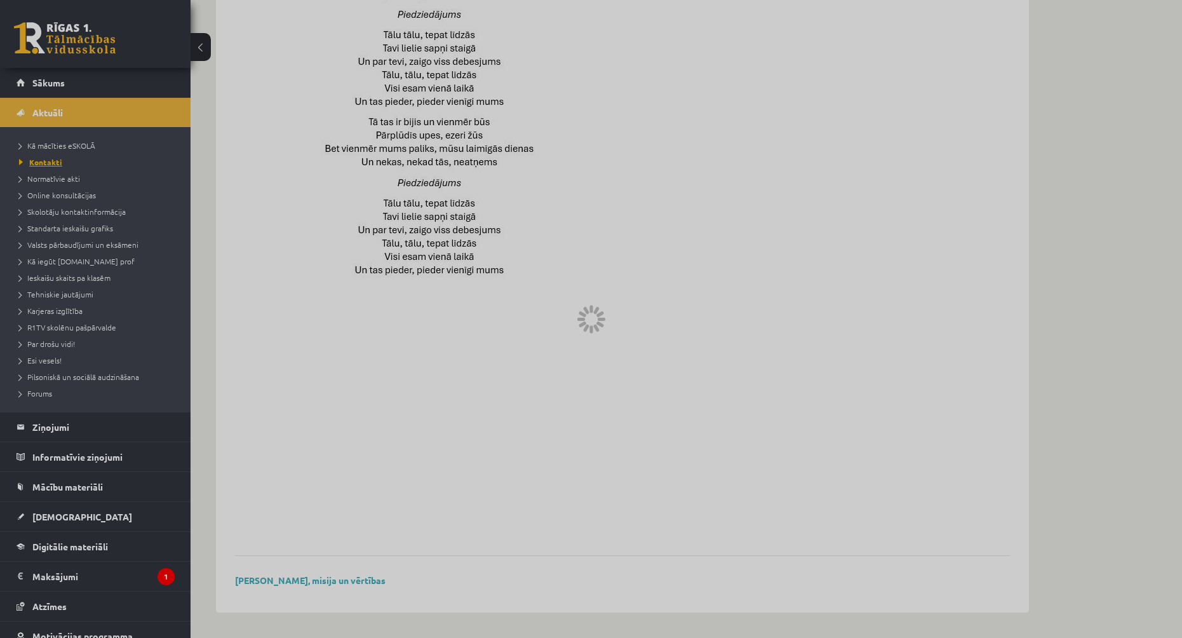
scroll to position [161, 0]
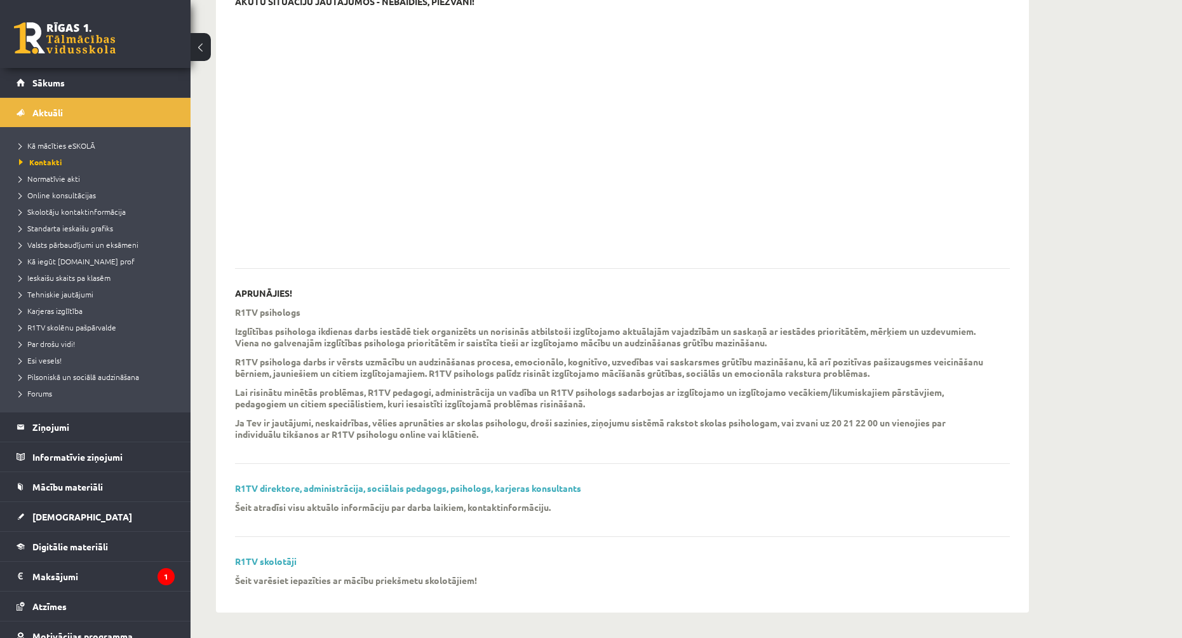
click at [64, 171] on li "Normatīvie akti" at bounding box center [98, 178] width 159 height 17
click at [69, 179] on span "Normatīvie akti" at bounding box center [53, 178] width 69 height 10
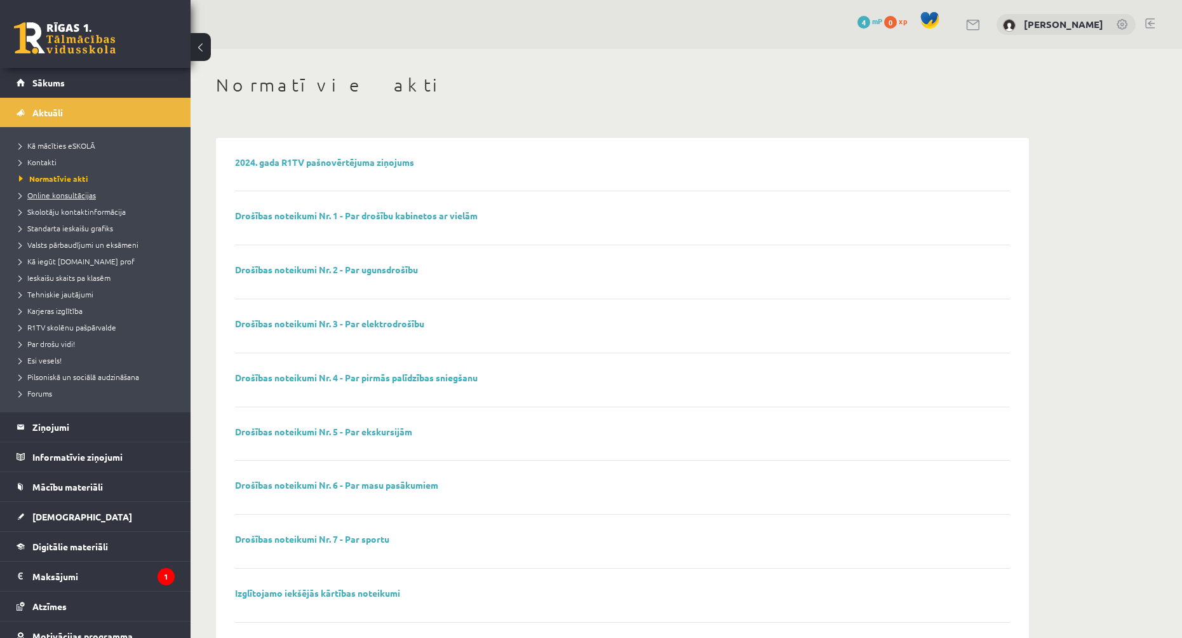
click at [85, 193] on span "Online konsultācijas" at bounding box center [57, 195] width 77 height 10
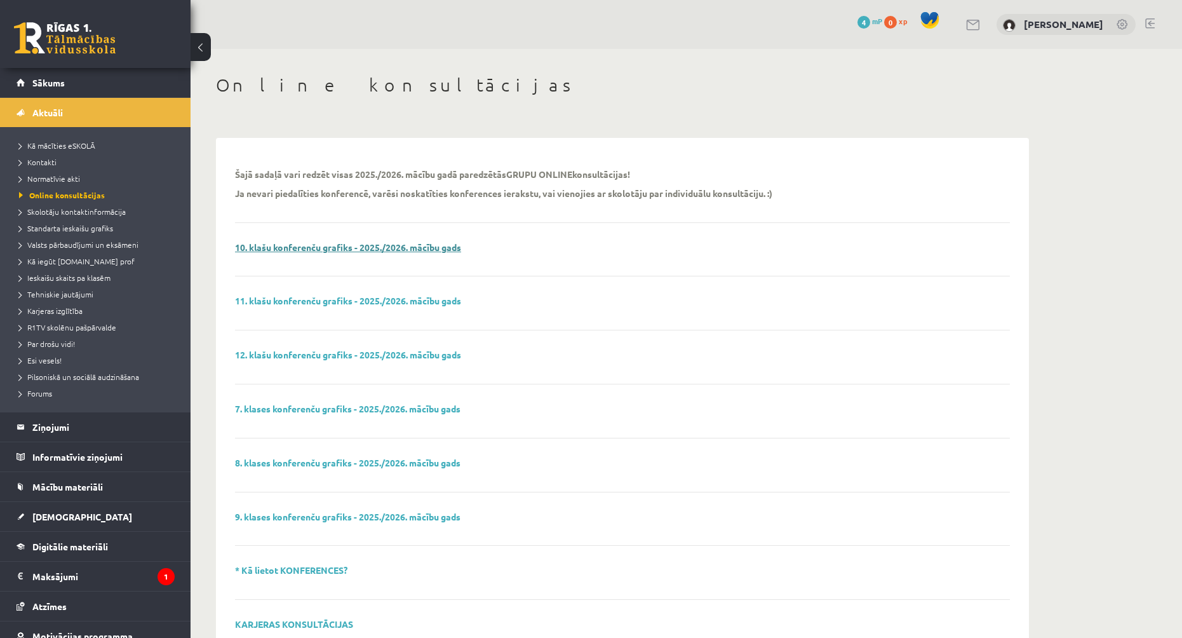
click at [372, 251] on link "10. klašu konferenču grafiks - 2025./2026. mācību gads" at bounding box center [348, 246] width 226 height 11
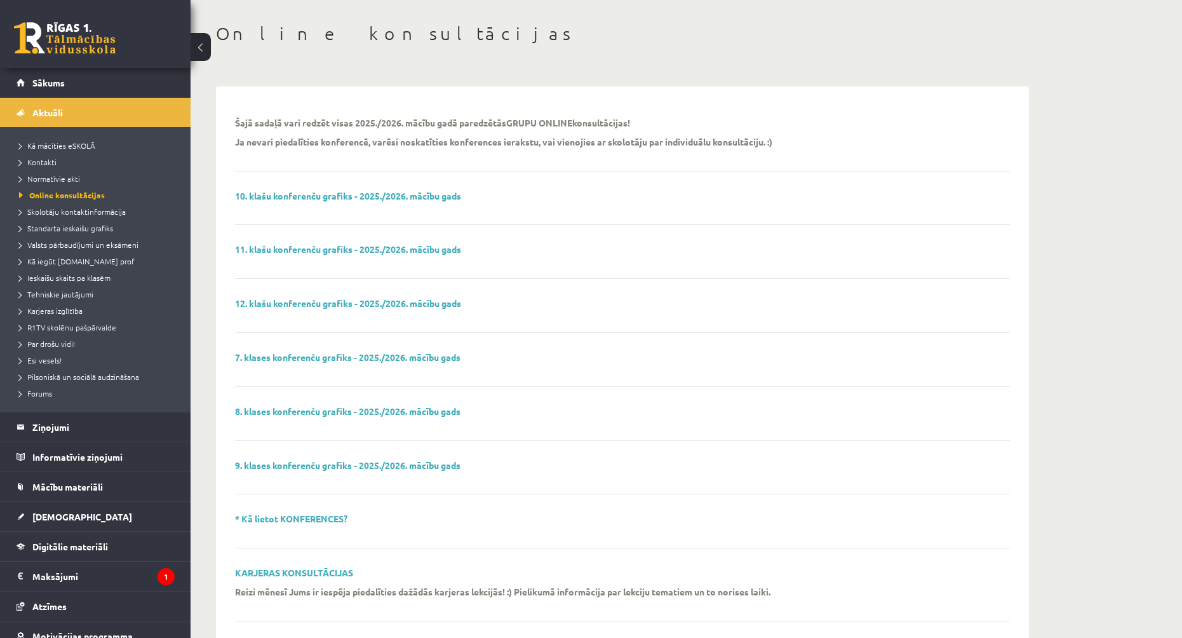
scroll to position [64, 0]
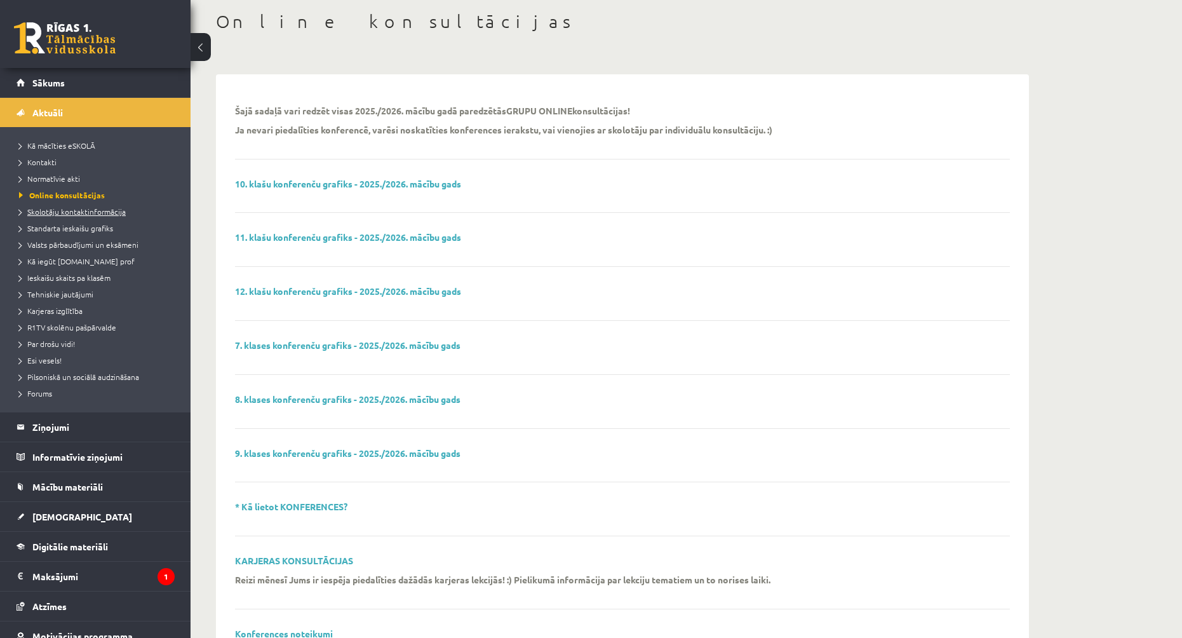
click at [76, 212] on span "Skolotāju kontaktinformācija" at bounding box center [72, 211] width 107 height 10
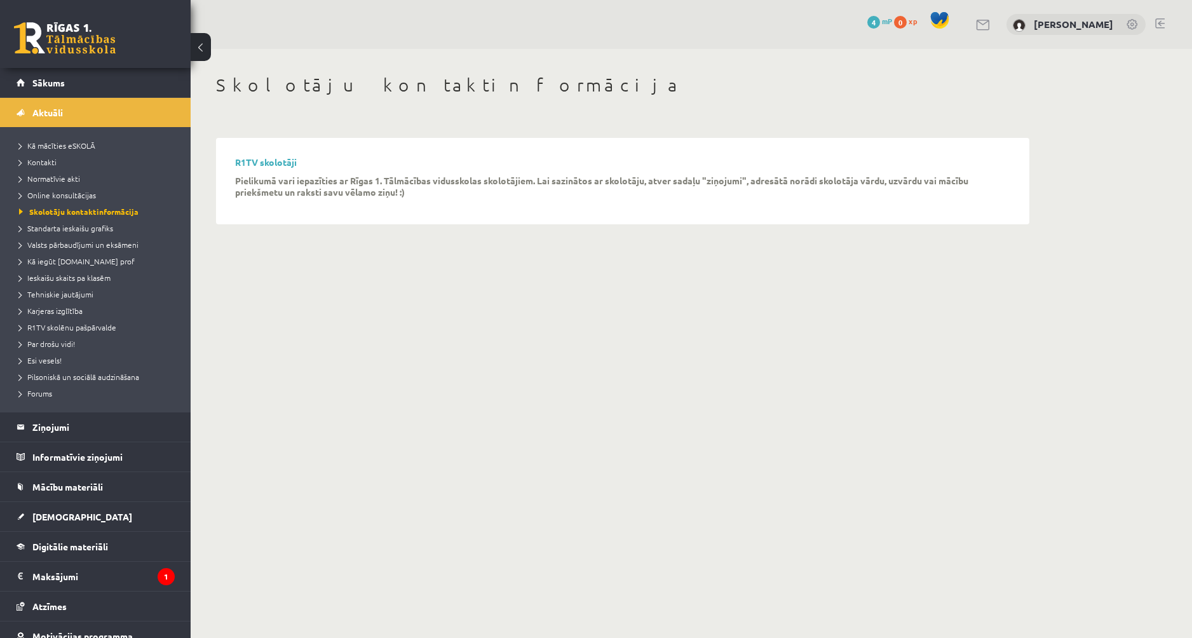
click at [93, 222] on li "Standarta ieskaišu grafiks" at bounding box center [98, 228] width 159 height 17
click at [98, 231] on link "Standarta ieskaišu grafiks" at bounding box center [98, 227] width 159 height 11
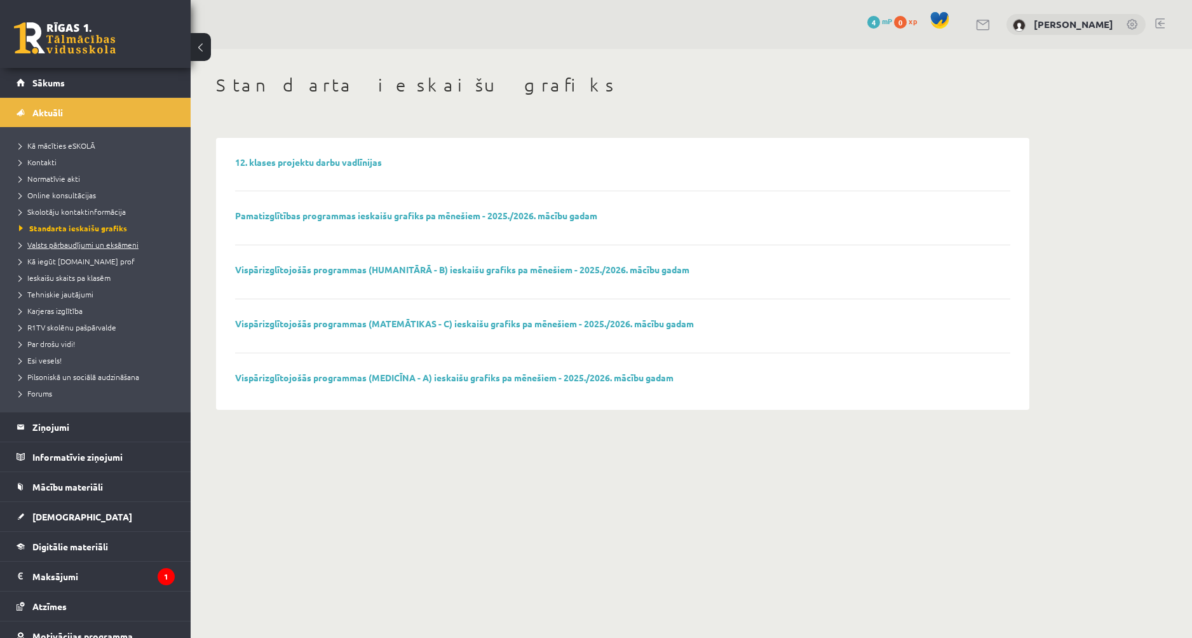
click at [107, 245] on span "Valsts pārbaudījumi un eksāmeni" at bounding box center [78, 245] width 119 height 10
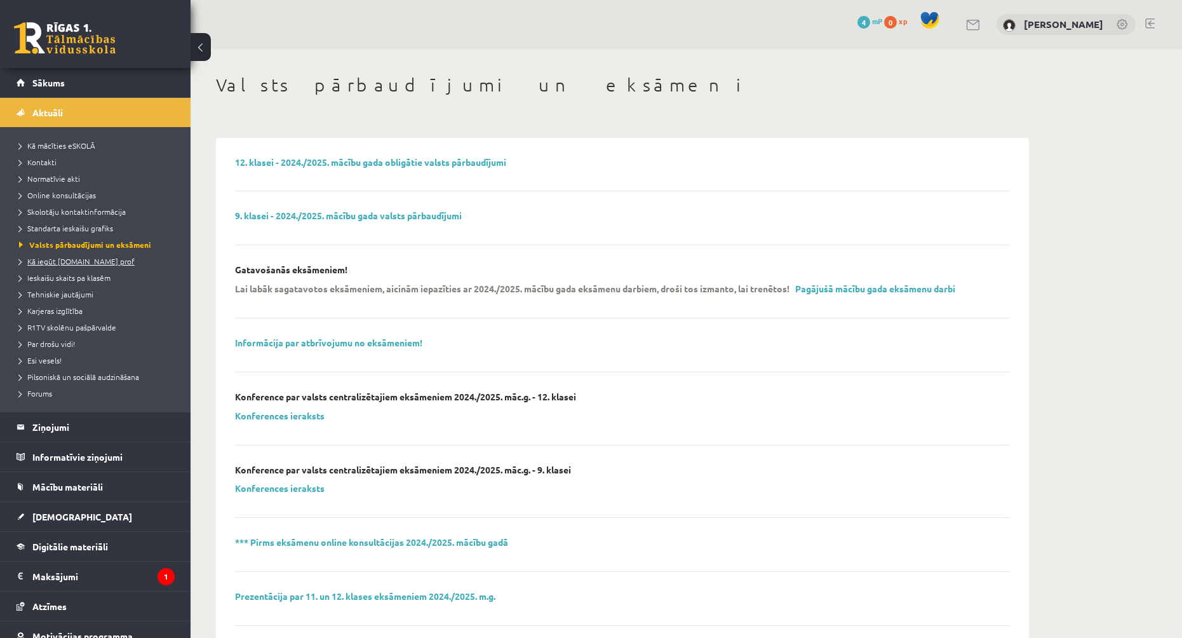
click at [99, 262] on span "Kā iegūt [DOMAIN_NAME] prof" at bounding box center [77, 261] width 116 height 10
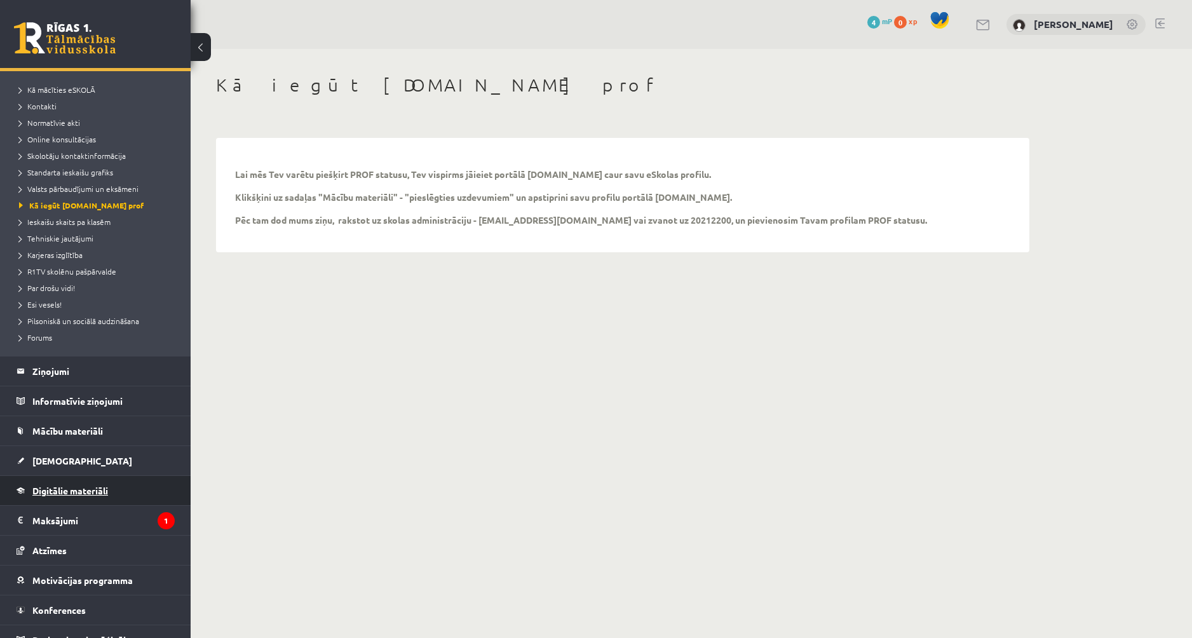
scroll to position [64, 0]
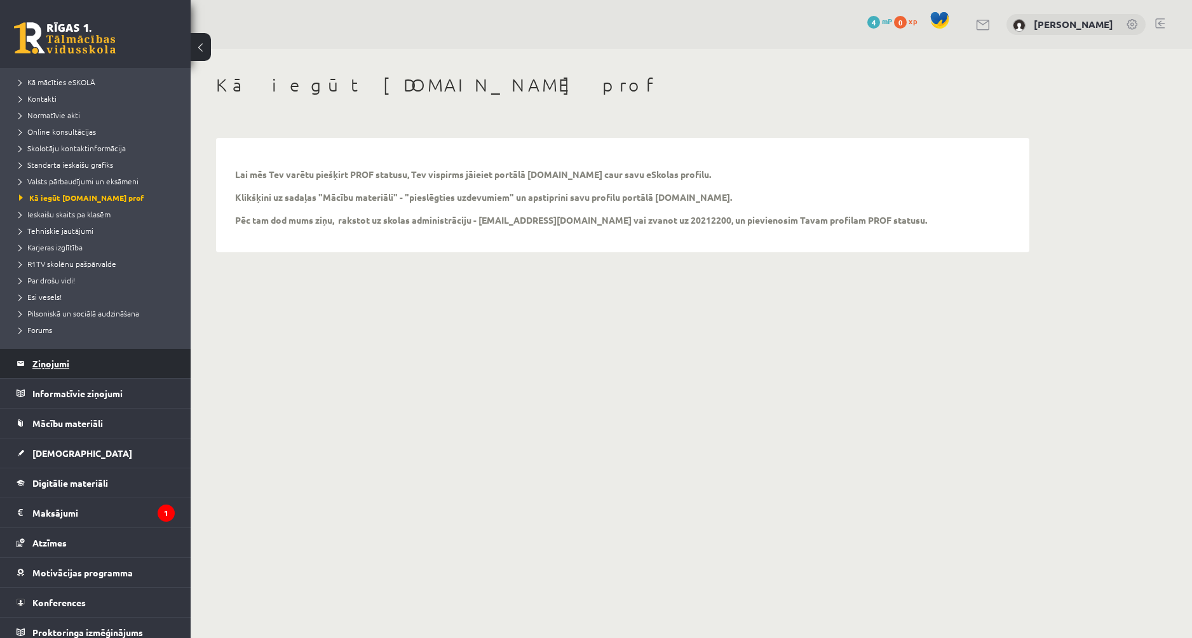
click at [64, 367] on legend "Ziņojumi 0" at bounding box center [103, 363] width 142 height 29
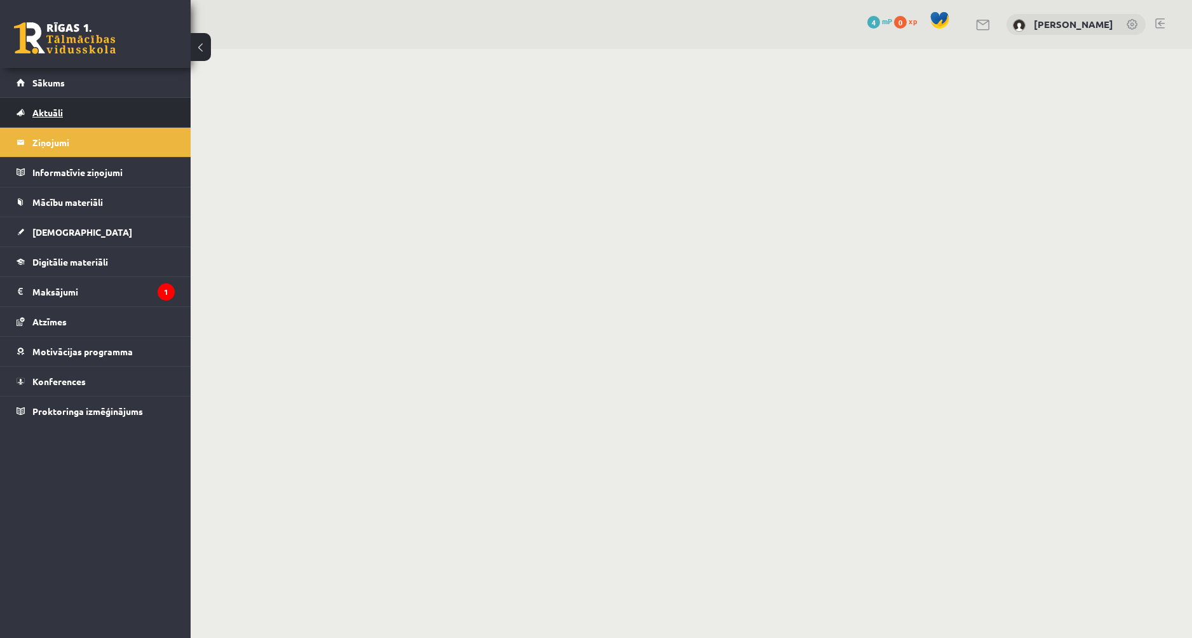
click at [84, 122] on link "Aktuāli" at bounding box center [96, 112] width 158 height 29
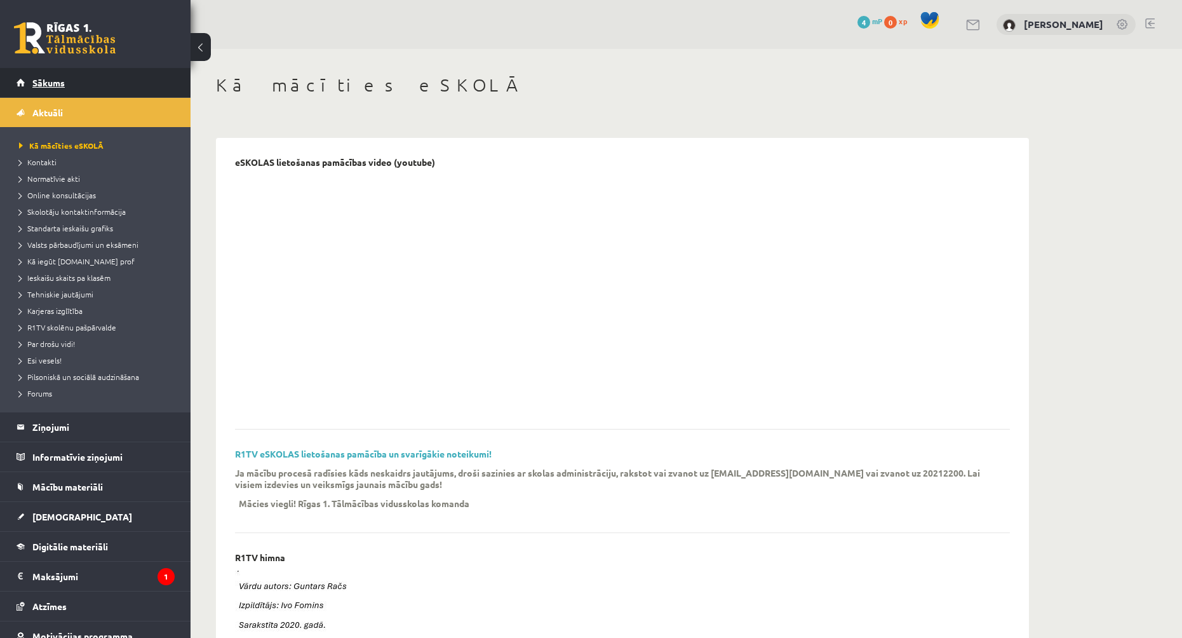
click at [67, 95] on link "Sākums" at bounding box center [96, 82] width 158 height 29
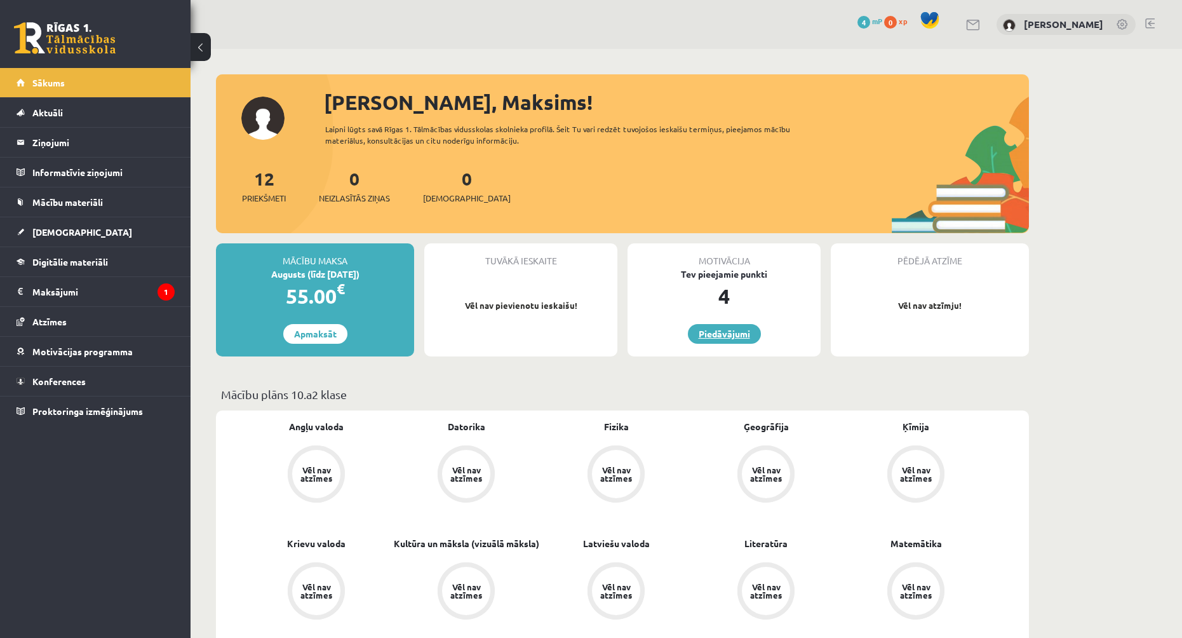
click at [741, 336] on link "Piedāvājumi" at bounding box center [724, 334] width 73 height 20
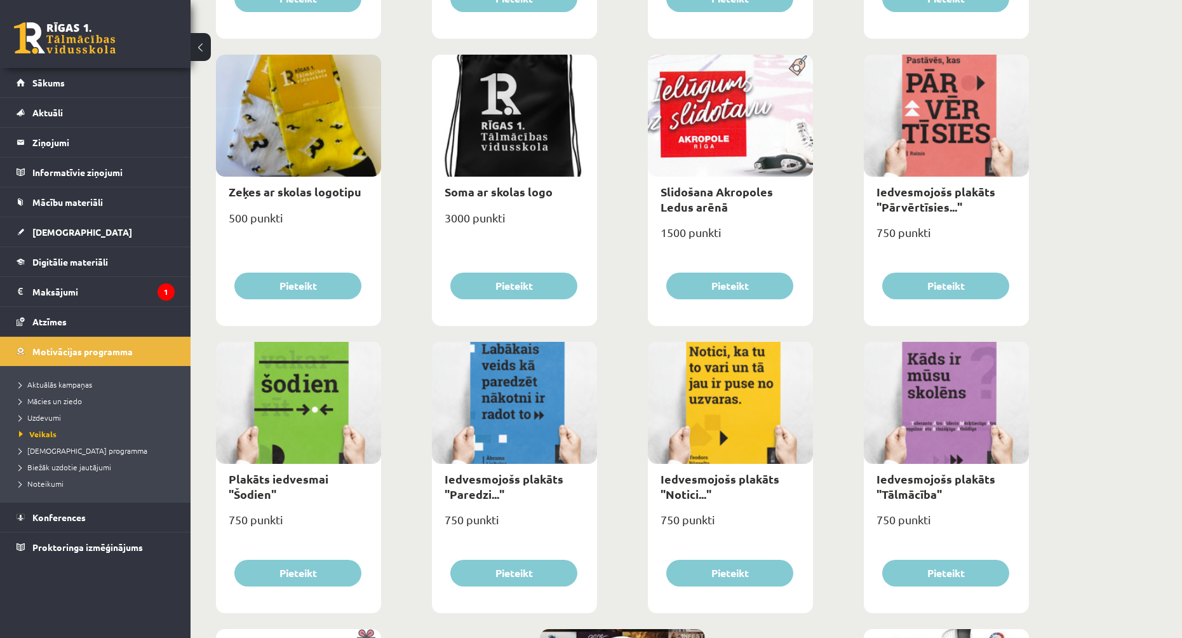
scroll to position [1314, 0]
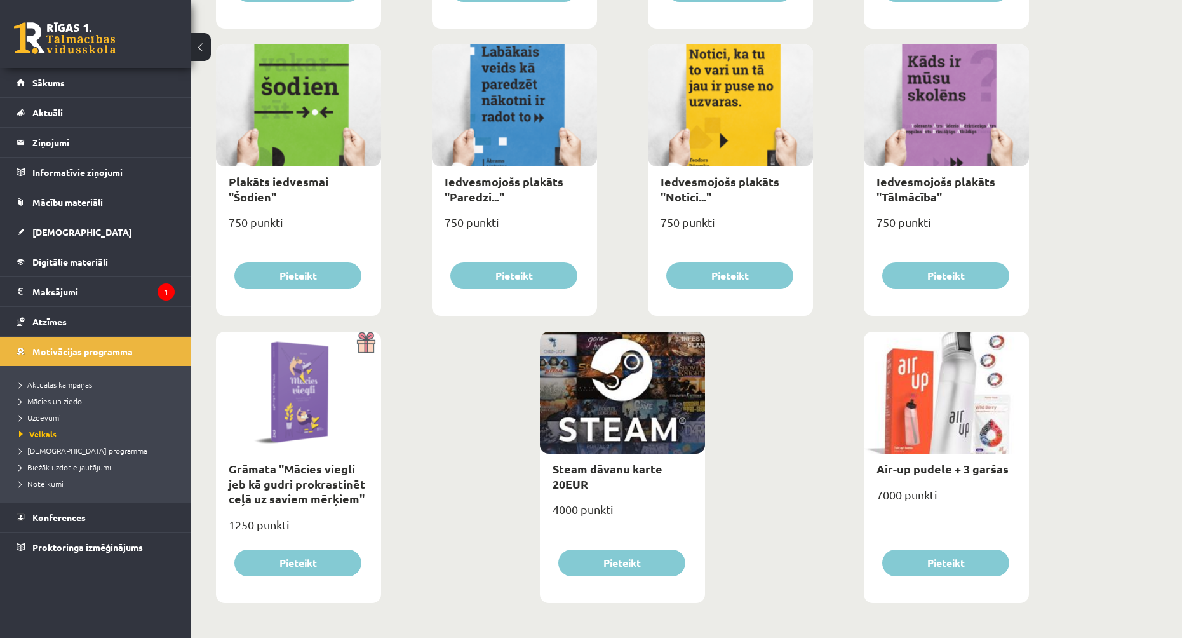
drag, startPoint x: 1060, startPoint y: 289, endPoint x: 1050, endPoint y: 292, distance: 11.3
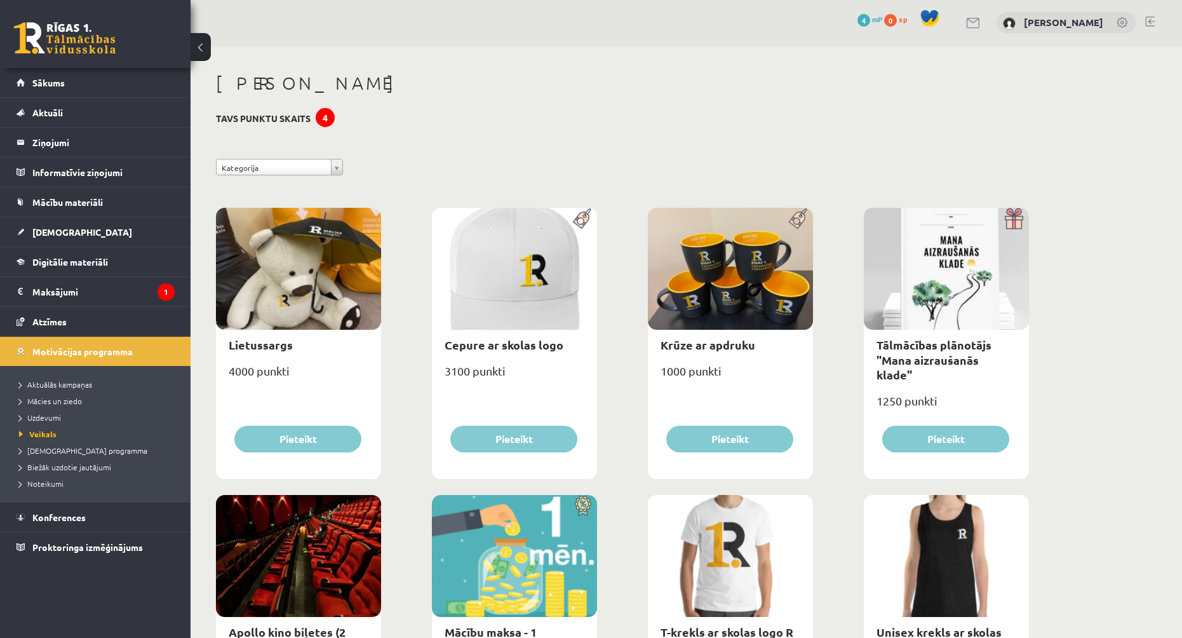
scroll to position [0, 0]
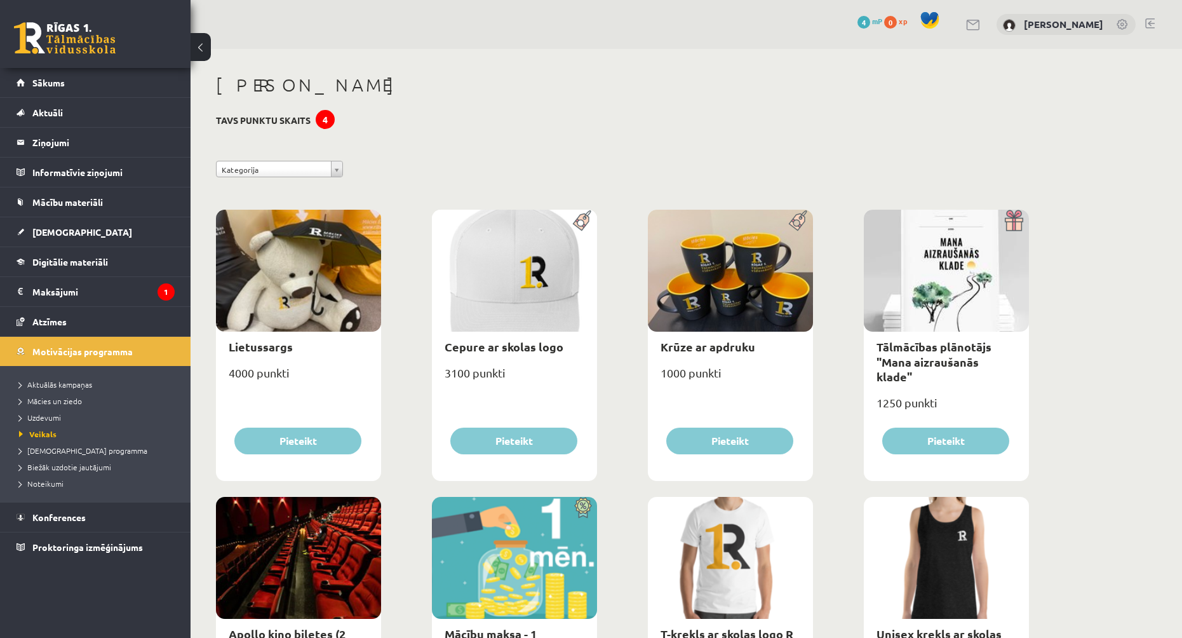
click at [324, 121] on div "4" at bounding box center [325, 119] width 19 height 19
click at [286, 122] on h3 "Tavs punktu skaits 4" at bounding box center [263, 120] width 95 height 11
click at [85, 108] on link "Aktuāli" at bounding box center [96, 112] width 158 height 29
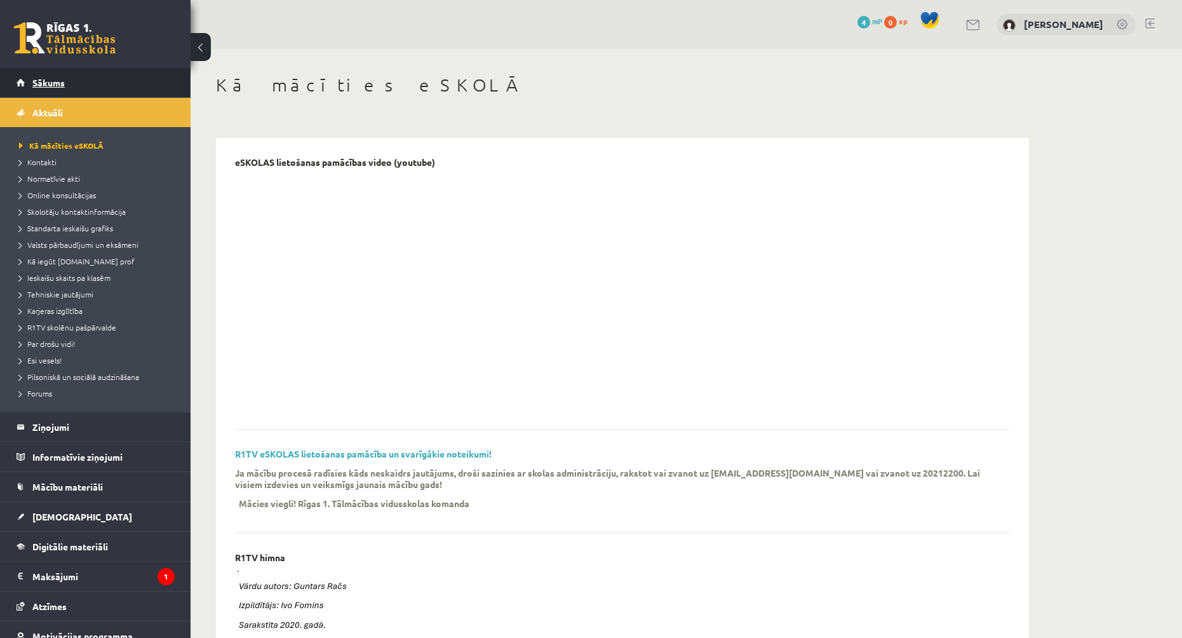
click at [85, 83] on link "Sākums" at bounding box center [96, 82] width 158 height 29
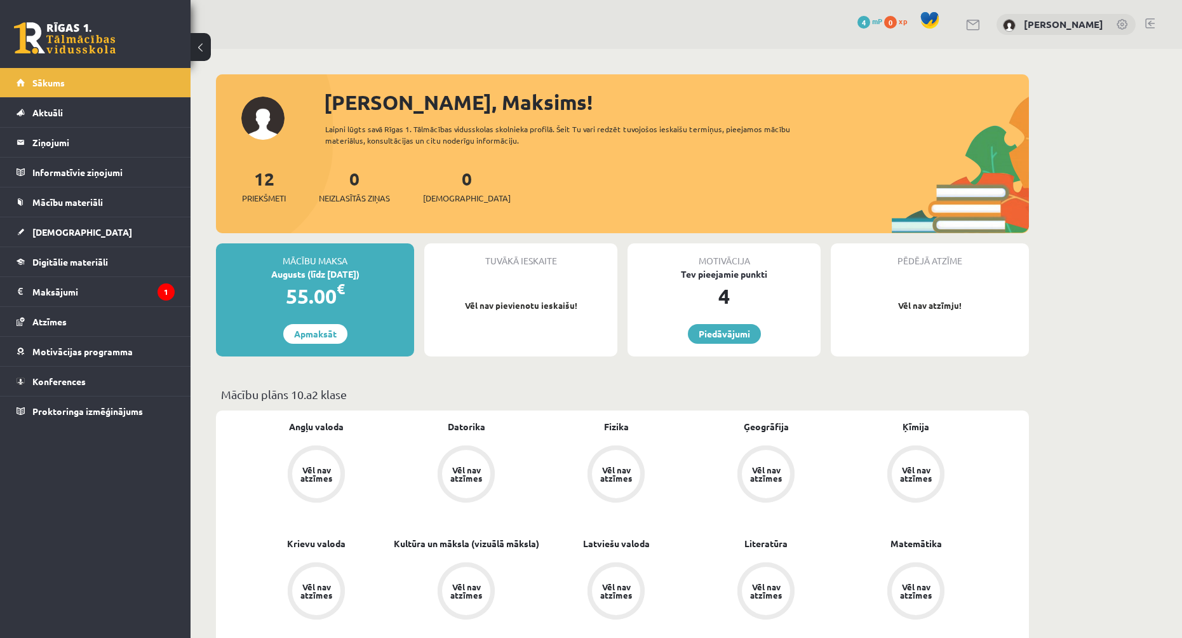
click at [721, 287] on div "4" at bounding box center [724, 296] width 193 height 30
drag, startPoint x: 699, startPoint y: 273, endPoint x: 778, endPoint y: 293, distance: 80.6
click at [761, 276] on div "Tev pieejamie punkti" at bounding box center [724, 273] width 193 height 13
click at [781, 304] on div "4" at bounding box center [724, 296] width 193 height 30
drag, startPoint x: 903, startPoint y: 306, endPoint x: 988, endPoint y: 310, distance: 84.6
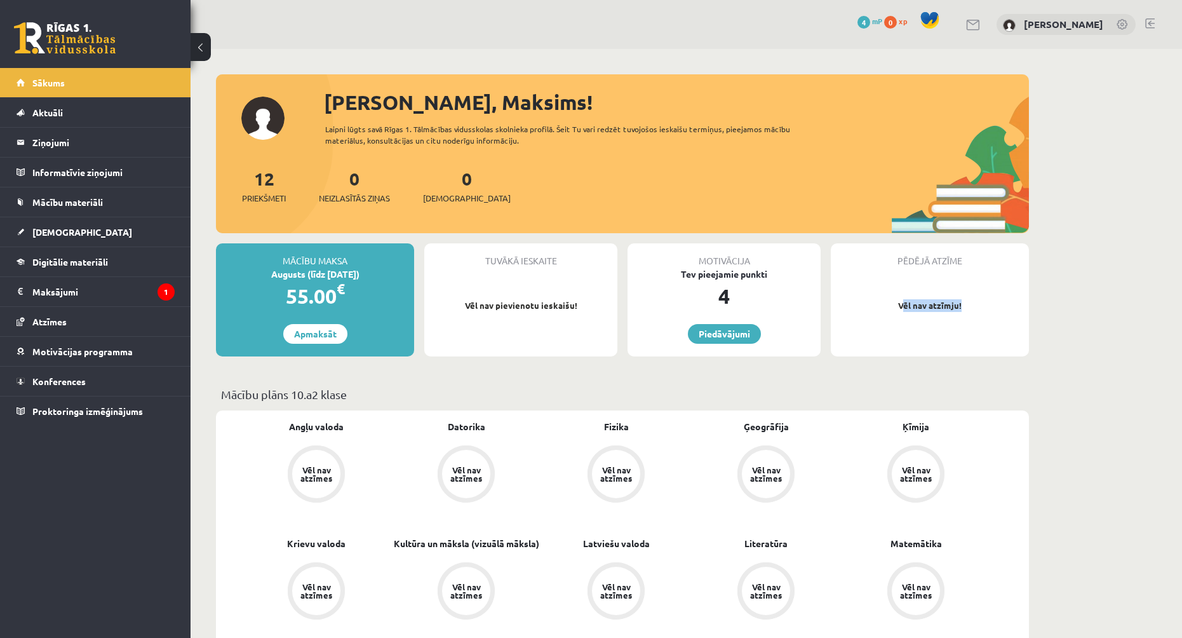
click at [988, 310] on p "Vēl nav atzīmju!" at bounding box center [930, 305] width 186 height 13
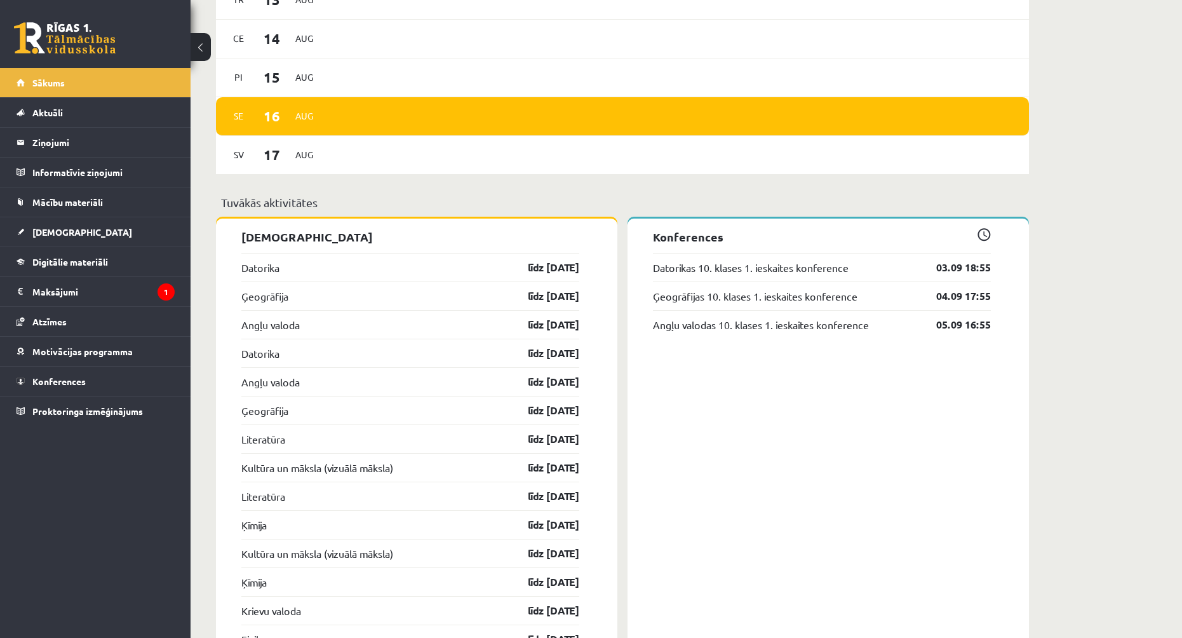
scroll to position [953, 0]
click at [557, 267] on link "līdz [DATE]" at bounding box center [543, 266] width 74 height 15
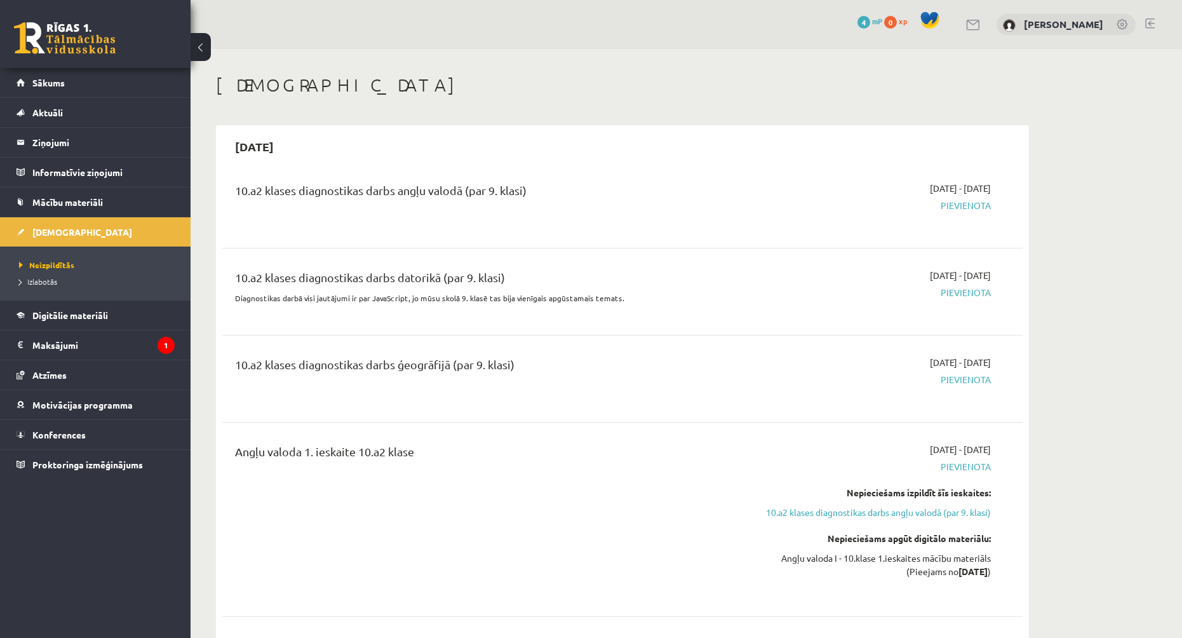
drag, startPoint x: 550, startPoint y: 194, endPoint x: 234, endPoint y: 189, distance: 315.1
click at [234, 189] on div "10.a2 klases diagnostikas darbs angļu valodā (par 9. klasi)" at bounding box center [484, 205] width 516 height 46
click at [513, 246] on div "10.a2 klases diagnostikas darbs angļu valodā (par 9. klasi) [DATE] - [DATE] [GE…" at bounding box center [622, 630] width 800 height 922
click at [457, 197] on div "10.a2 klases diagnostikas darbs angļu valodā (par 9. klasi)" at bounding box center [483, 194] width 497 height 24
click at [611, 221] on div "10.a2 klases diagnostikas darbs angļu valodā (par 9. klasi)" at bounding box center [484, 205] width 516 height 46
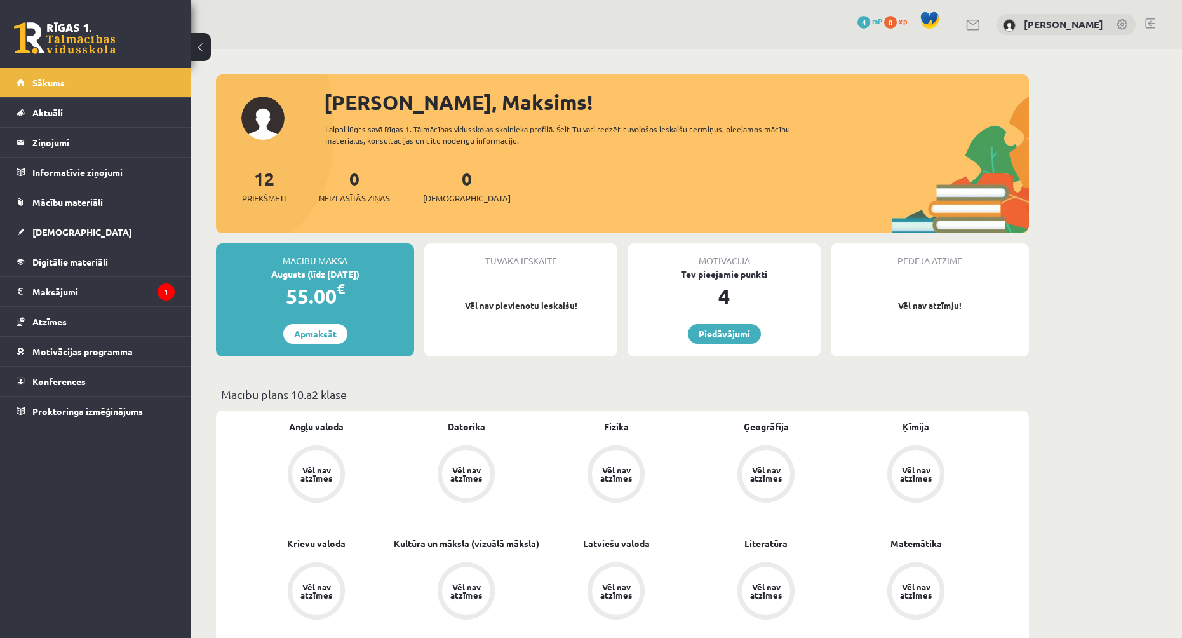
scroll to position [953, 0]
